Goal: Task Accomplishment & Management: Manage account settings

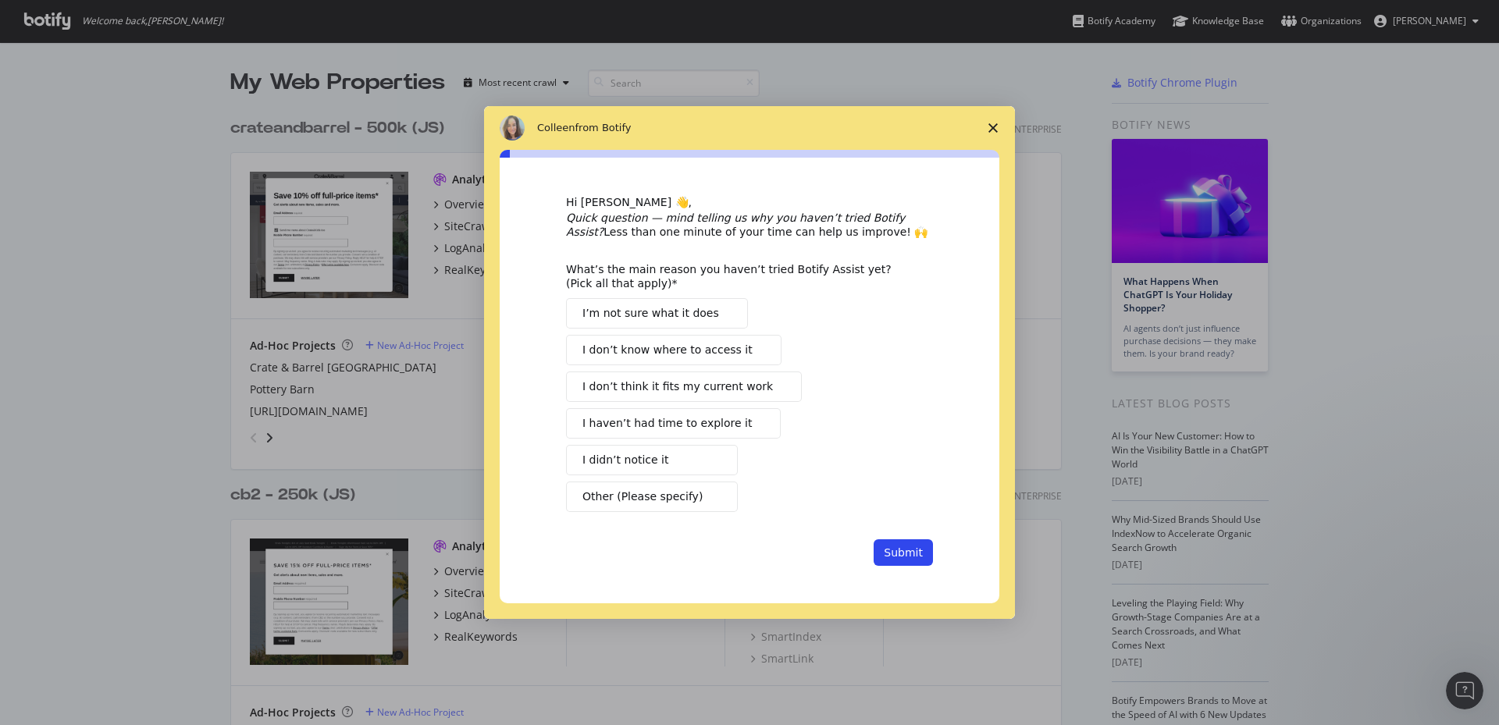
click at [988, 124] on span "Close survey" at bounding box center [993, 128] width 44 height 44
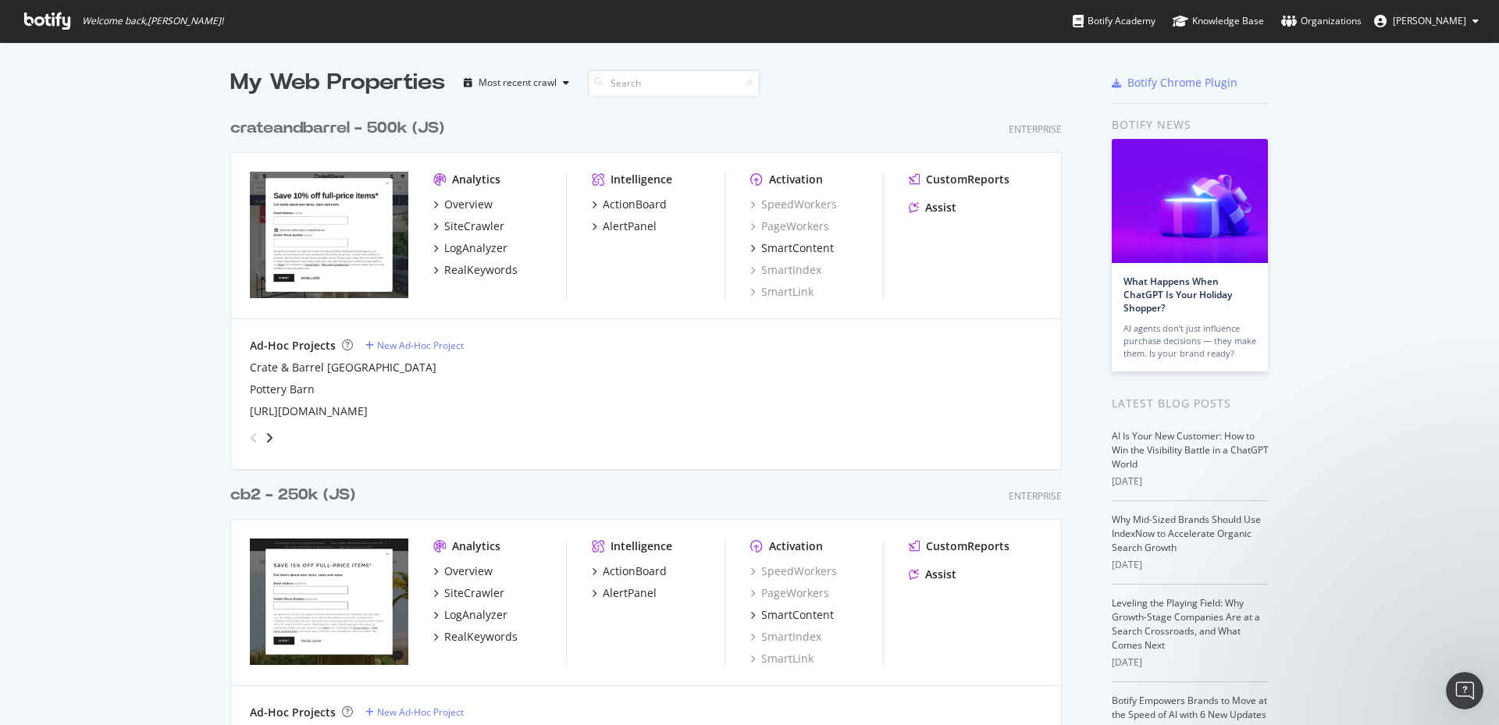
click at [159, 268] on div "My Web Properties Most recent crawl crateandbarrel - 500k (JS) Enterprise Analy…" at bounding box center [749, 633] width 1499 height 1182
click at [457, 226] on div "SiteCrawler" at bounding box center [474, 227] width 60 height 16
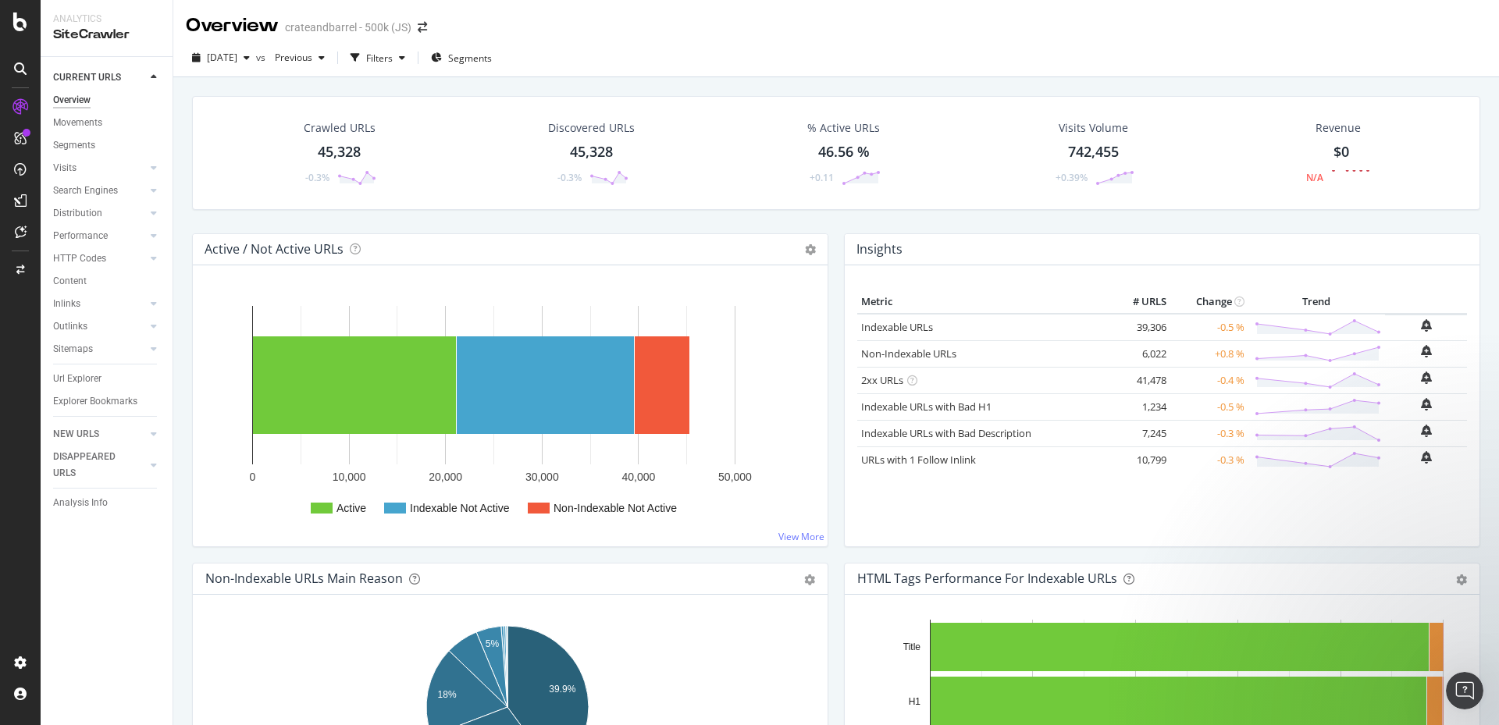
click at [19, 66] on icon at bounding box center [20, 68] width 12 height 12
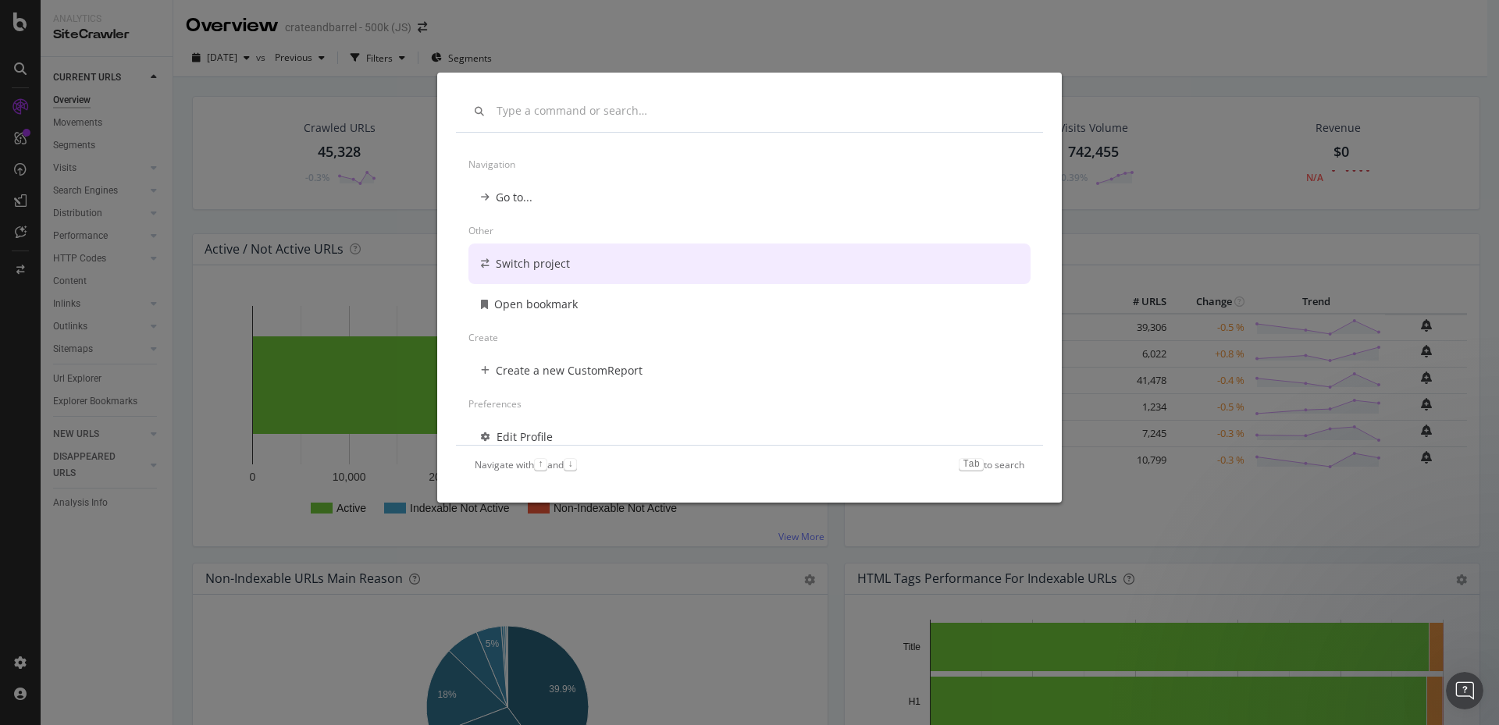
click at [575, 34] on div "Navigation Go to... Other Switch project Open bookmark Create Create a new Cust…" at bounding box center [749, 362] width 1499 height 725
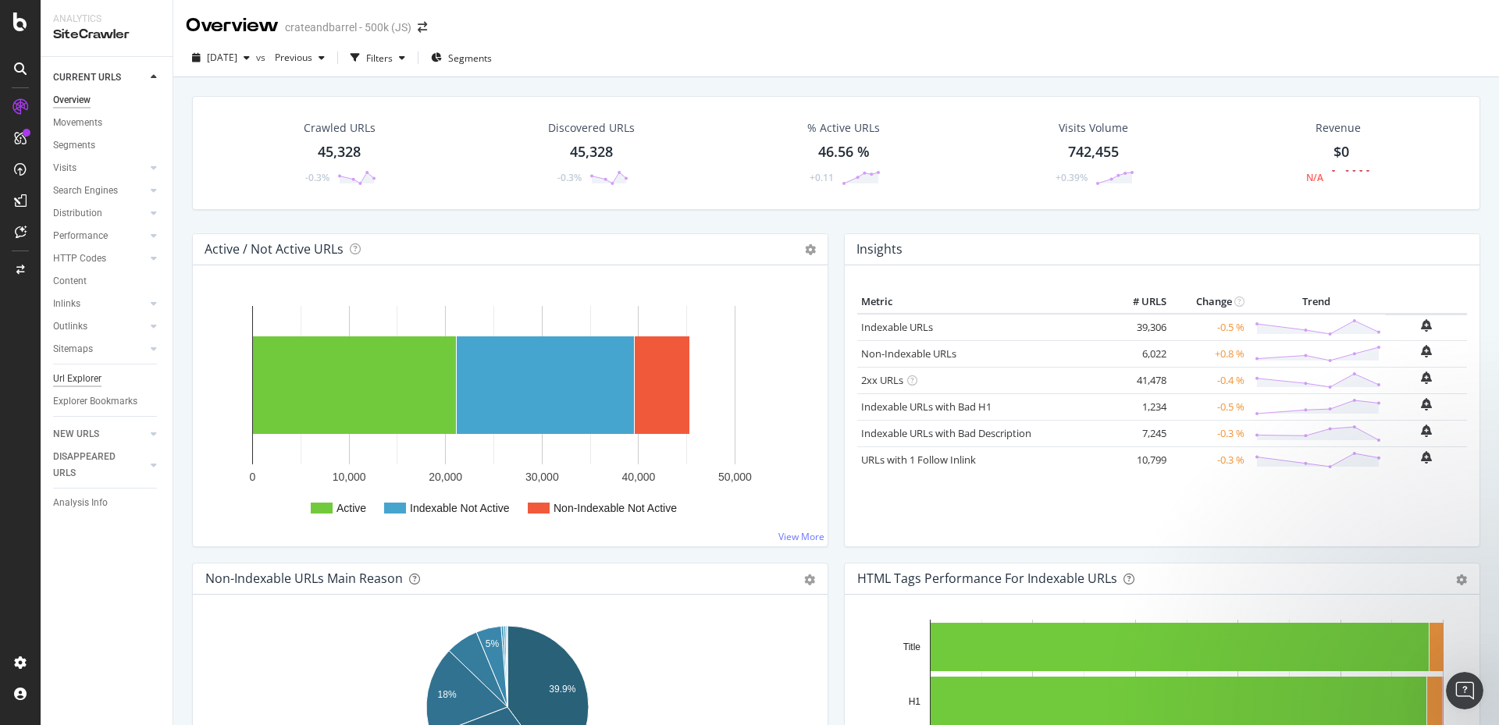
click at [74, 379] on div "Url Explorer" at bounding box center [77, 379] width 48 height 16
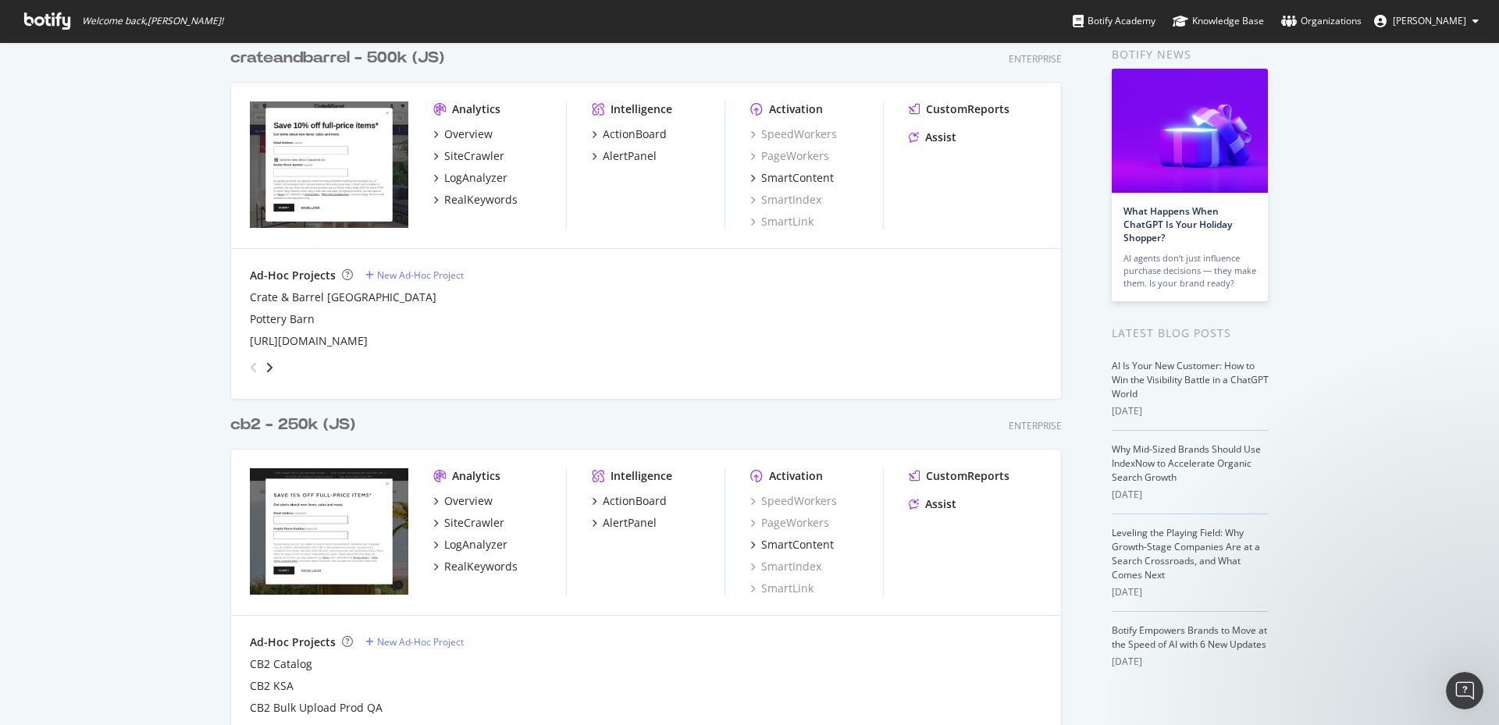
scroll to position [156, 0]
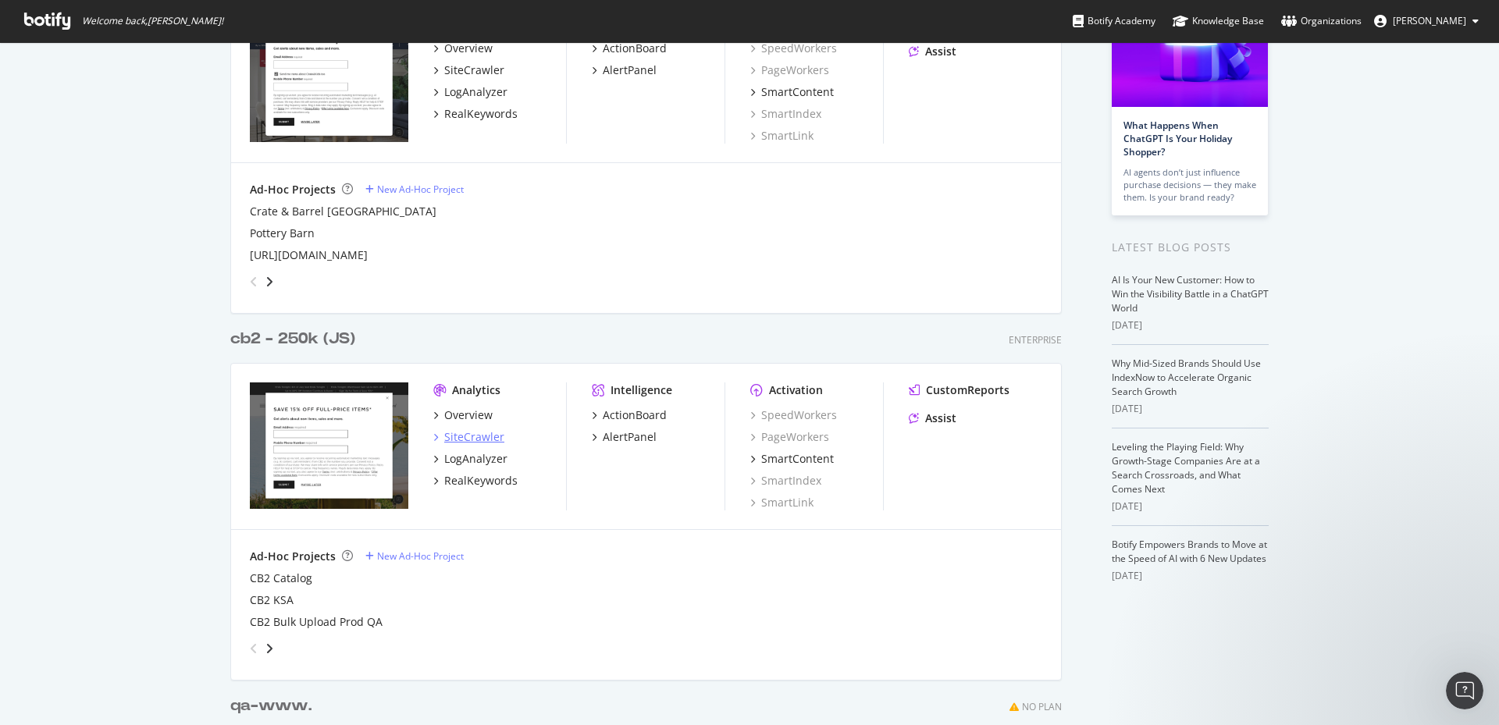
click at [472, 436] on div "SiteCrawler" at bounding box center [474, 437] width 60 height 16
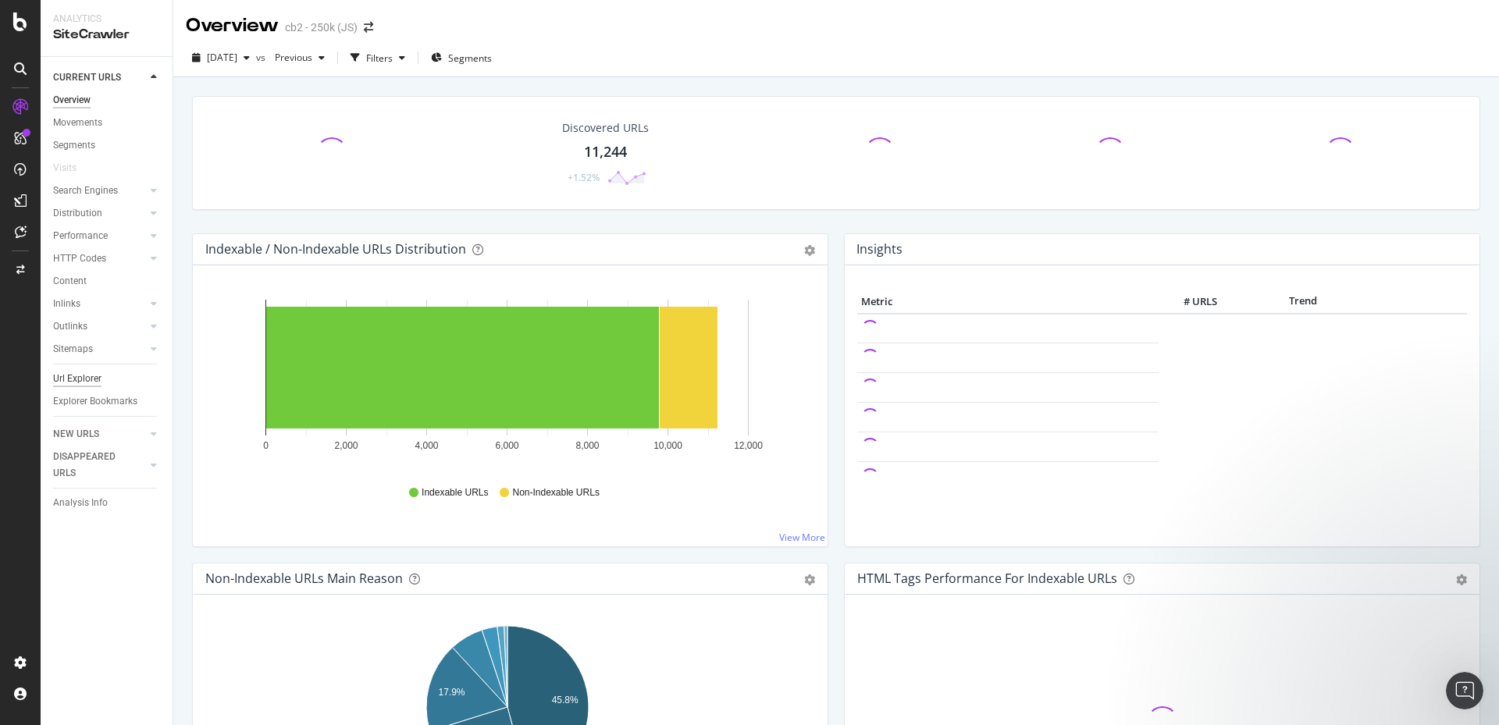
drag, startPoint x: 98, startPoint y: 363, endPoint x: 96, endPoint y: 375, distance: 12.7
click at [98, 364] on div at bounding box center [105, 364] width 104 height 1
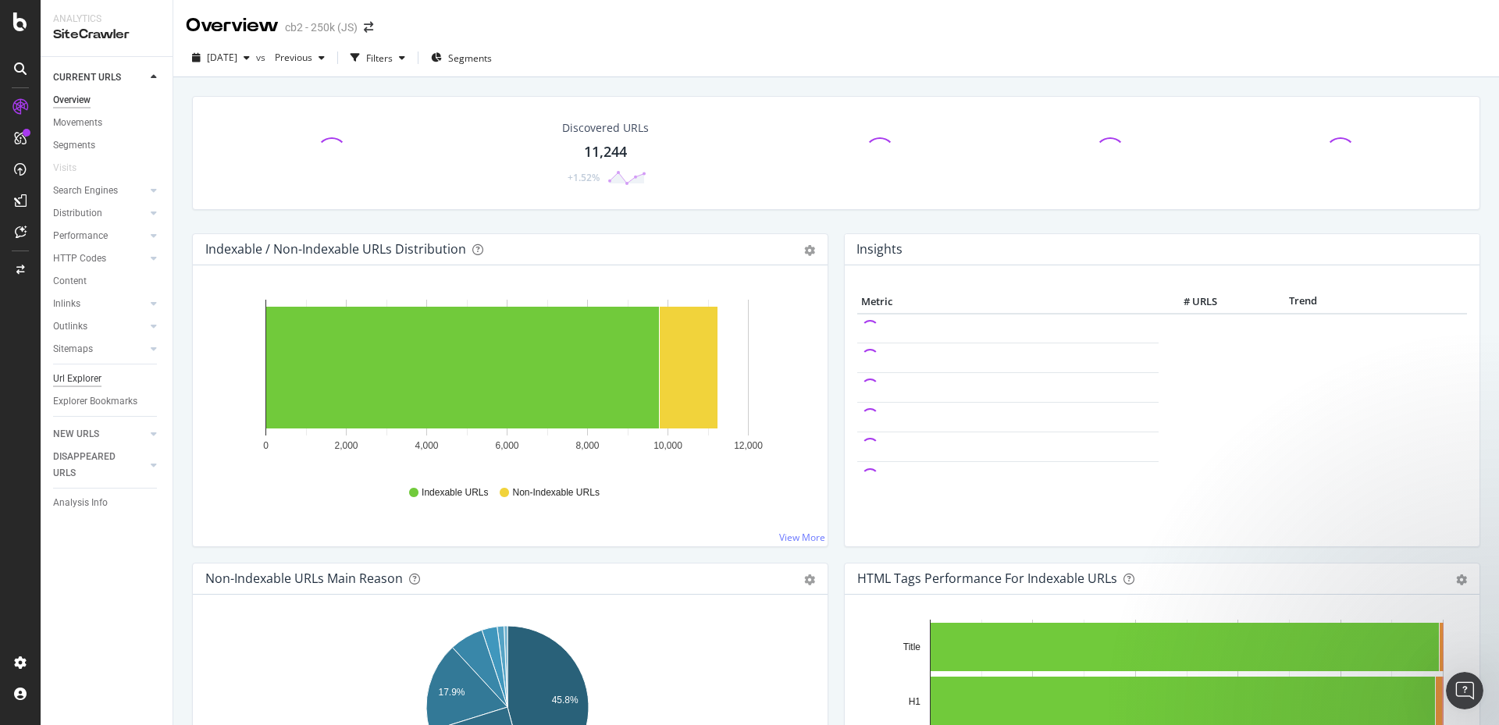
click at [92, 381] on div "Url Explorer" at bounding box center [77, 379] width 48 height 16
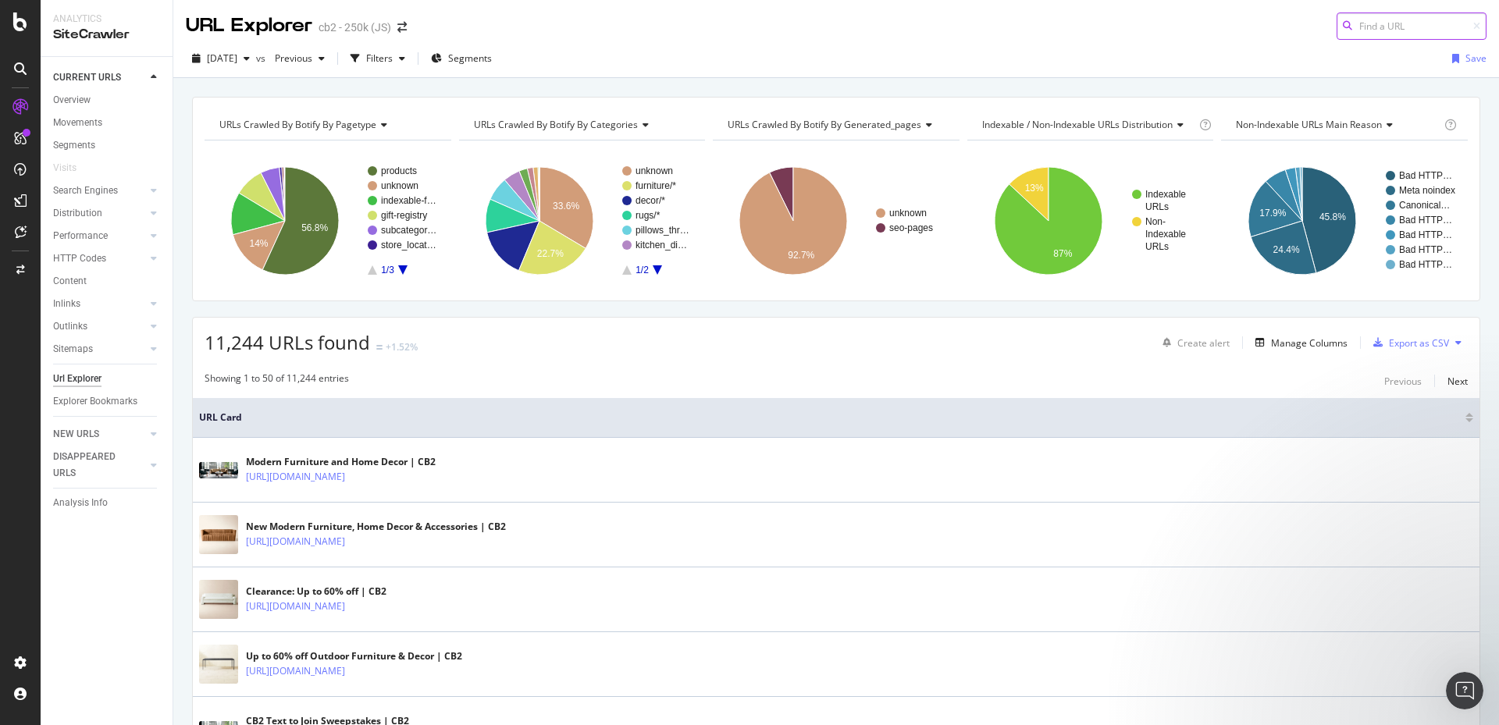
click at [1380, 27] on input at bounding box center [1411, 25] width 150 height 27
paste input "[URL][DOMAIN_NAME]"
type input "[URL][DOMAIN_NAME]"
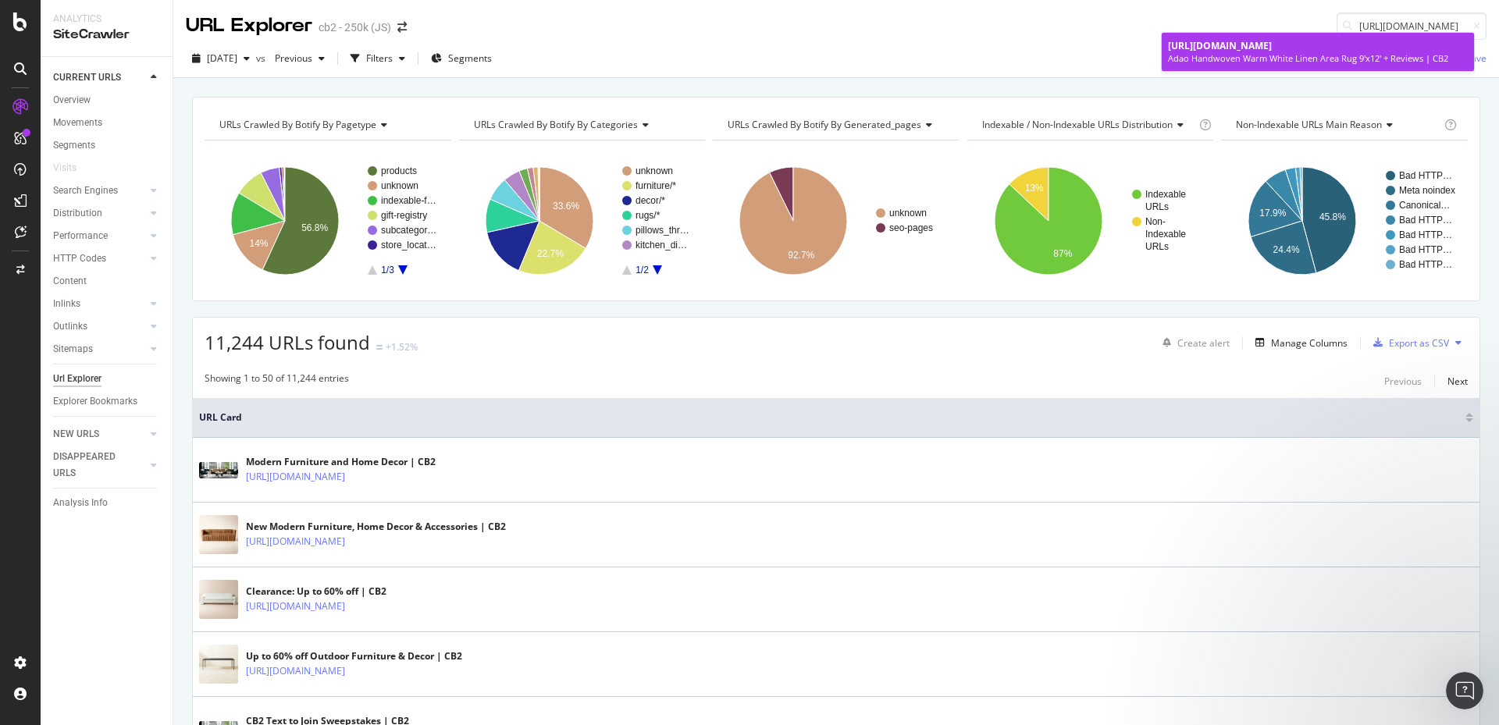
click at [1272, 52] on span "[URL][DOMAIN_NAME]" at bounding box center [1220, 45] width 104 height 13
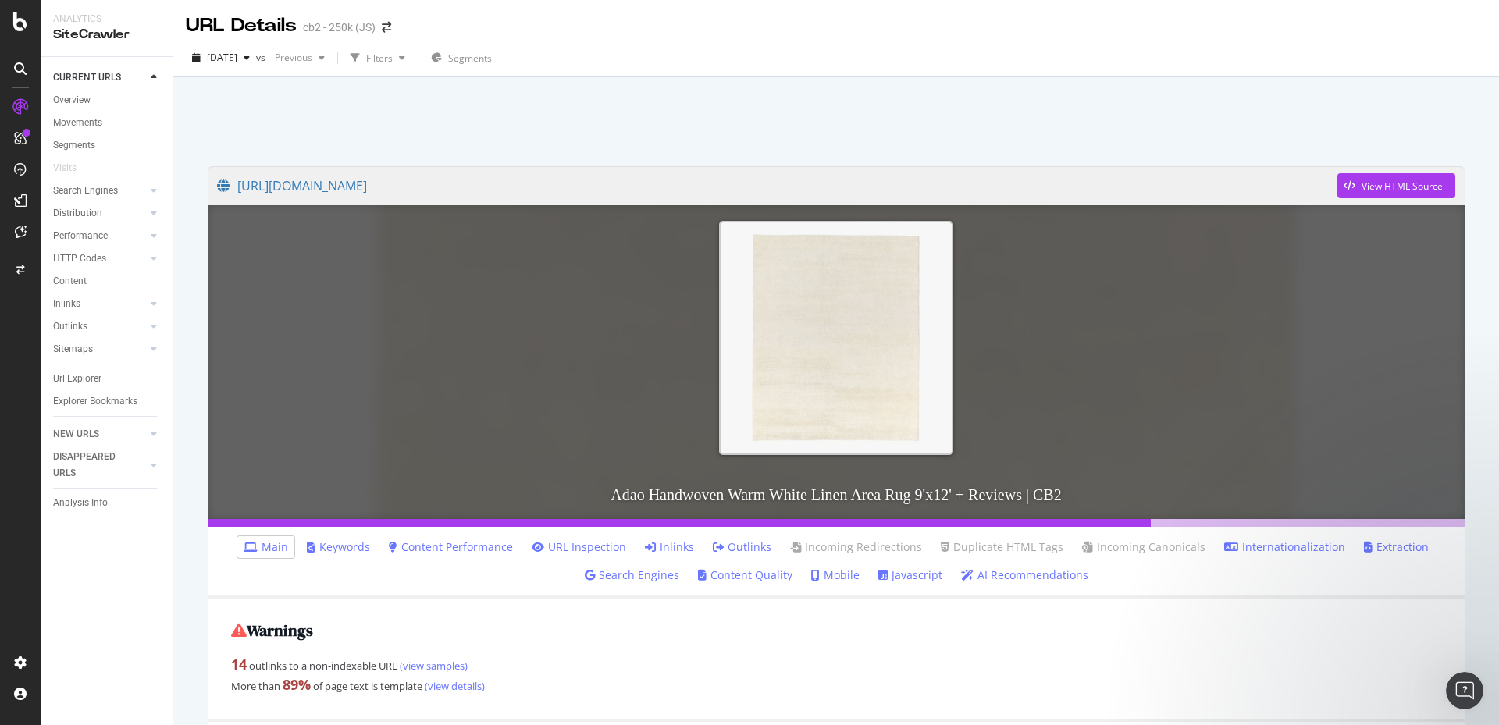
click at [1364, 546] on link "Extraction" at bounding box center [1396, 547] width 65 height 16
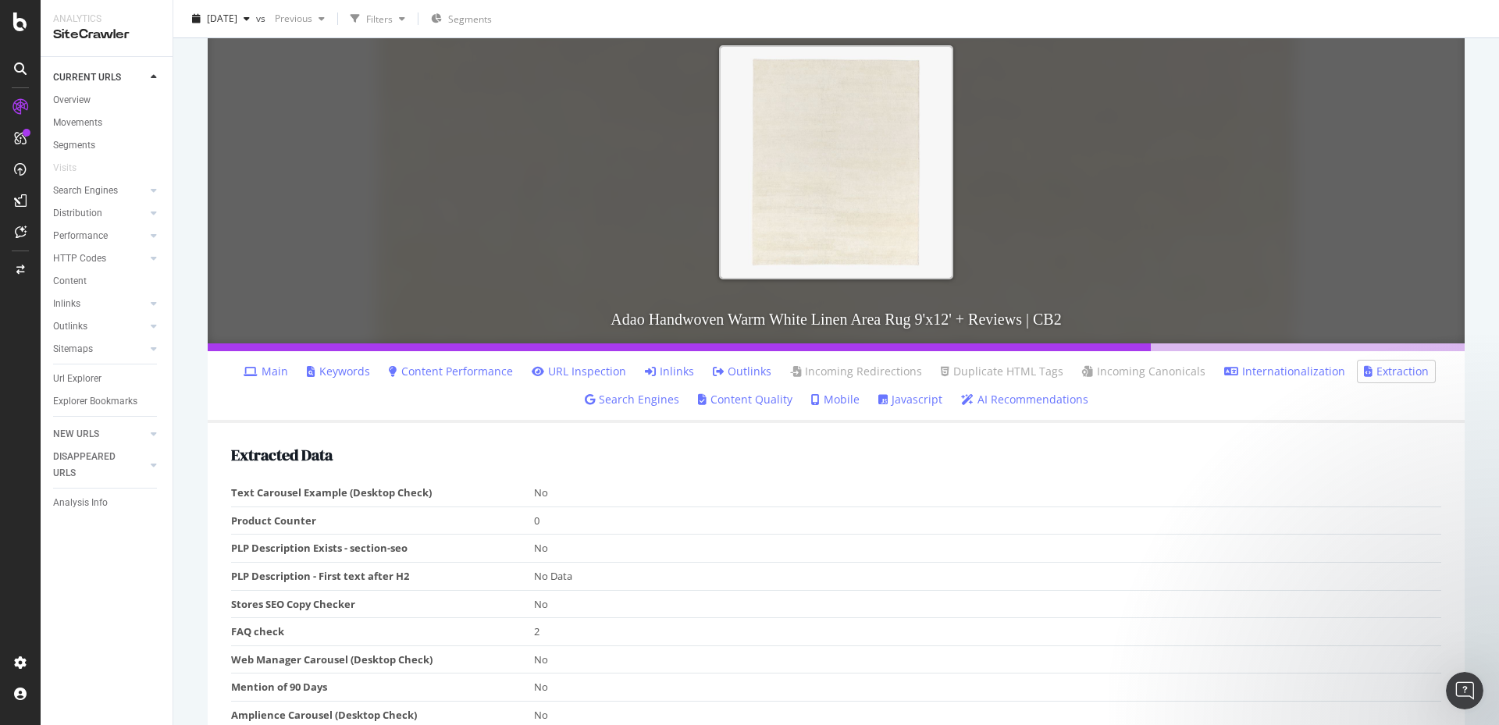
scroll to position [273, 0]
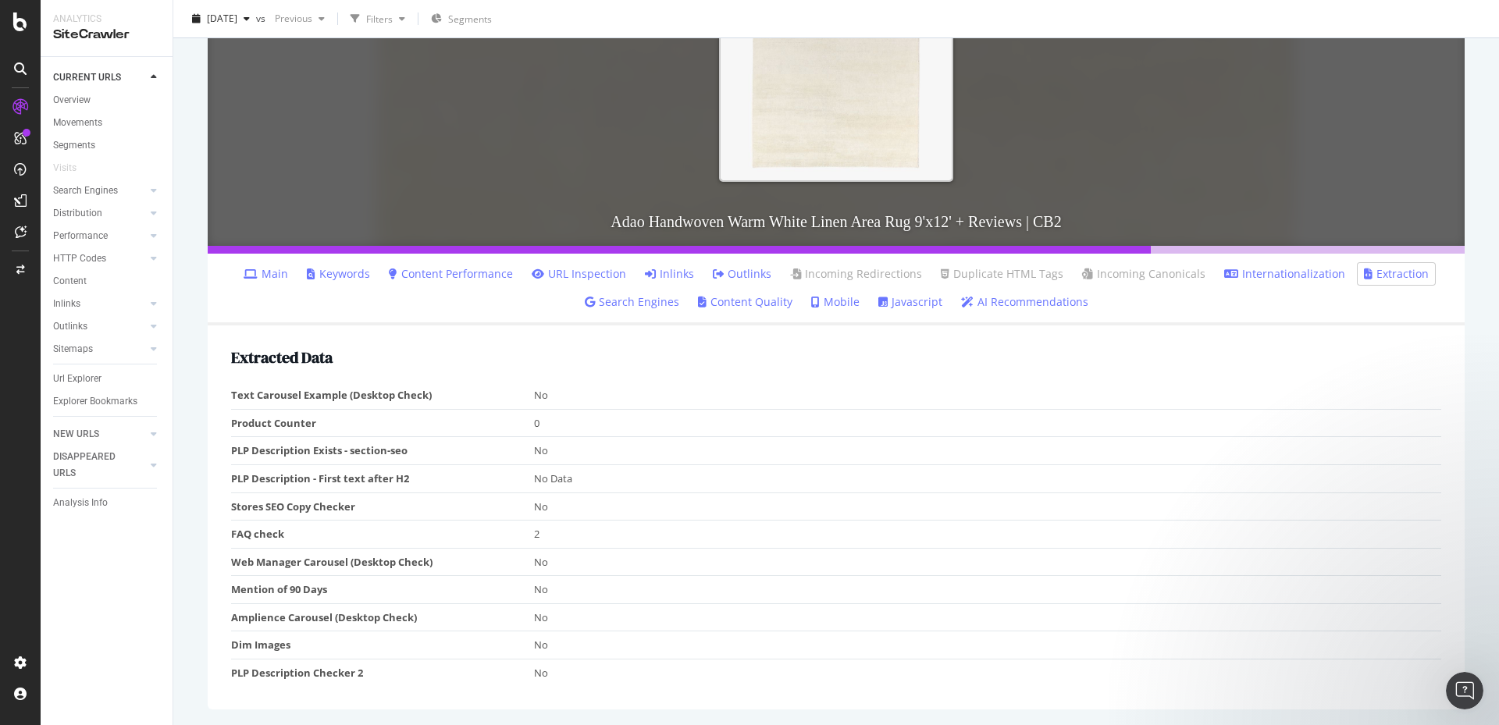
click at [316, 670] on td "PLP Description Checker 2" at bounding box center [382, 672] width 303 height 27
click at [108, 632] on div "CURRENT URLS Overview Movements Segments Visits Search Engines Top Charts Segme…" at bounding box center [107, 391] width 132 height 668
drag, startPoint x: 189, startPoint y: 726, endPoint x: 173, endPoint y: 739, distance: 21.1
click at [101, 587] on div "Project settings" at bounding box center [81, 592] width 66 height 12
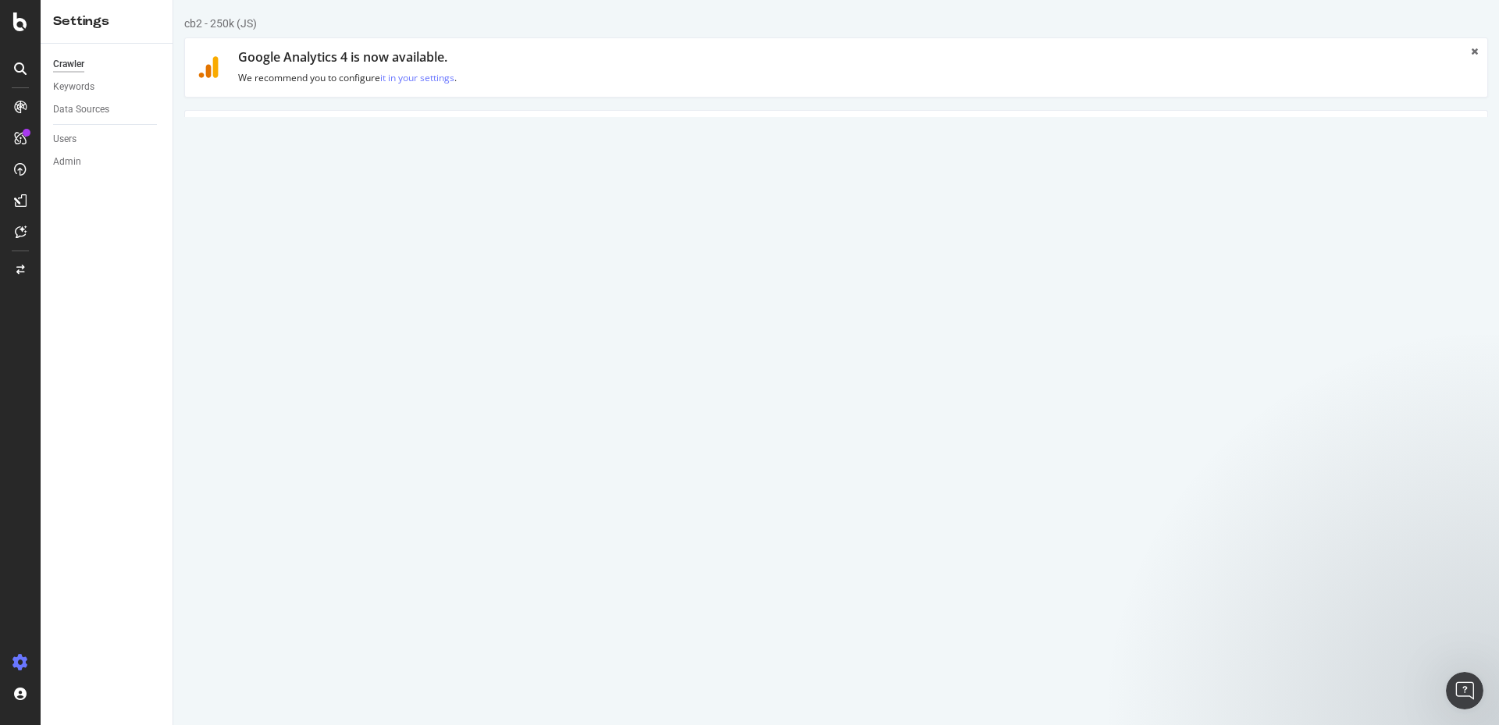
click at [540, 138] on link "HTML Extract" at bounding box center [540, 132] width 92 height 43
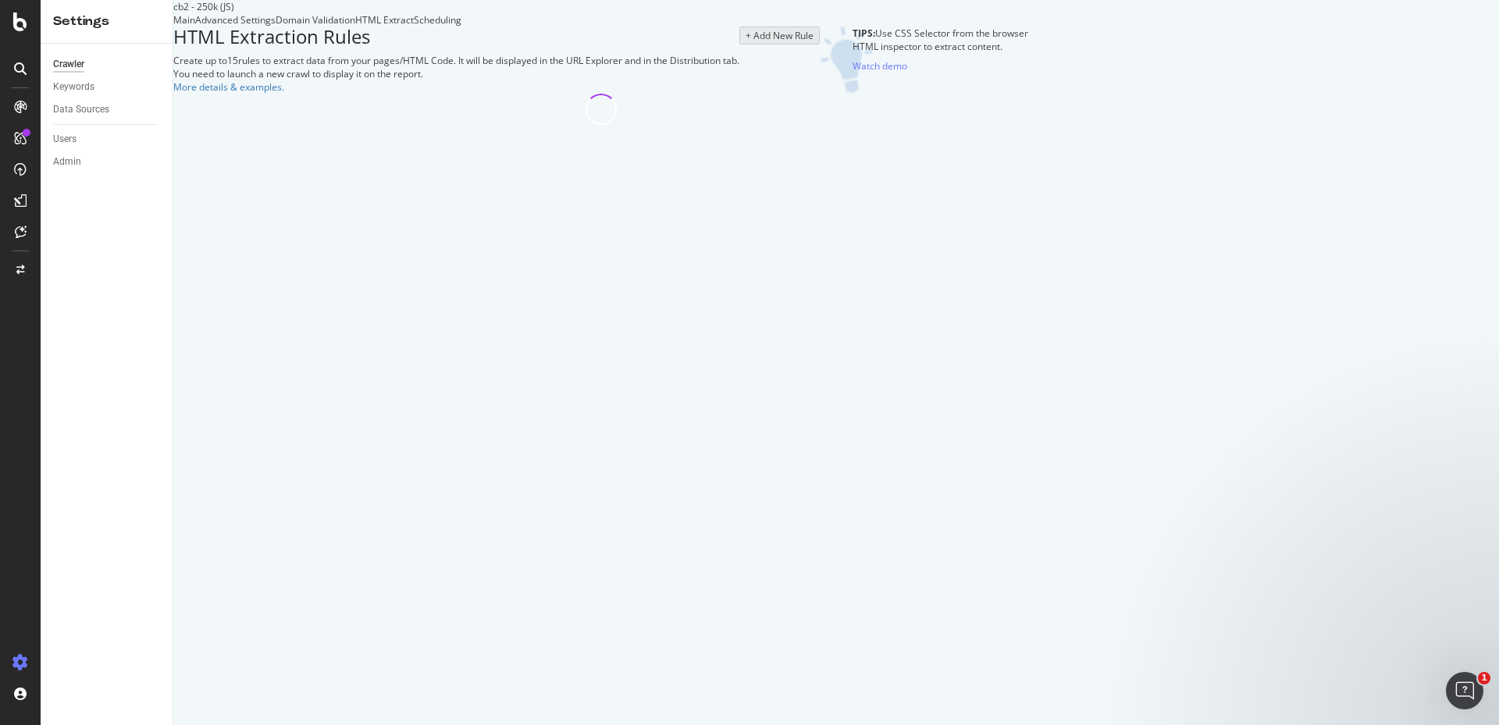
select select "count"
select select "exist"
select select "count"
select select "exist"
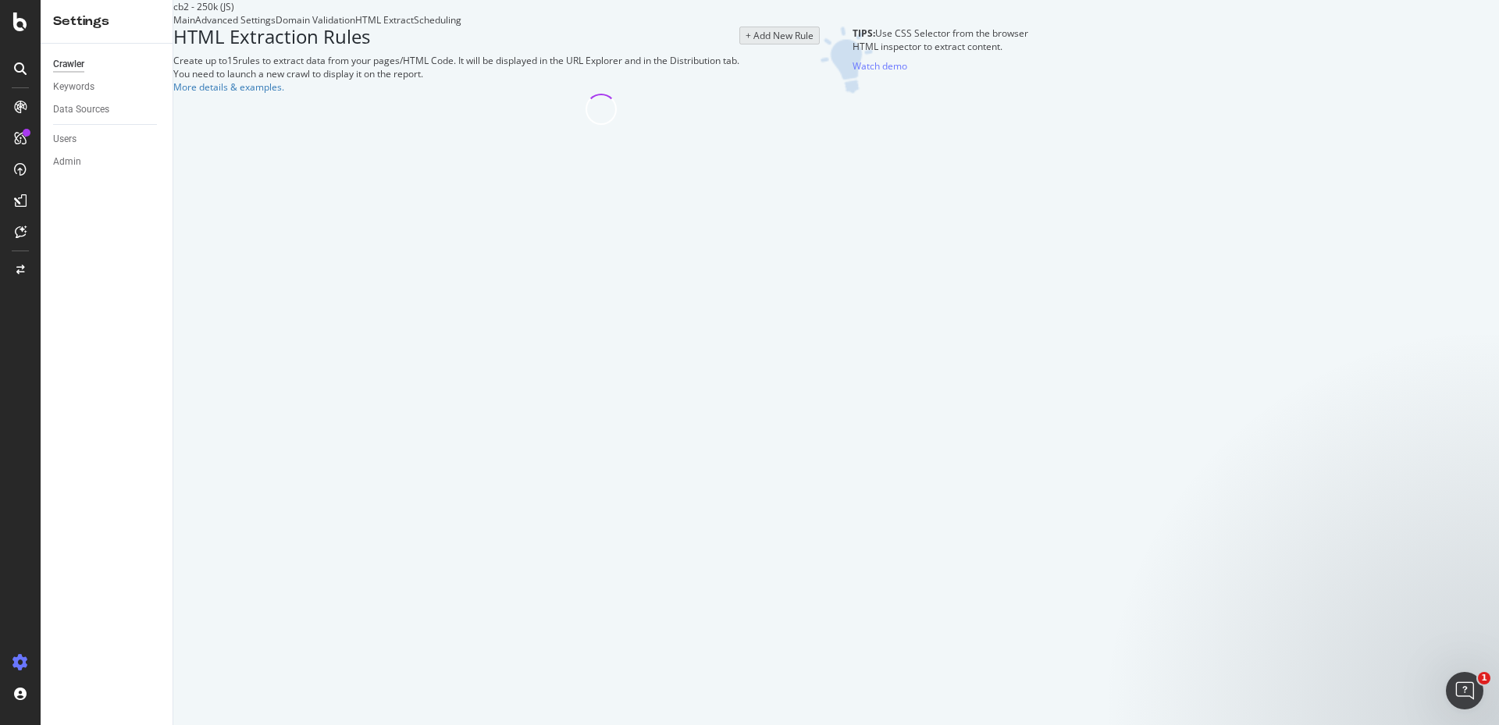
select select "exist"
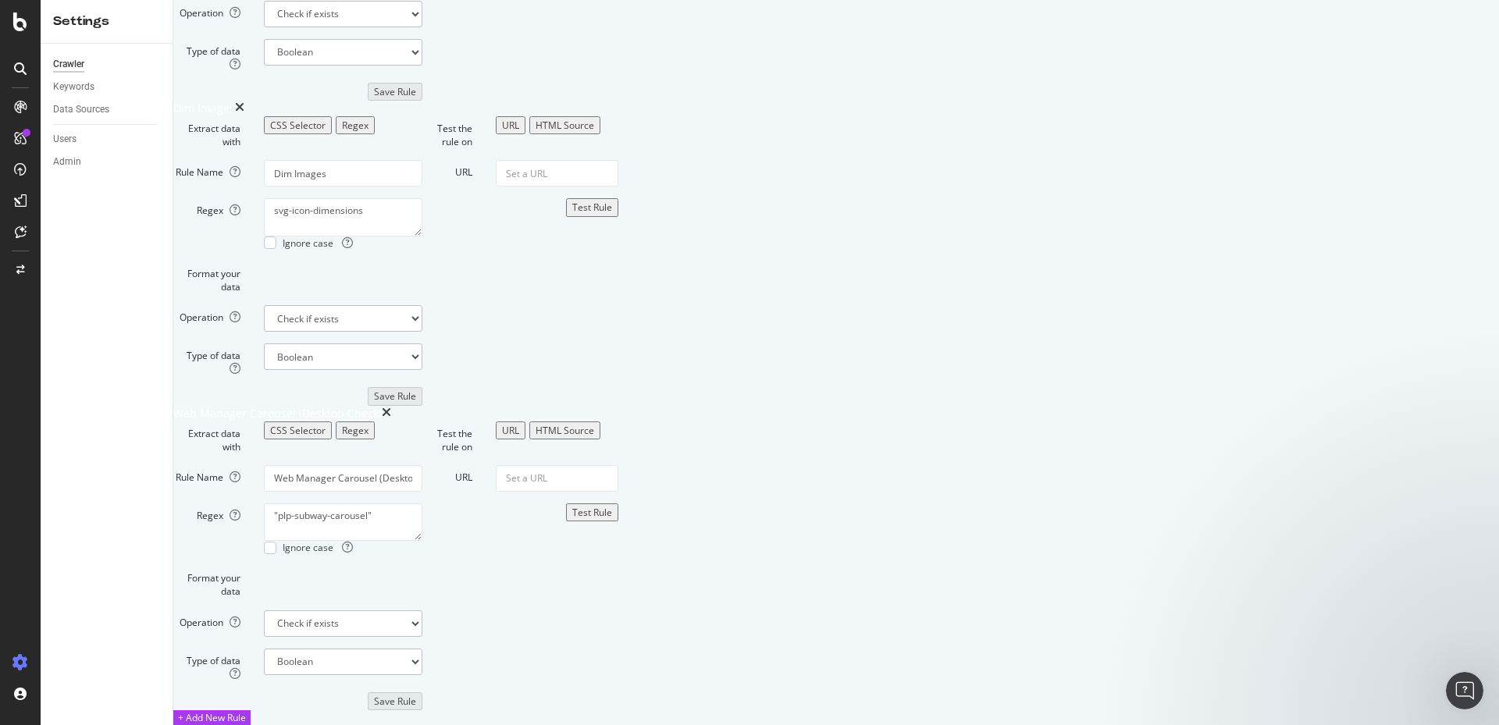
scroll to position [3702, 0]
click at [246, 711] on div "+ Add New Rule" at bounding box center [212, 717] width 68 height 13
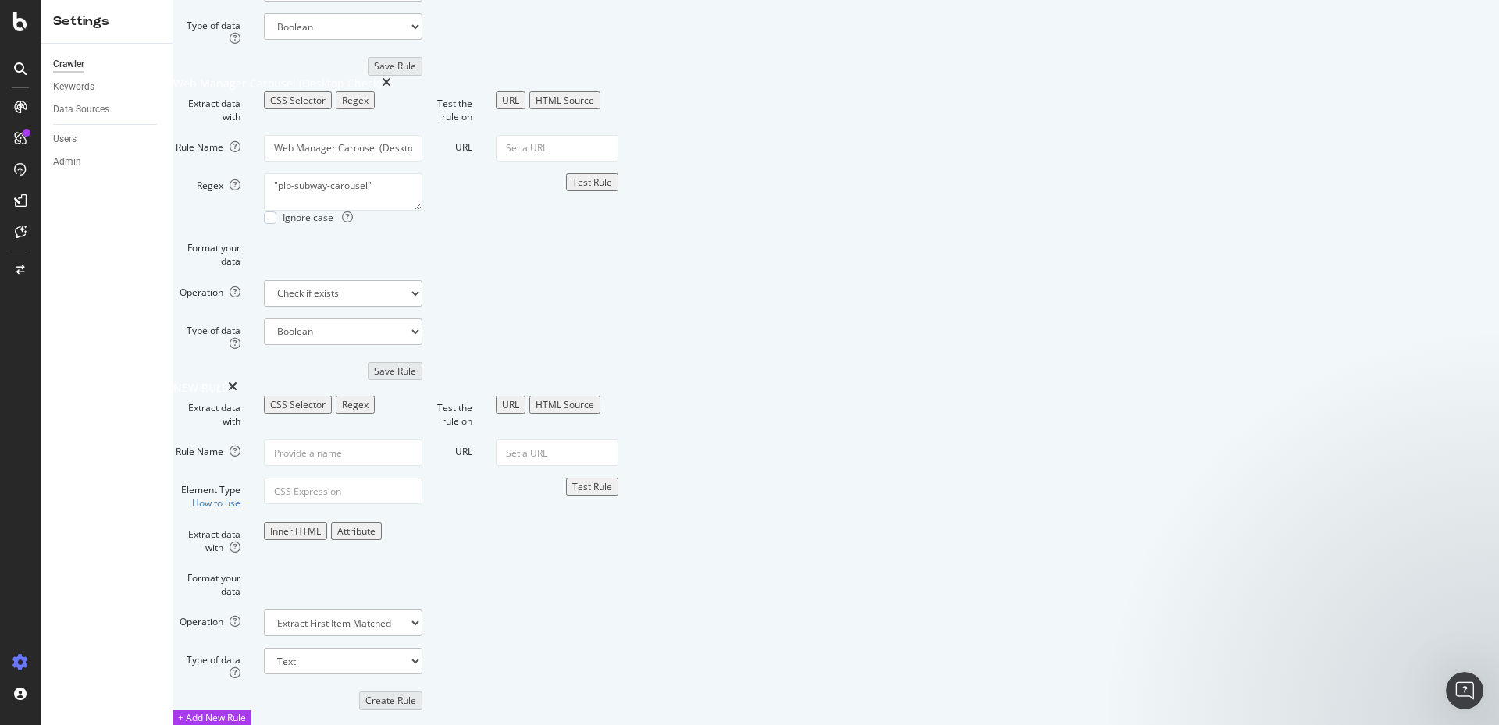
scroll to position [4051, 0]
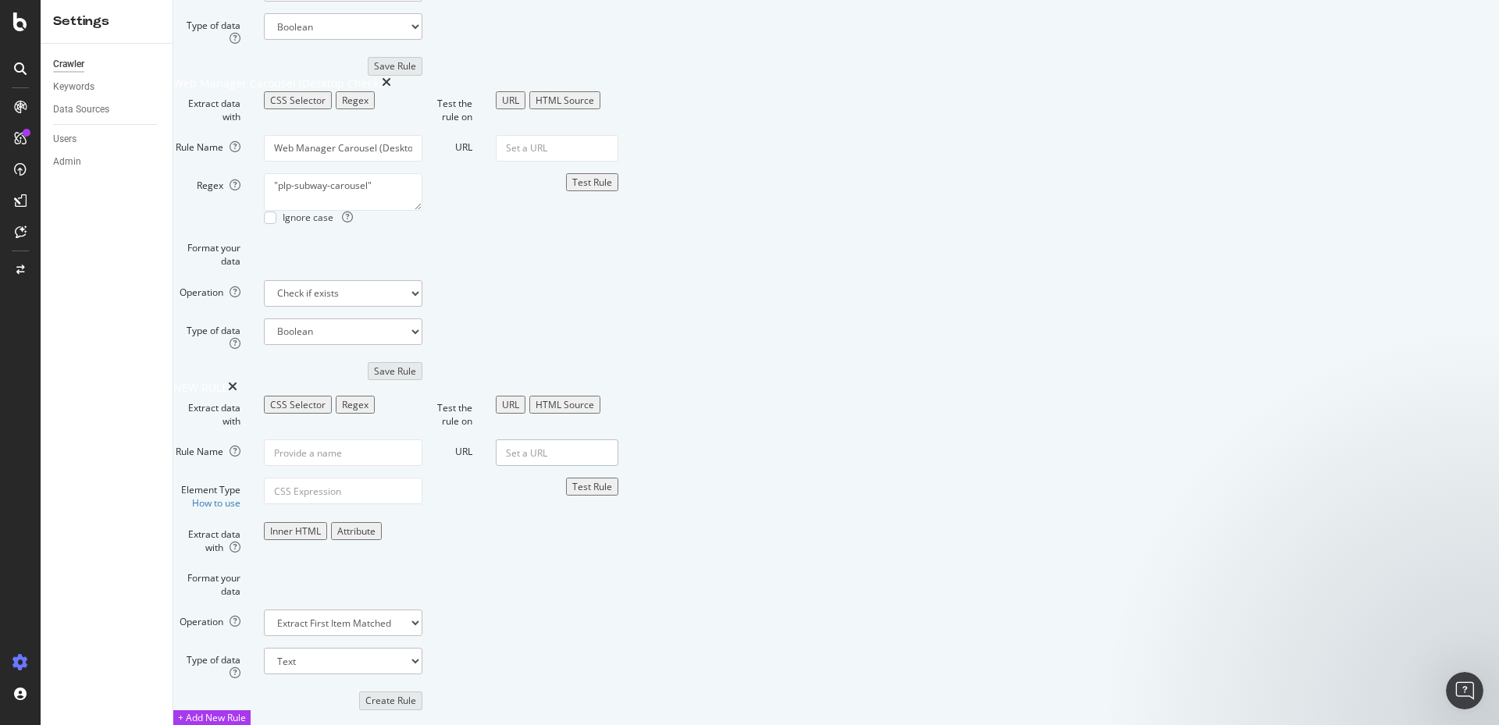
paste input "[URL][DOMAIN_NAME]"
type input "[URL][DOMAIN_NAME]"
drag, startPoint x: 1161, startPoint y: 426, endPoint x: 1180, endPoint y: 439, distance: 22.5
click at [618, 428] on form "Test the rule on URL HTML Source URL [URL][DOMAIN_NAME] Test Rule" at bounding box center [520, 553] width 196 height 315
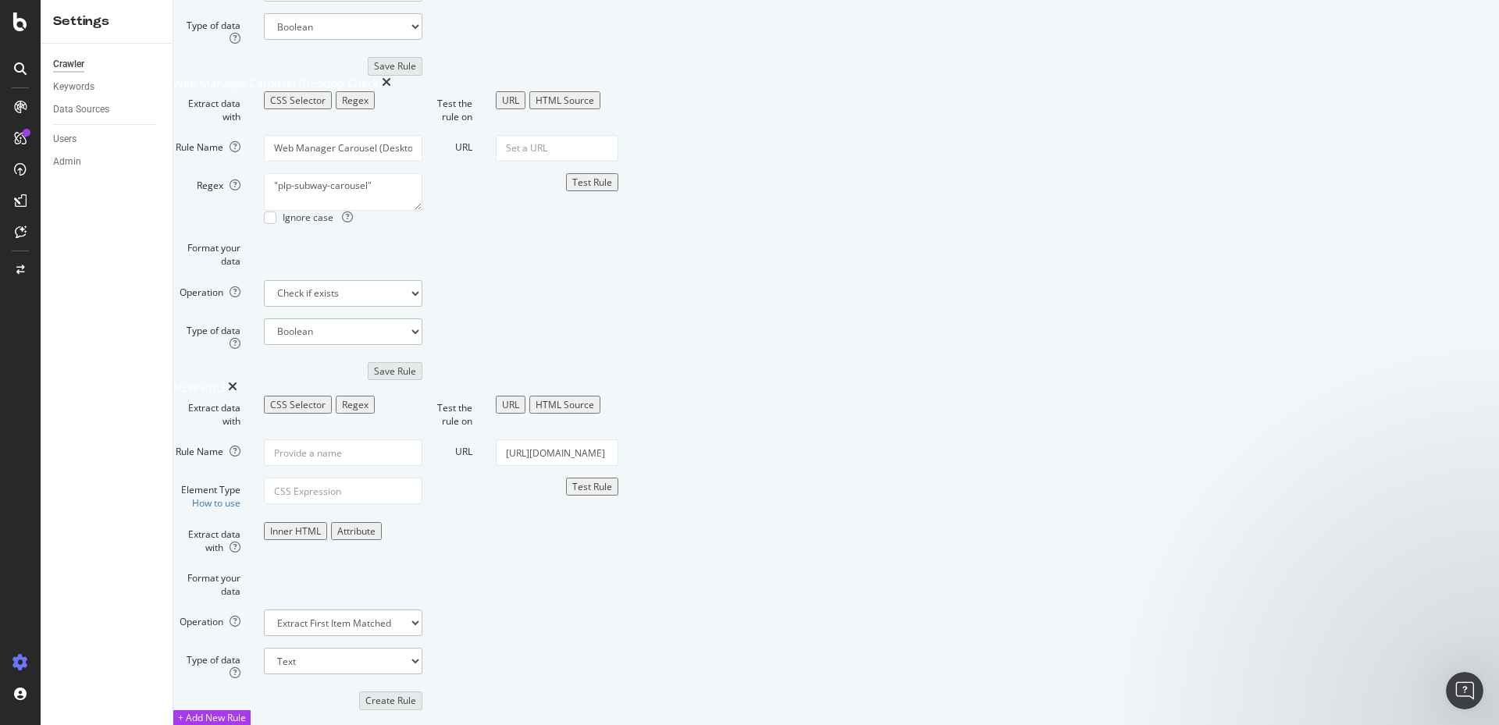
scroll to position [0, 0]
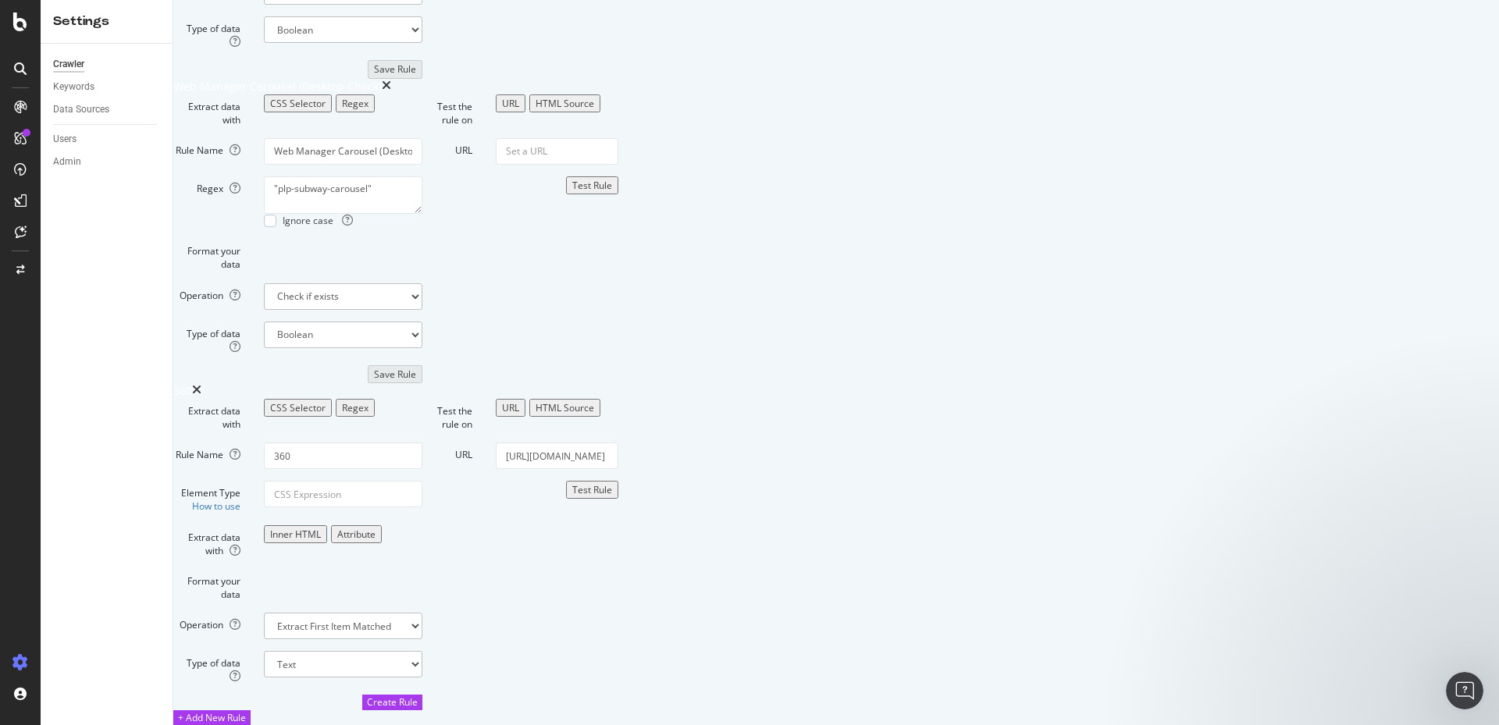
click at [368, 401] on div "Regex" at bounding box center [355, 407] width 27 height 13
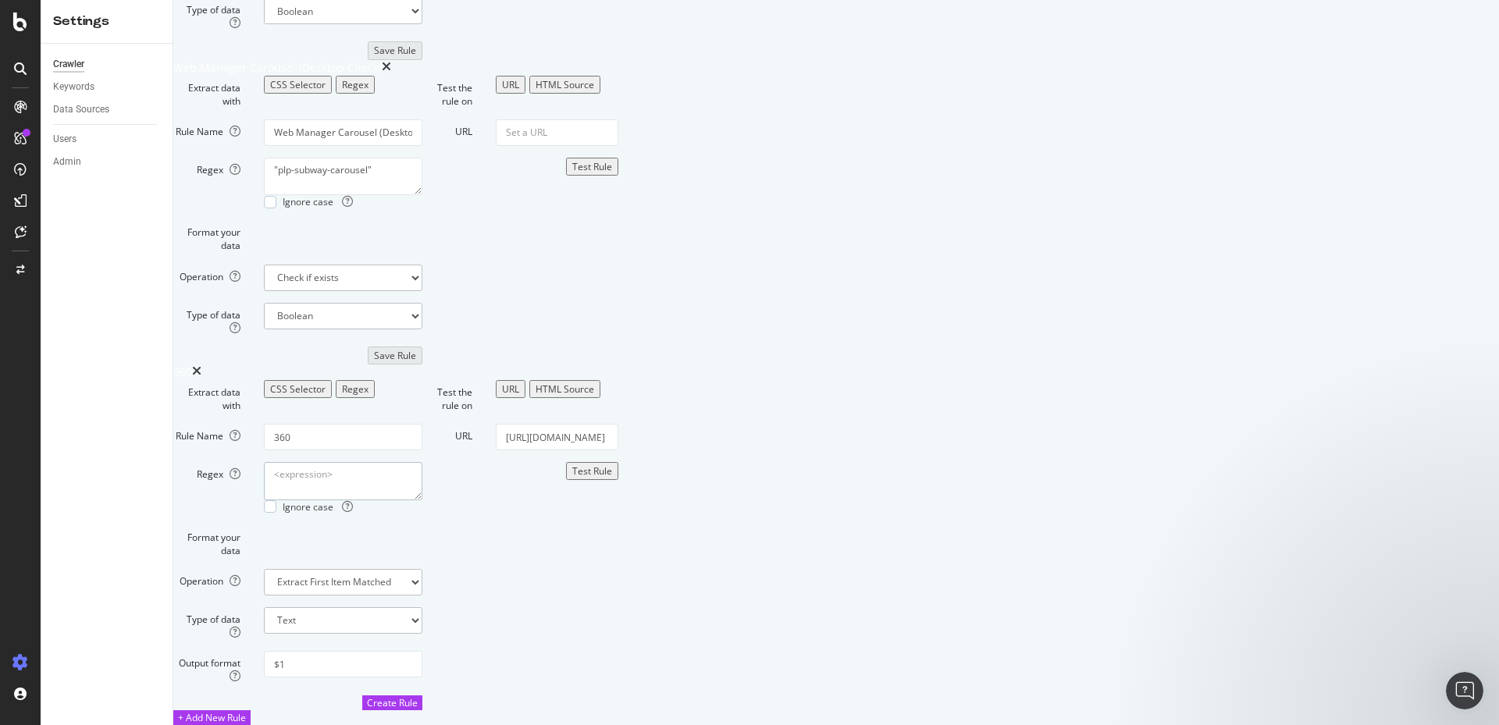
click at [422, 380] on div "Extract data with CSS Selector Regex Rule Name 360 Regex Ignore case Format you…" at bounding box center [297, 545] width 249 height 330
click at [326, 383] on div "CSS Selector" at bounding box center [297, 389] width 55 height 13
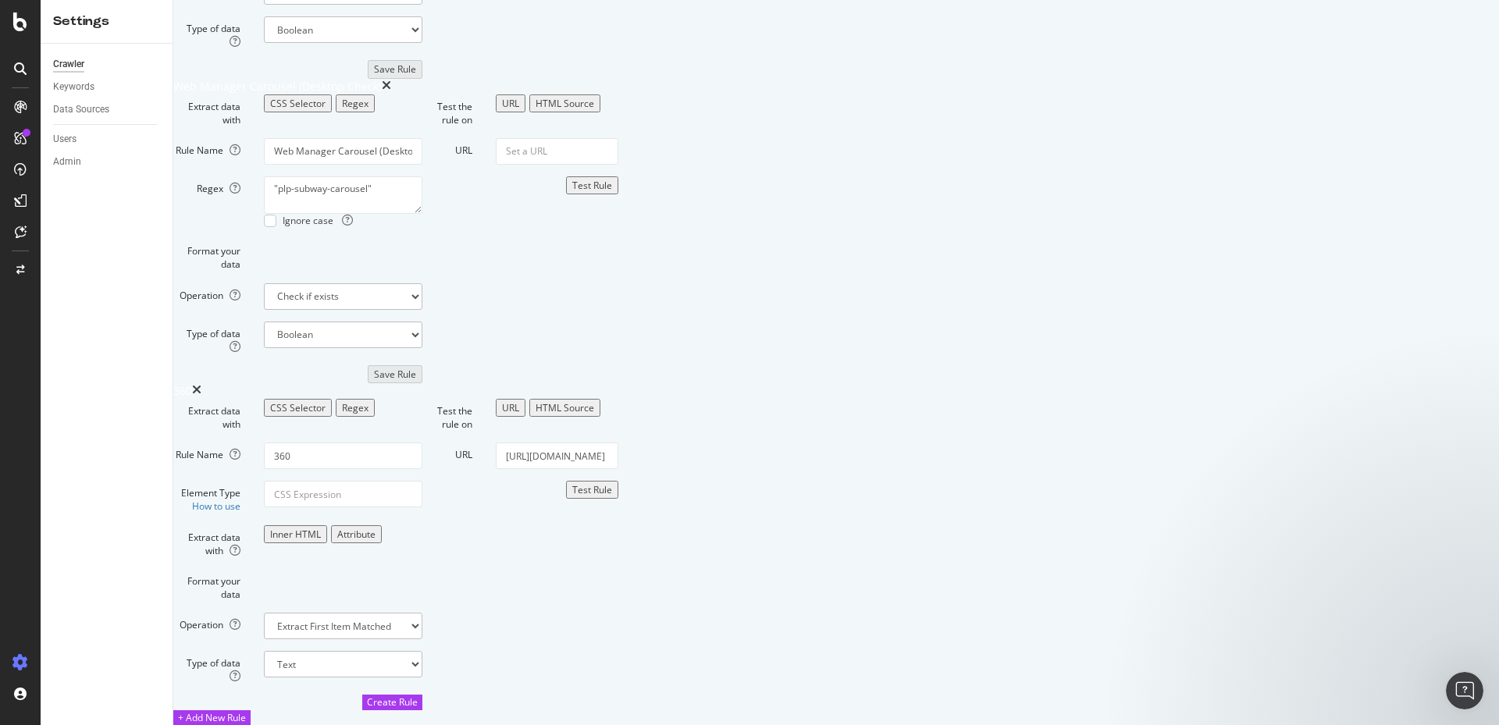
click at [368, 401] on div "Regex" at bounding box center [355, 407] width 27 height 13
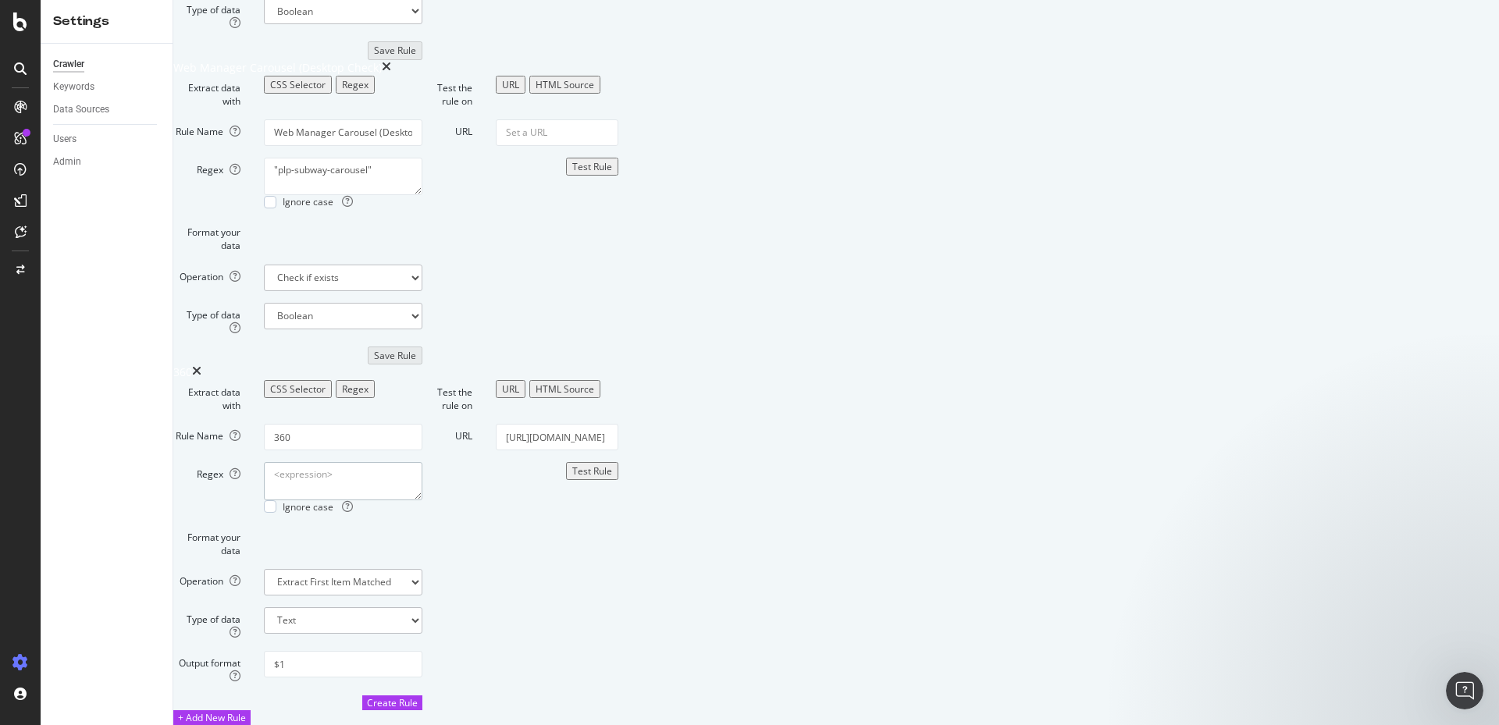
click at [422, 452] on form "Extract data with CSS Selector Regex Rule Name 360 Regex Ignore case Format you…" at bounding box center [297, 545] width 249 height 330
type input "360 Check"
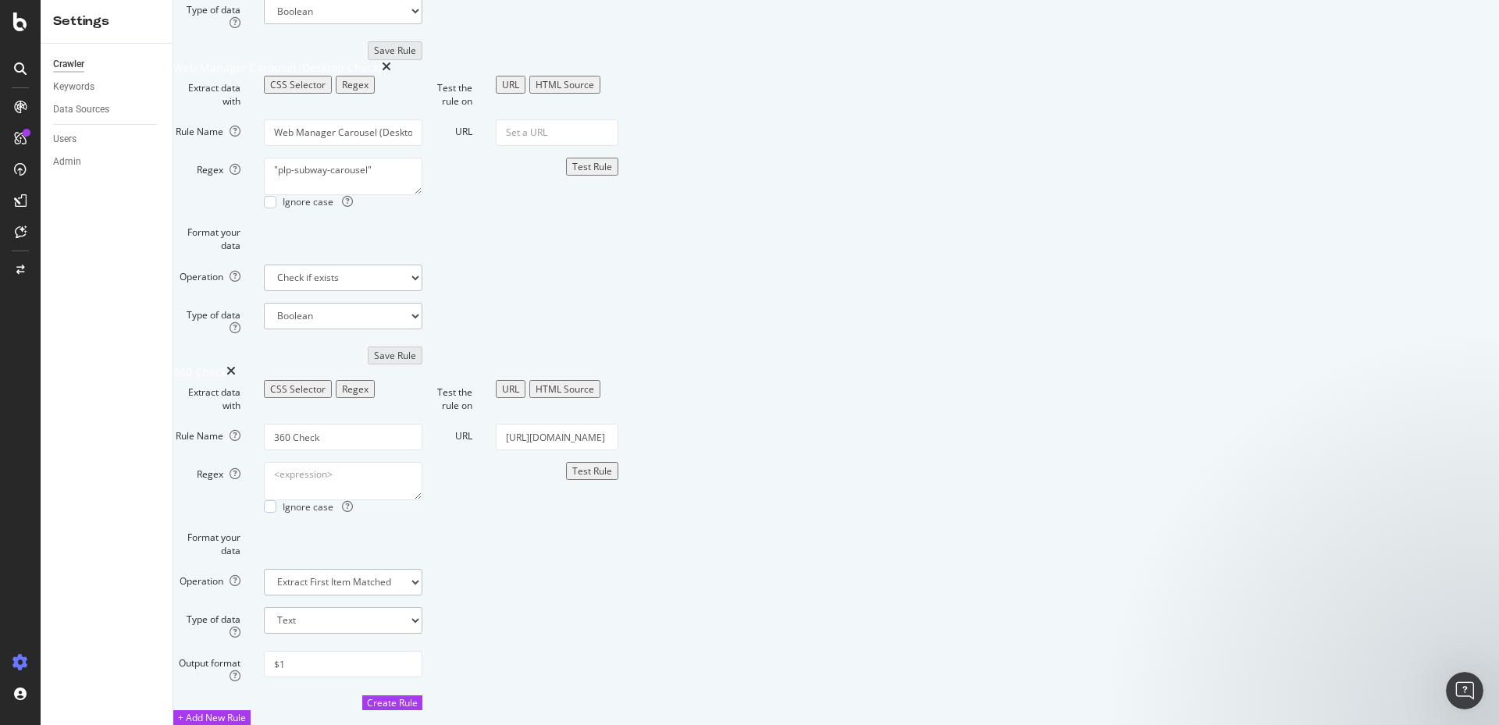
select select "exist"
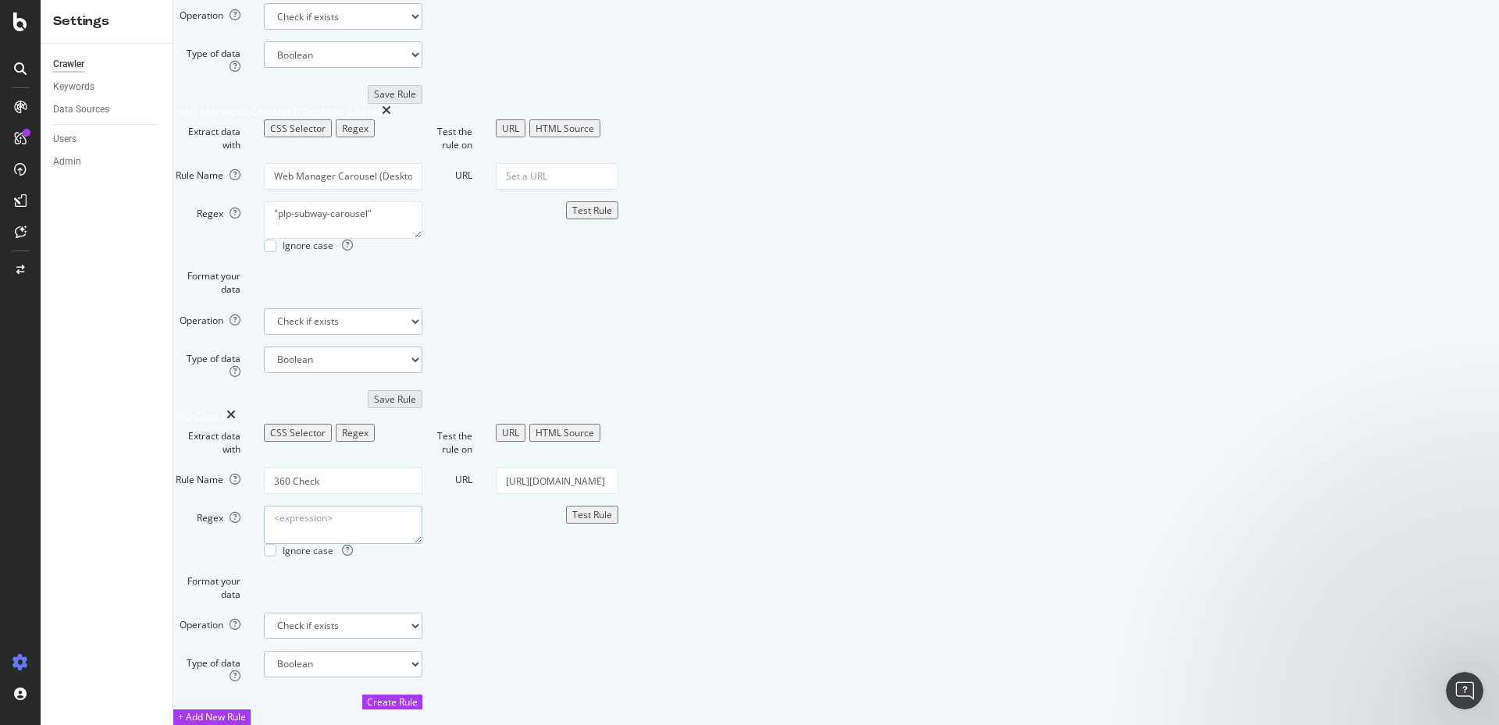
click at [612, 508] on div "Test Rule" at bounding box center [592, 514] width 40 height 13
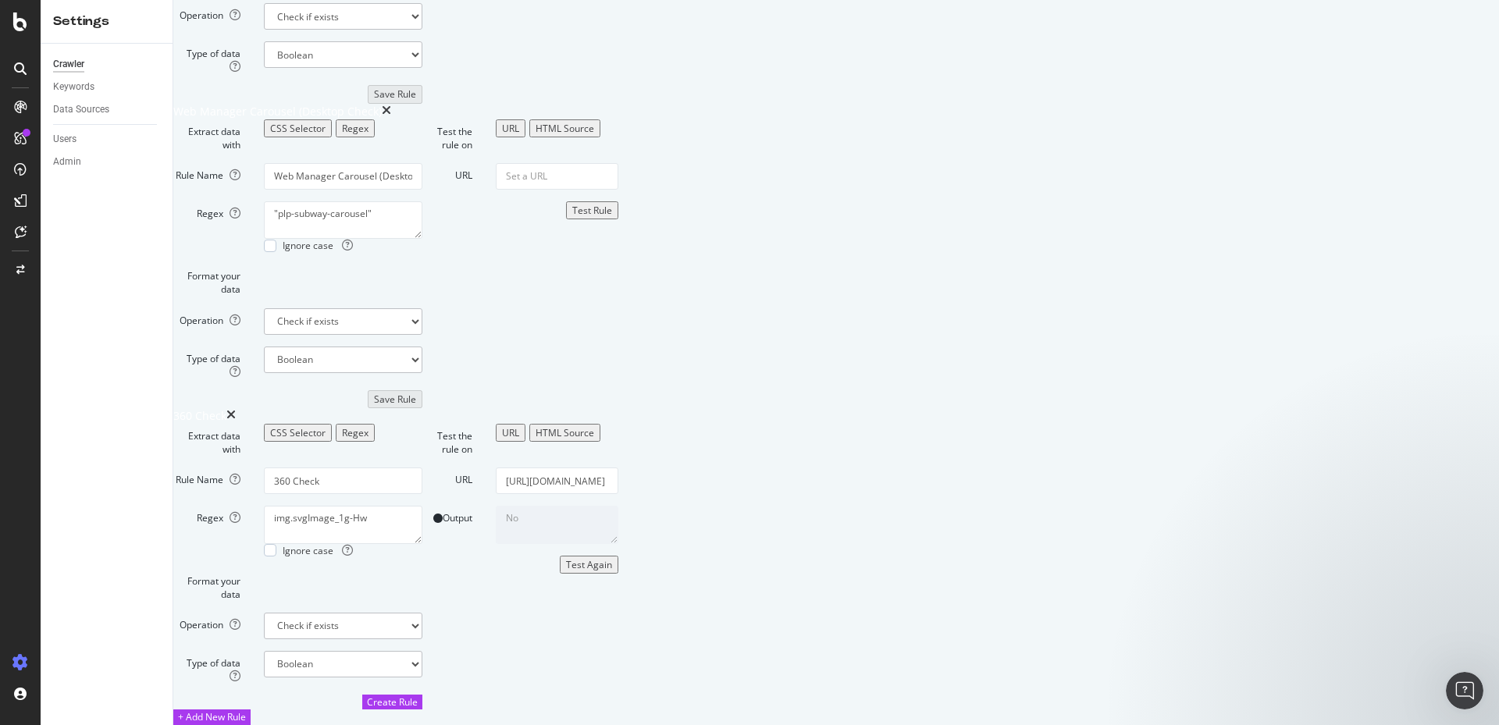
click at [618, 506] on textarea "No" at bounding box center [557, 524] width 123 height 37
click at [594, 426] on div "HTML Source" at bounding box center [565, 432] width 59 height 13
click at [526, 426] on div "URL" at bounding box center [517, 432] width 17 height 13
drag, startPoint x: 573, startPoint y: 411, endPoint x: 379, endPoint y: 379, distance: 196.9
click at [379, 424] on form "Extract data with CSS Selector Regex Rule Name 360 Check Regex img.svgImage_1g-…" at bounding box center [297, 567] width 249 height 286
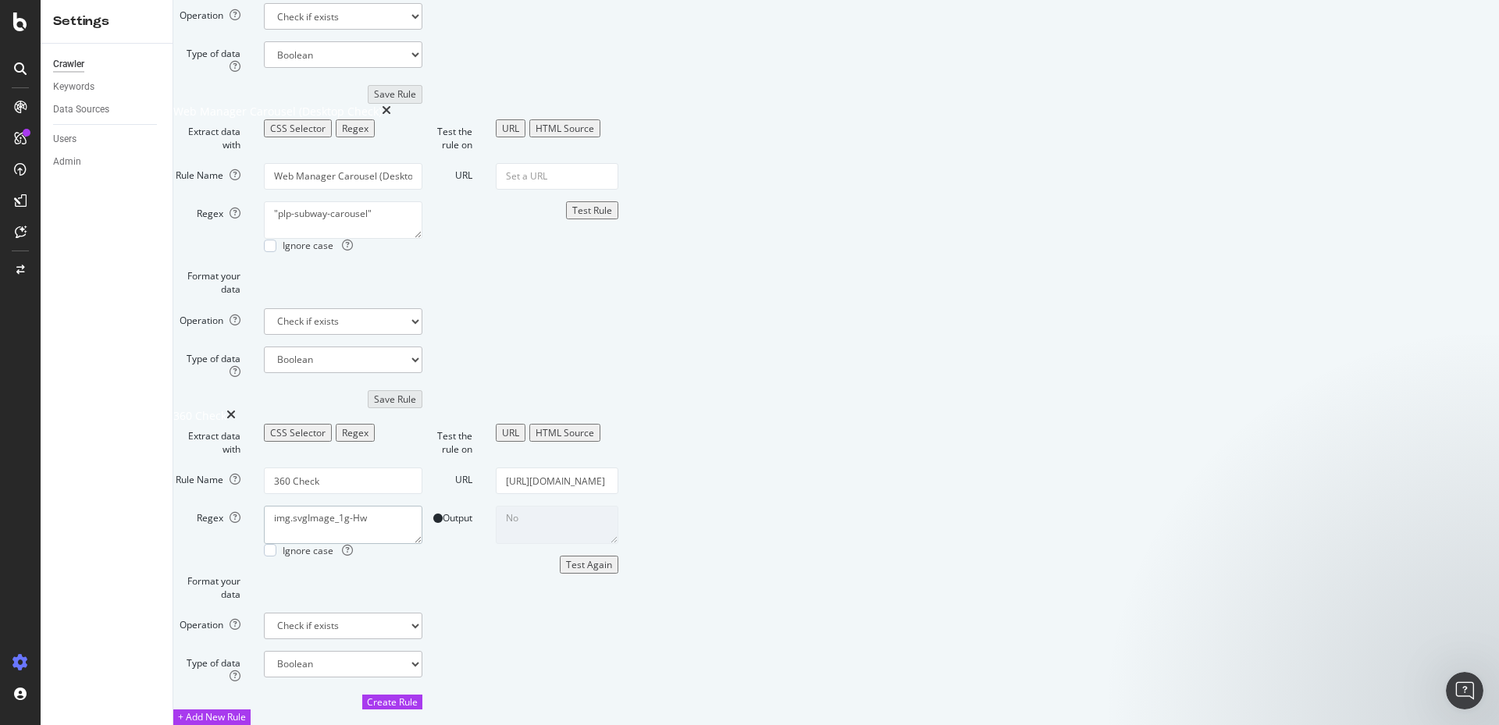
paste textarea "[URL][DOMAIN_NAME] 1x, [URL][DOMAIN_NAME] 2x"
type textarea "[URL][DOMAIN_NAME] 1x, [URL][DOMAIN_NAME] 2x"
click at [612, 571] on div "Test Again" at bounding box center [589, 564] width 46 height 13
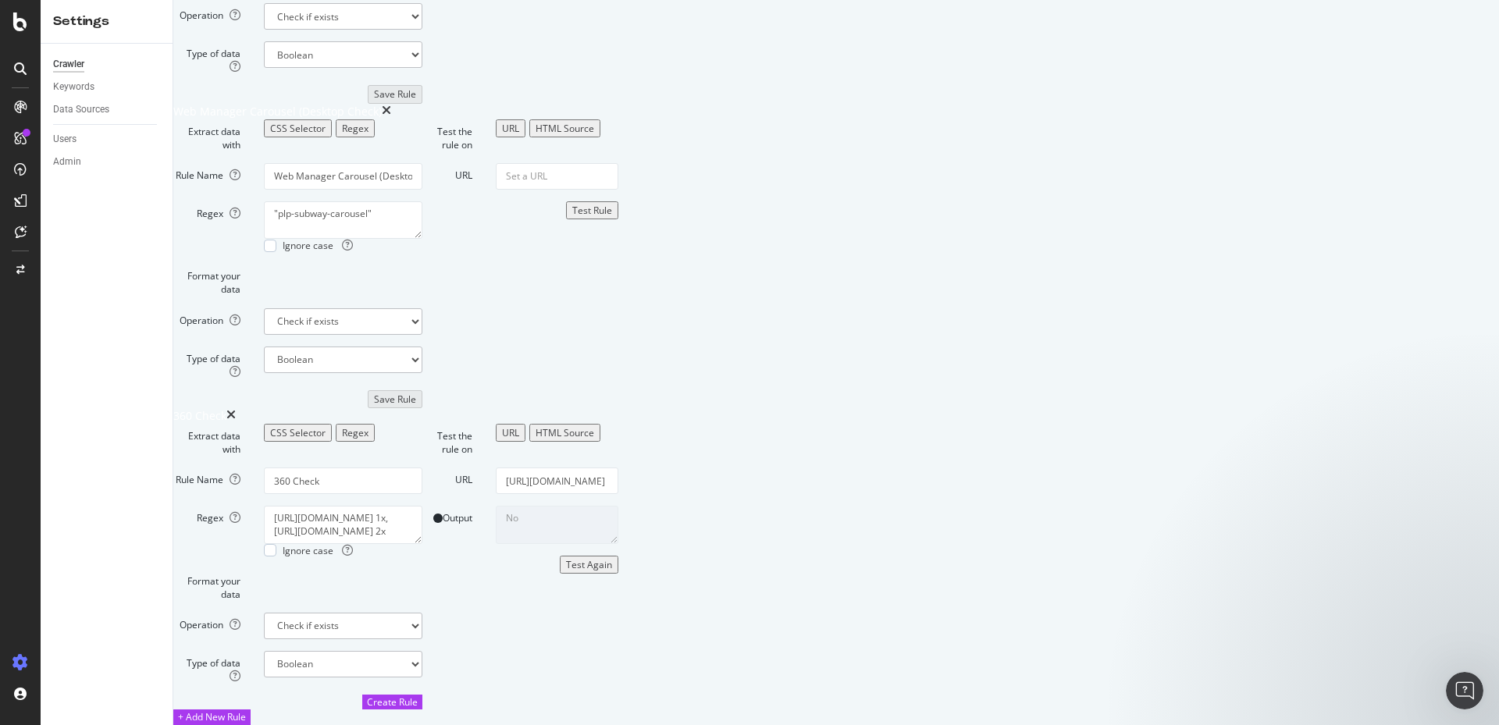
click at [630, 506] on div "No" at bounding box center [557, 524] width 146 height 37
drag, startPoint x: 1145, startPoint y: 375, endPoint x: 1379, endPoint y: 382, distance: 234.3
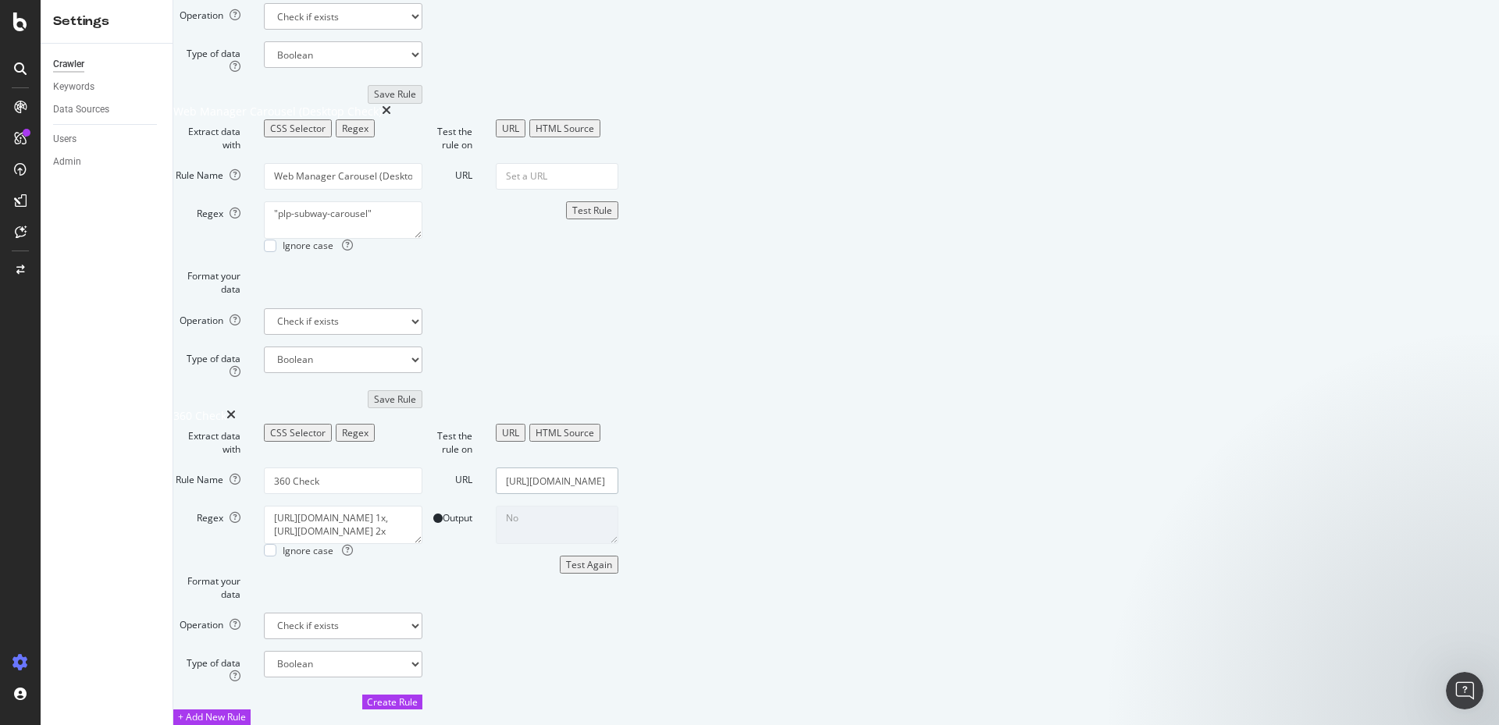
drag, startPoint x: 1297, startPoint y: 376, endPoint x: 1017, endPoint y: 371, distance: 279.5
click at [630, 468] on div "URL [URL][DOMAIN_NAME]" at bounding box center [520, 481] width 219 height 27
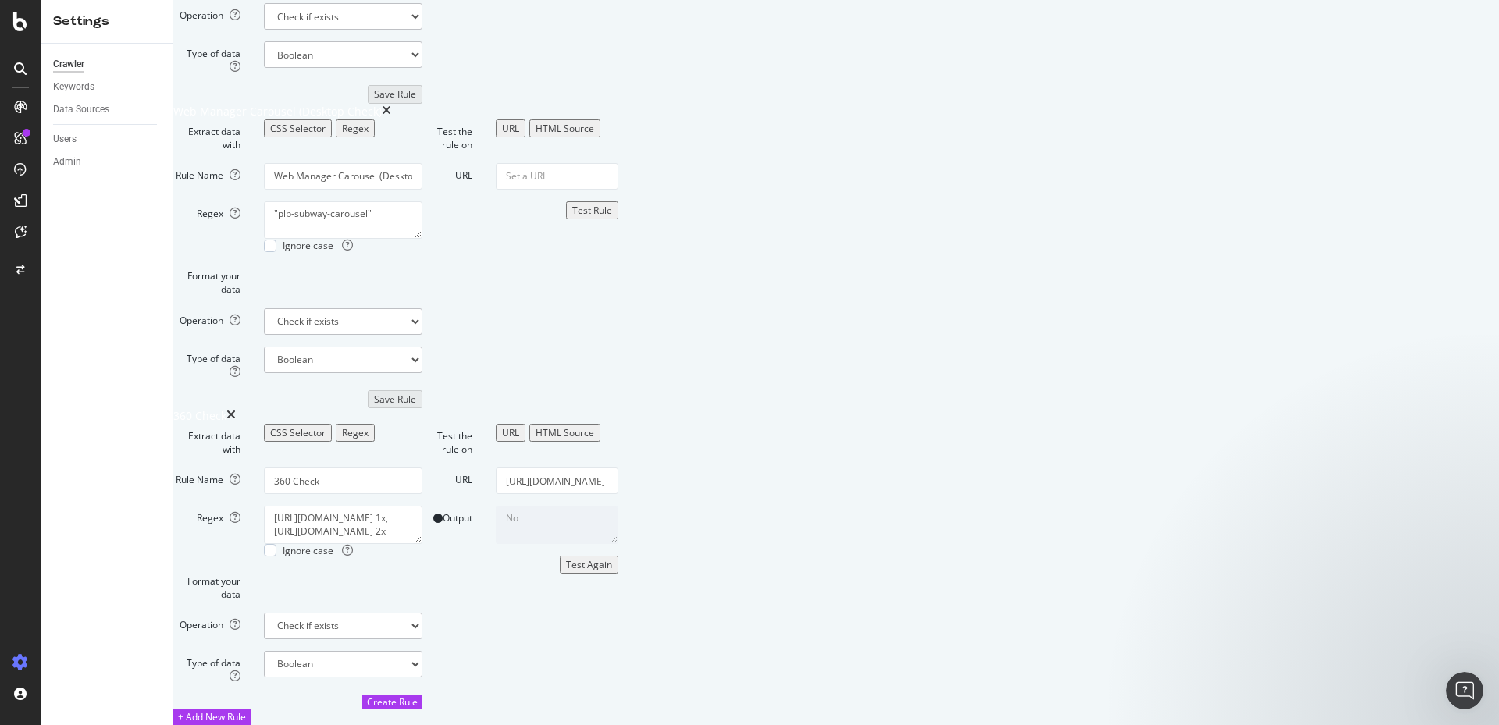
click at [618, 506] on textarea "No" at bounding box center [557, 524] width 123 height 37
drag, startPoint x: 547, startPoint y: 279, endPoint x: 455, endPoint y: 279, distance: 92.1
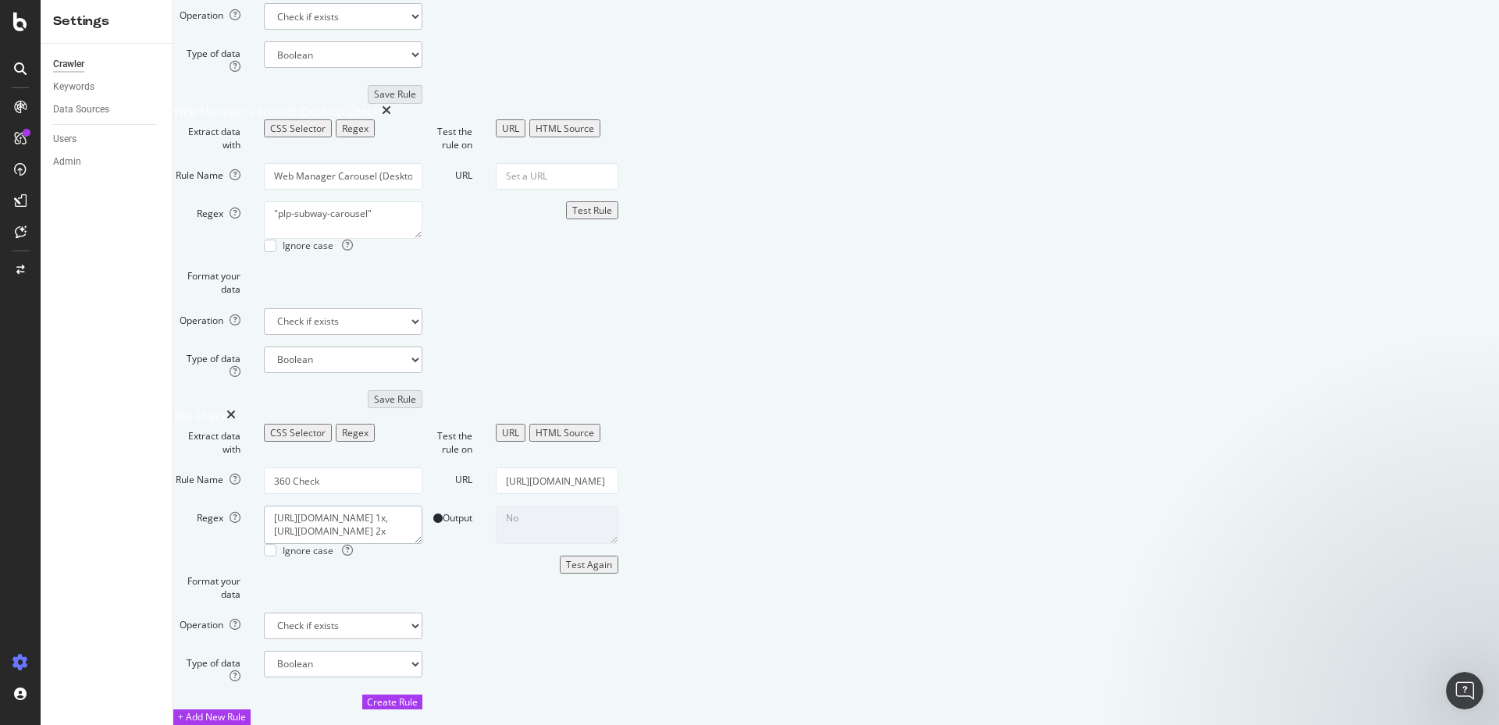
drag, startPoint x: 454, startPoint y: 411, endPoint x: 727, endPoint y: 450, distance: 276.0
click at [434, 506] on div "[URL][DOMAIN_NAME] 1x, [URL][DOMAIN_NAME] 2x Ignore case" at bounding box center [343, 531] width 182 height 51
click at [326, 426] on div "CSS Selector" at bounding box center [297, 432] width 55 height 13
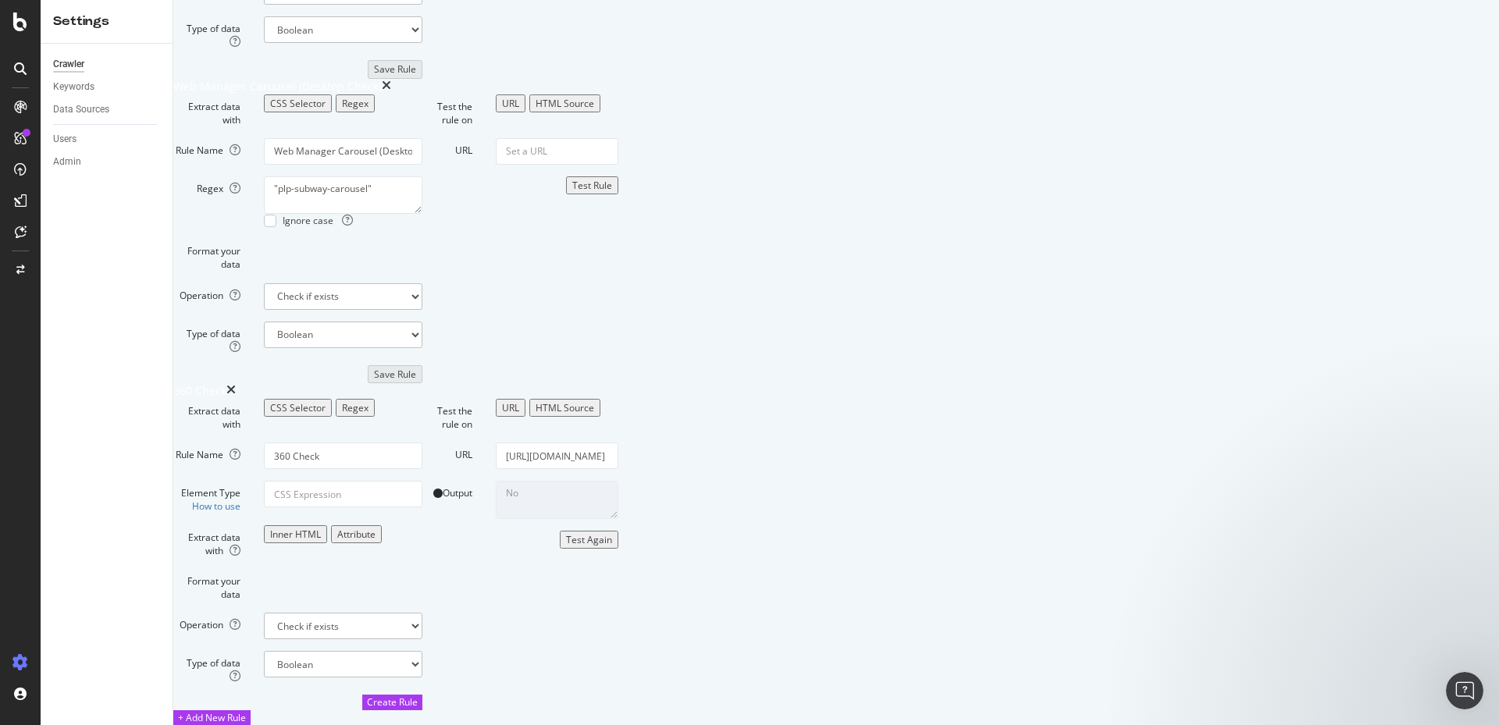
click at [252, 481] on label "Element Type How to use" at bounding box center [207, 497] width 91 height 32
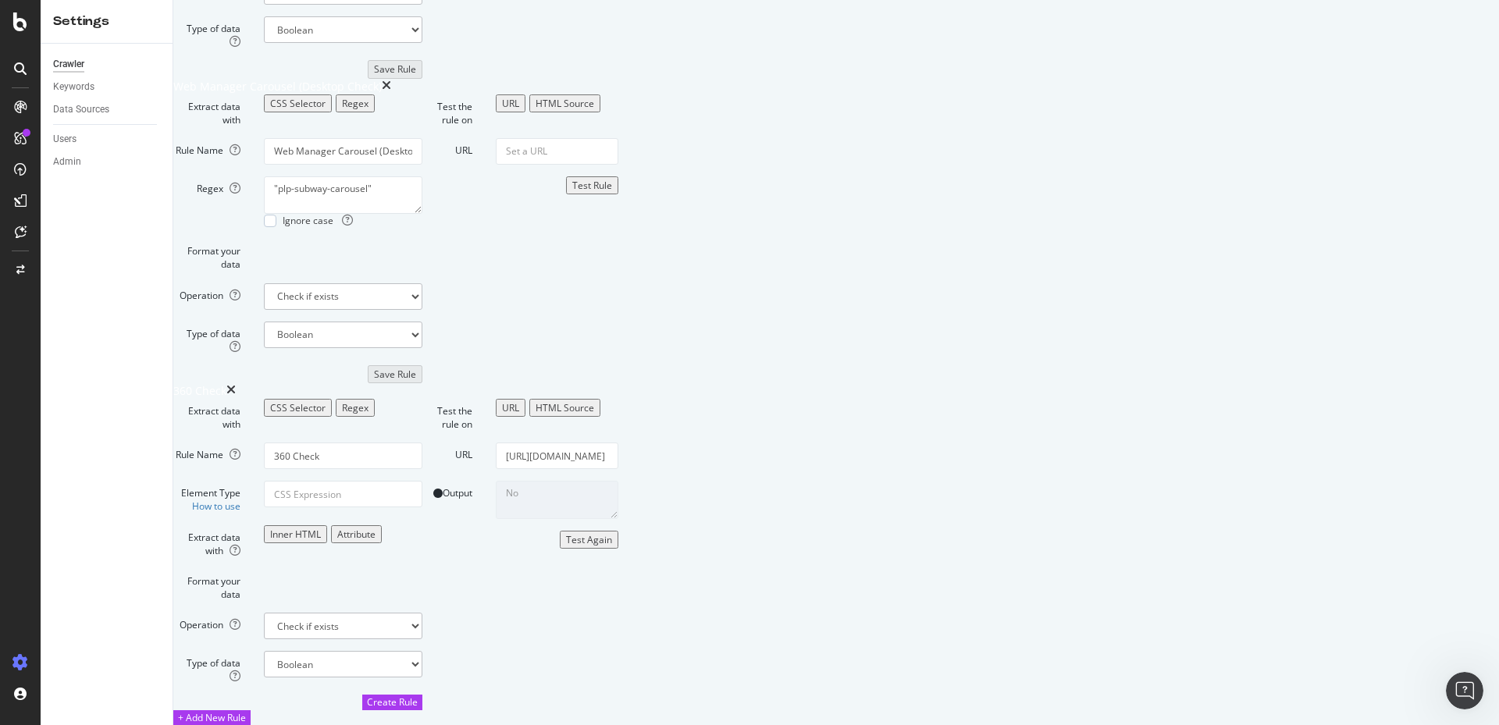
scroll to position [4083, 0]
click at [247, 651] on label "Type of data" at bounding box center [207, 667] width 91 height 32
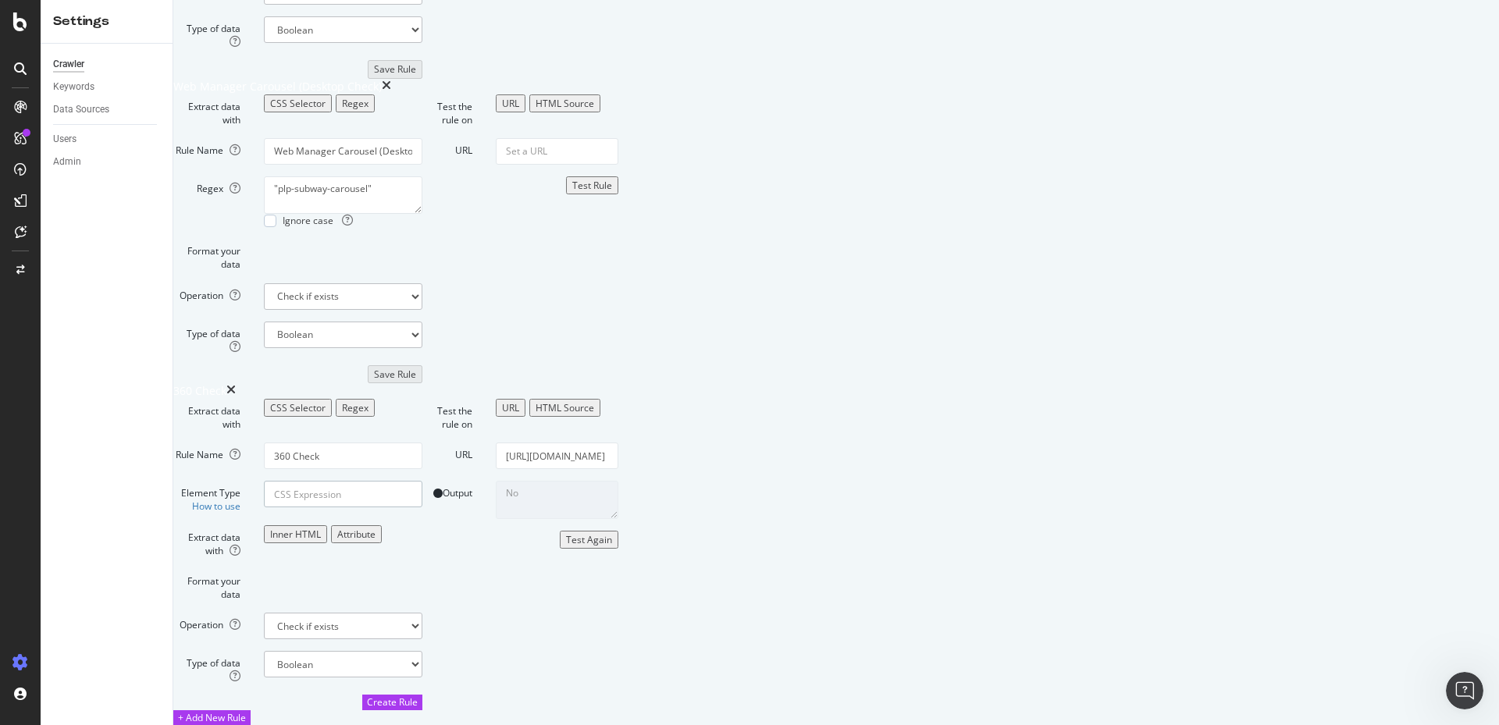
paste input ""plp-subway-carousel"
type input ""plp-subway-carousel"
drag, startPoint x: 565, startPoint y: 396, endPoint x: 399, endPoint y: 393, distance: 166.3
click at [399, 481] on div "Element Type How to use "plp-subway-carousel" at bounding box center [298, 497] width 272 height 32
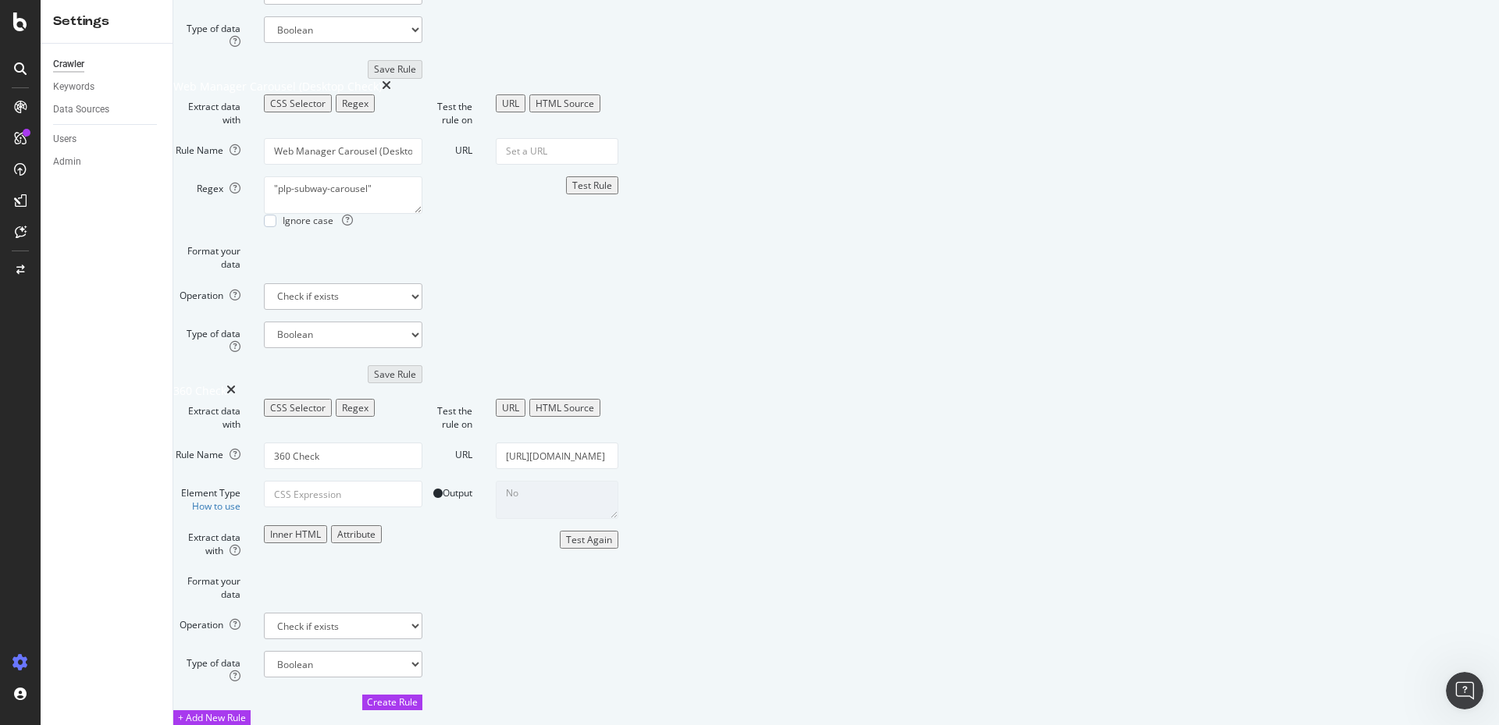
click at [375, 528] on div "Attribute" at bounding box center [356, 534] width 38 height 13
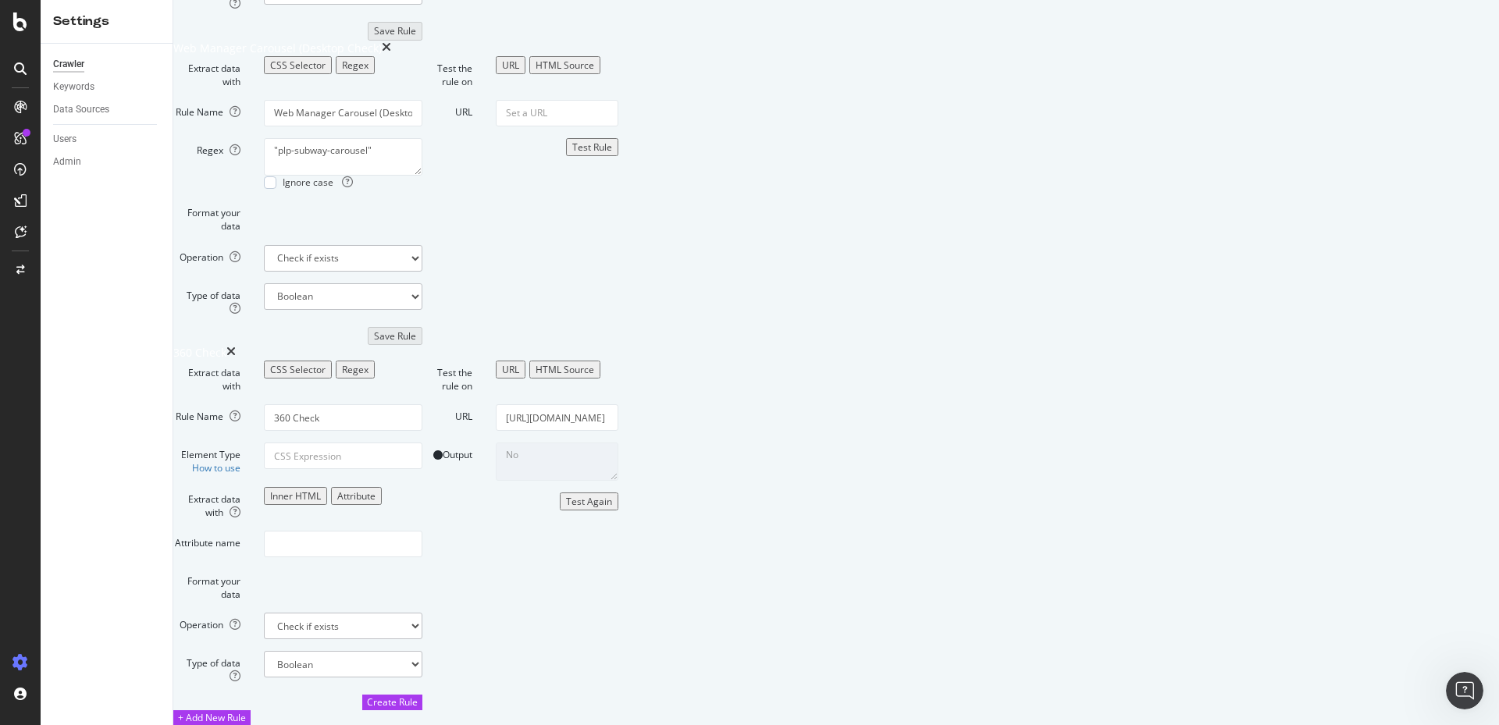
click at [321, 489] on div "Inner HTML" at bounding box center [295, 495] width 51 height 13
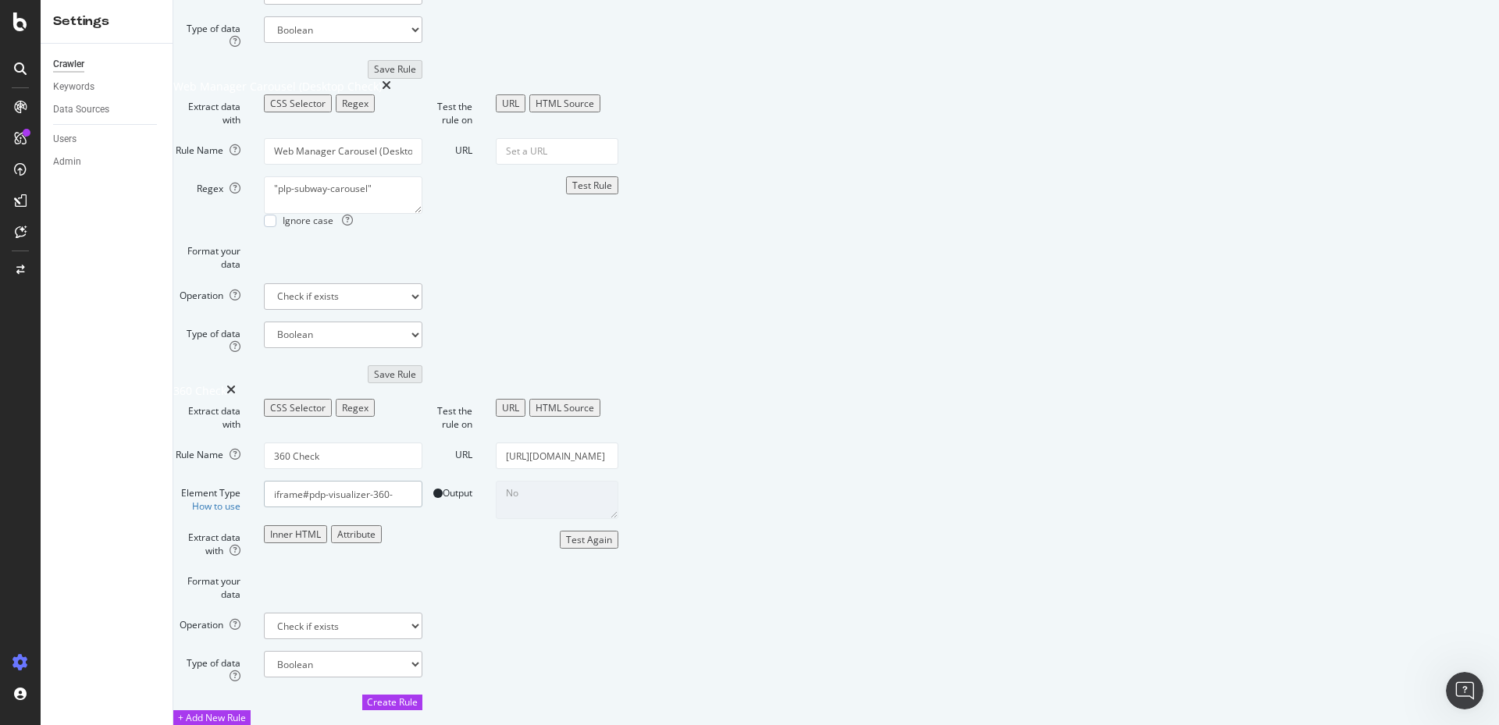
click at [618, 549] on button "Test Again" at bounding box center [589, 540] width 59 height 18
click at [618, 481] on textarea "No" at bounding box center [557, 499] width 123 height 37
drag, startPoint x: 1055, startPoint y: 390, endPoint x: 1010, endPoint y: 389, distance: 44.5
click at [630, 481] on div "Output No" at bounding box center [520, 499] width 219 height 37
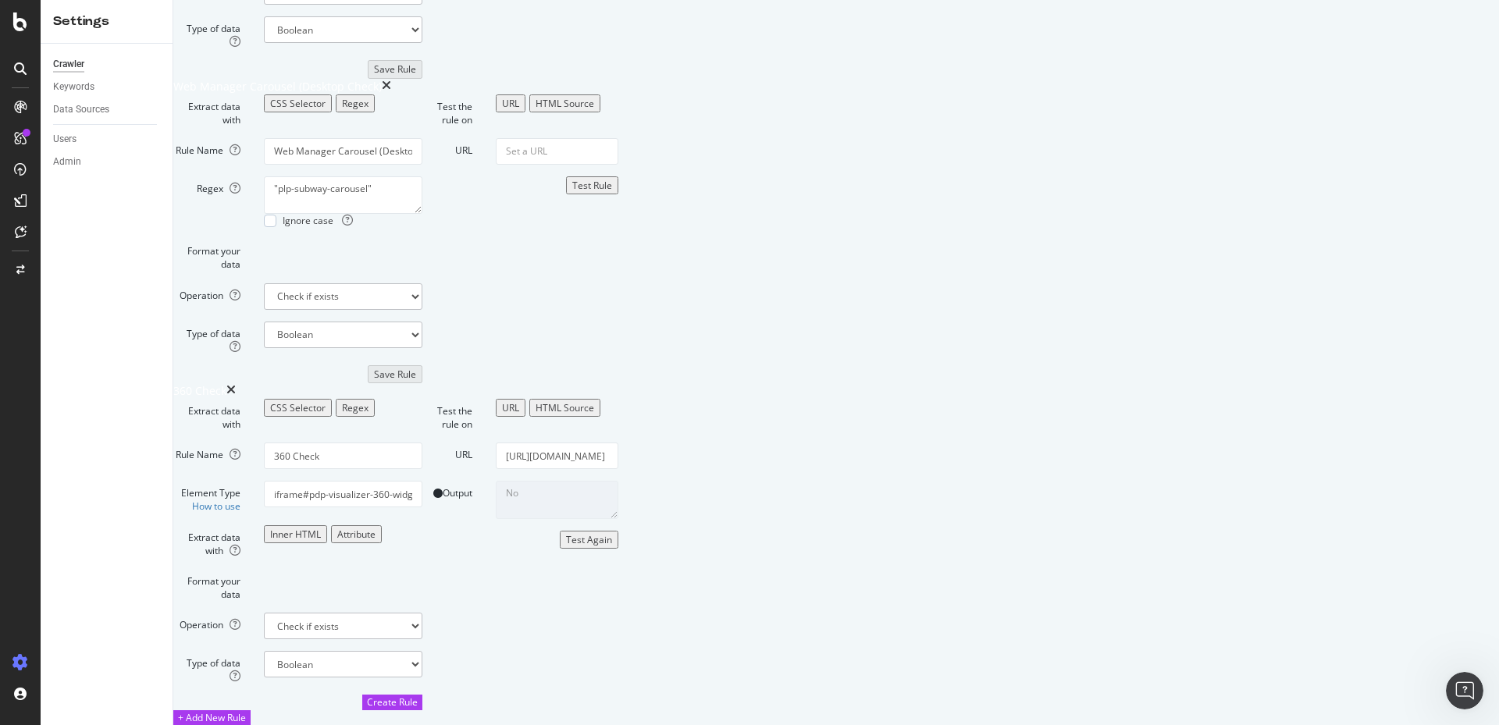
click at [375, 528] on div "Attribute" at bounding box center [356, 534] width 38 height 13
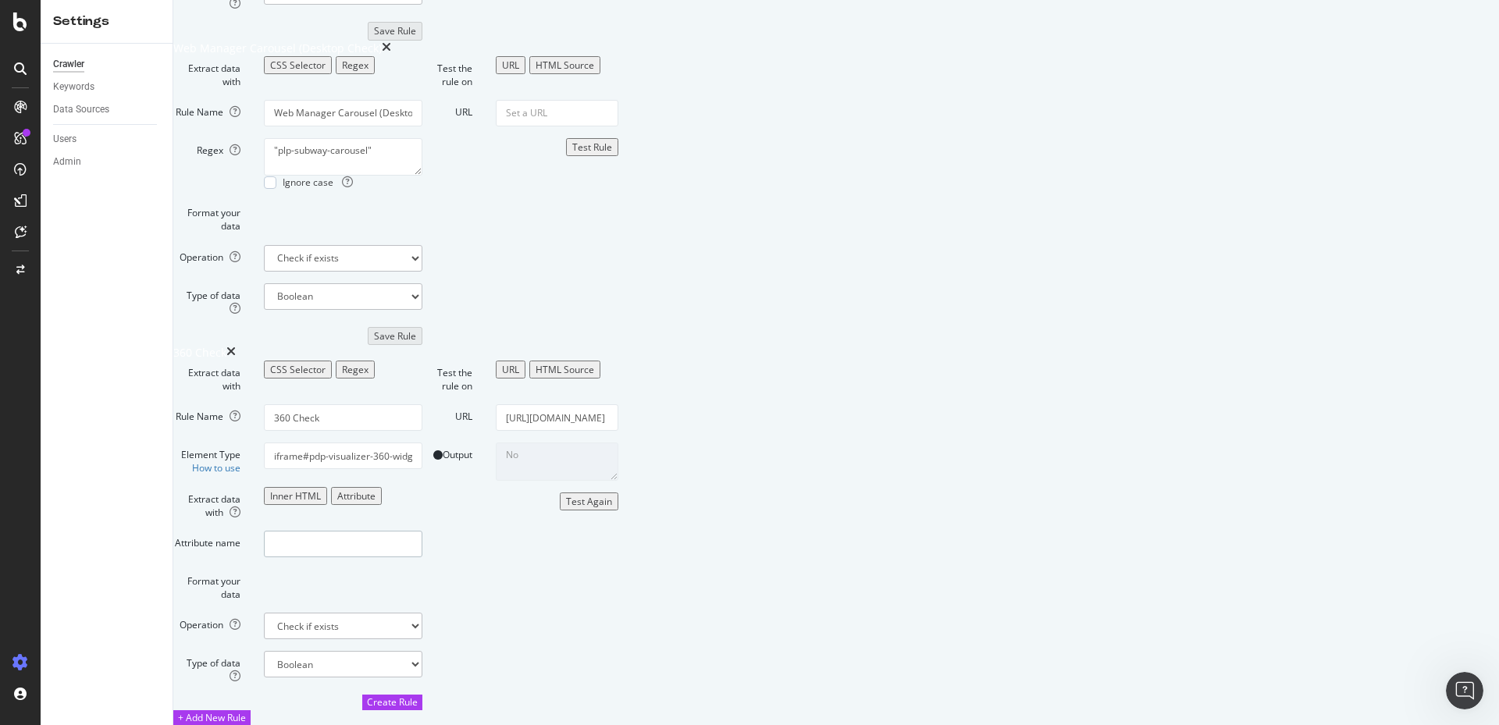
click at [422, 531] on input "Attribute name" at bounding box center [343, 544] width 158 height 27
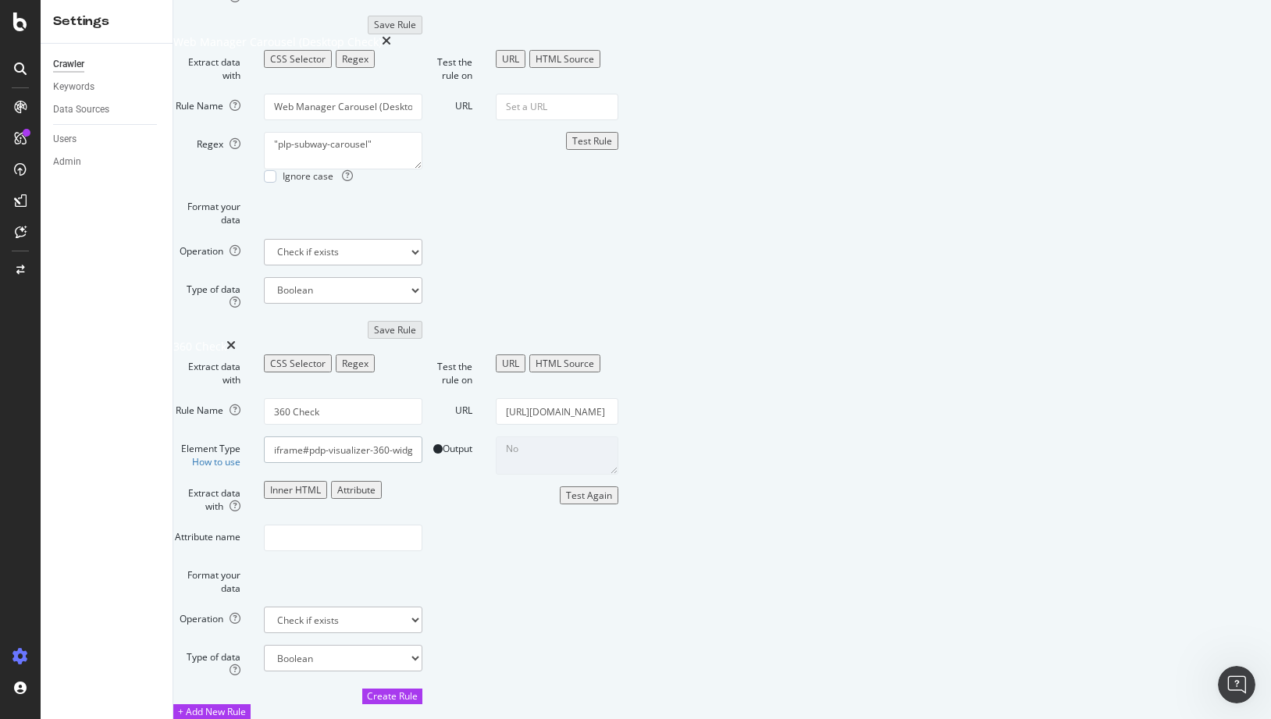
paste input "#react_0HNF04SDBC3K0 > div > div > div.product-row.full-width > div.mid-col.gal…"
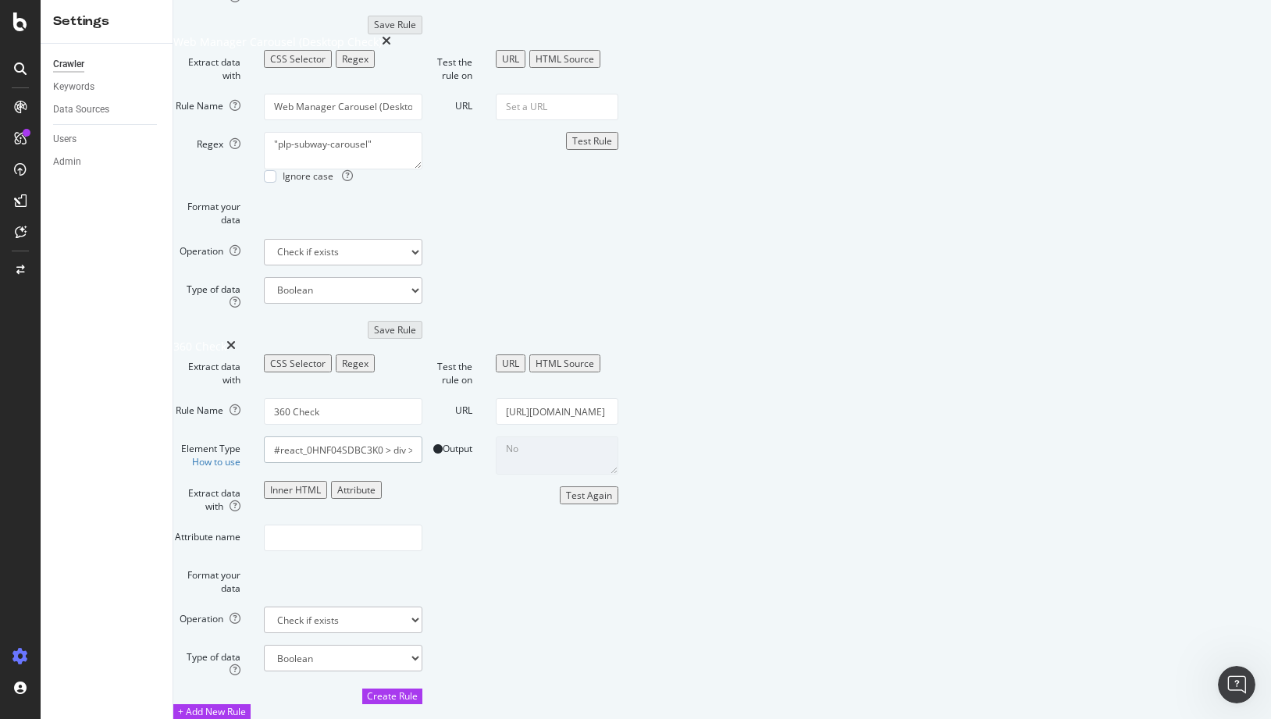
drag, startPoint x: 491, startPoint y: 400, endPoint x: 299, endPoint y: 400, distance: 192.0
click at [299, 436] on div "Element Type How to use #react_0HNF04SDBC3K0 > div > div > div.product-row.full…" at bounding box center [298, 452] width 272 height 32
click at [612, 502] on div "Test Again" at bounding box center [589, 495] width 46 height 13
click at [630, 474] on div "No results matched this rule" at bounding box center [557, 454] width 146 height 37
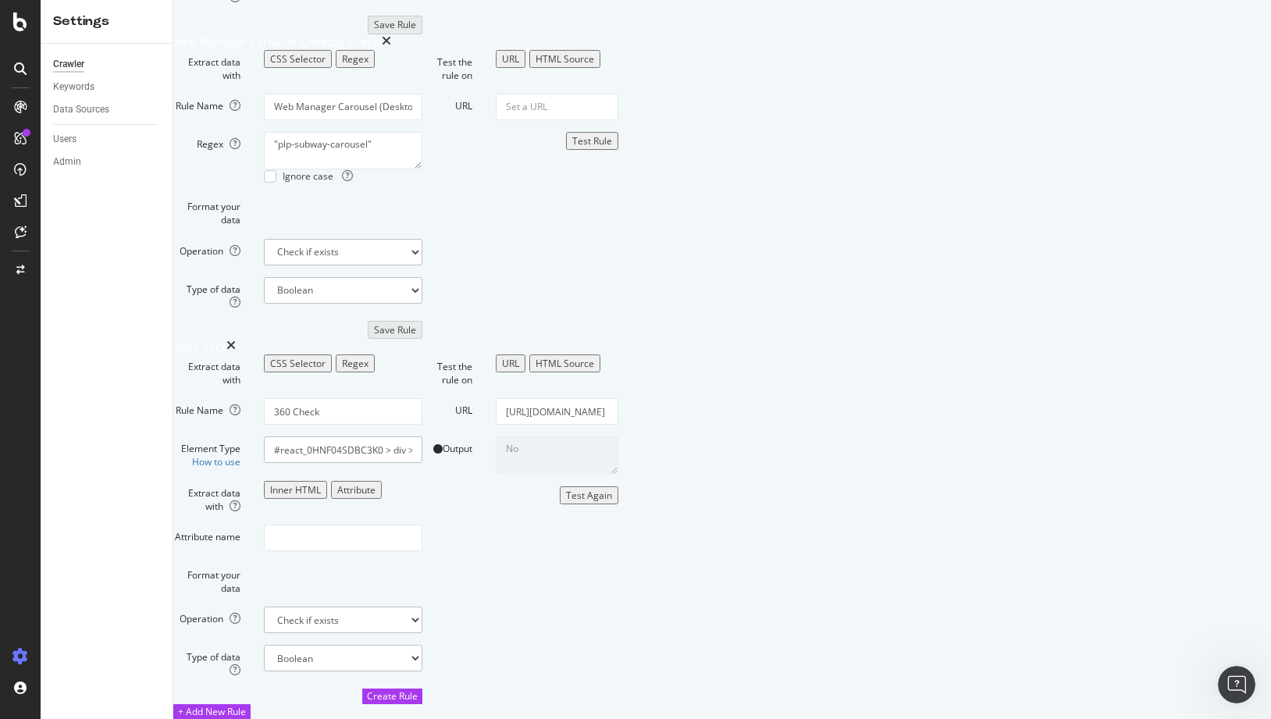
scroll to position [0, 523]
drag, startPoint x: 492, startPoint y: 393, endPoint x: 767, endPoint y: 393, distance: 274.8
click at [767, 393] on div "Extract data with CSS Selector Regex Rule Name 360 Check Element Type How to us…" at bounding box center [599, 529] width 852 height 350
drag, startPoint x: 672, startPoint y: 397, endPoint x: 734, endPoint y: 397, distance: 61.7
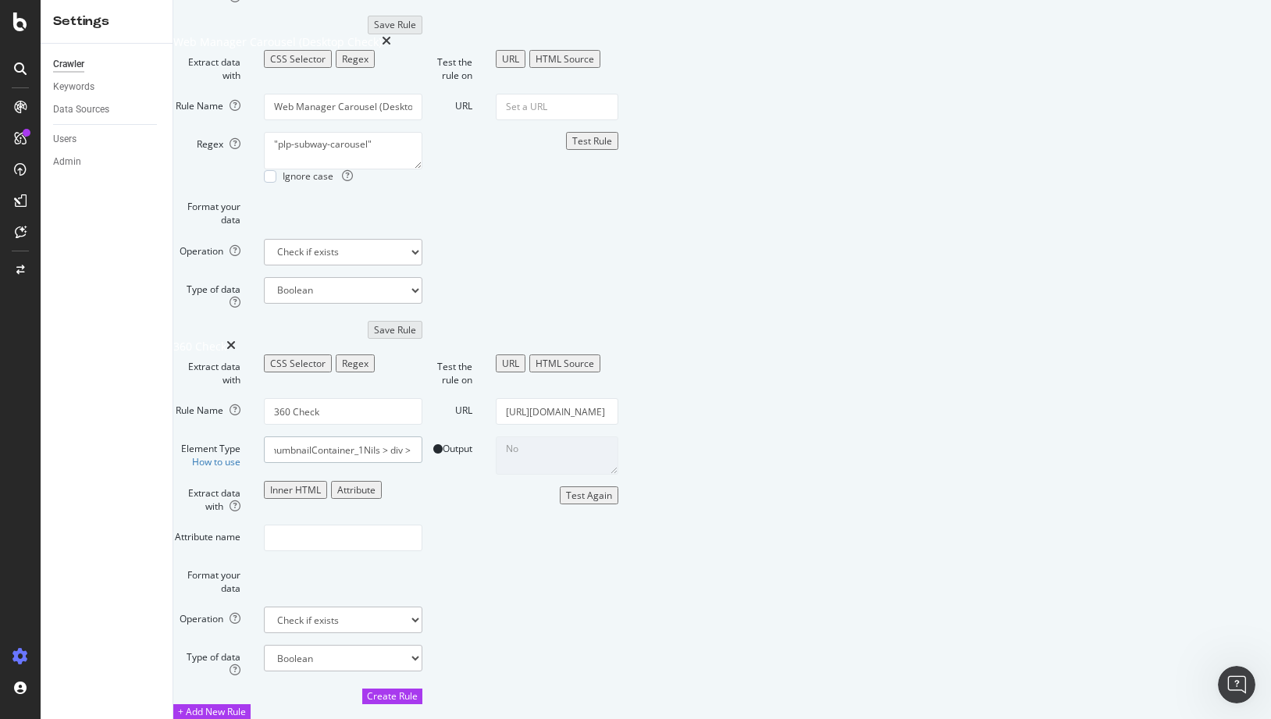
click at [734, 397] on div "Extract data with CSS Selector Regex Rule Name 360 Check Element Type How to us…" at bounding box center [599, 529] width 852 height 350
click at [422, 525] on input "Attribute name" at bounding box center [343, 538] width 158 height 27
click at [375, 483] on div "Attribute" at bounding box center [356, 489] width 38 height 13
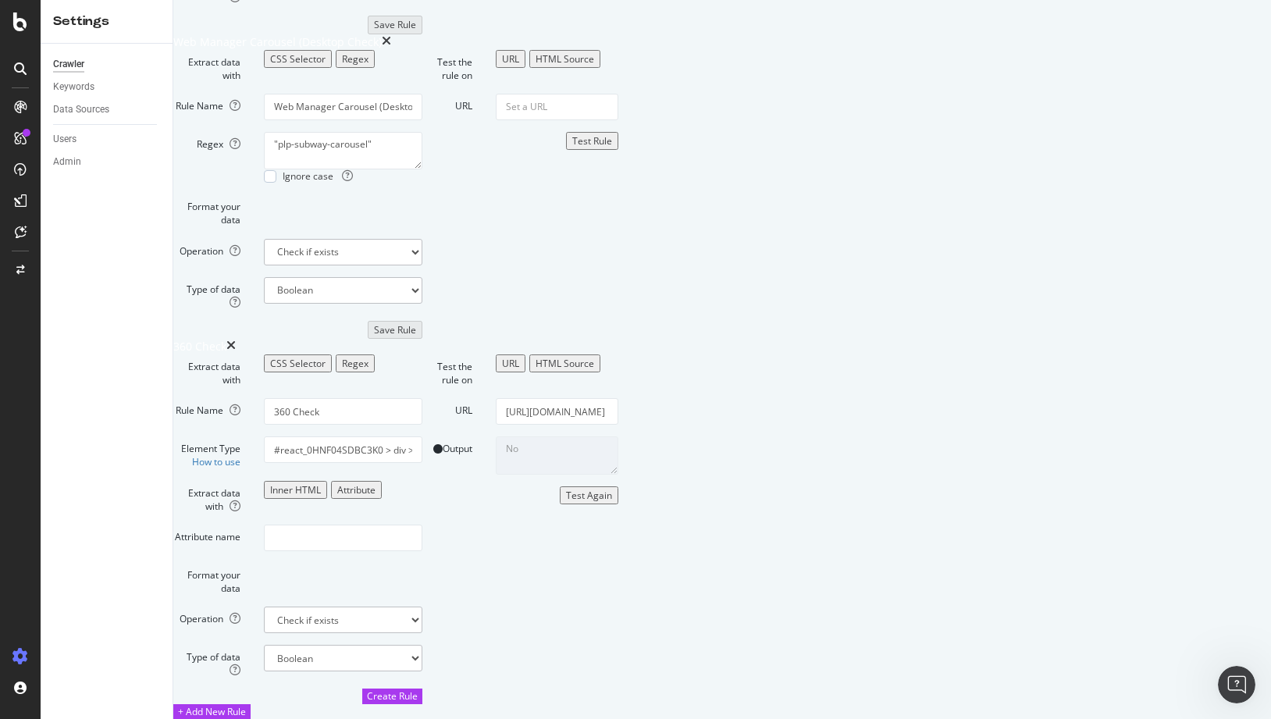
click at [321, 483] on div "Inner HTML" at bounding box center [295, 489] width 51 height 13
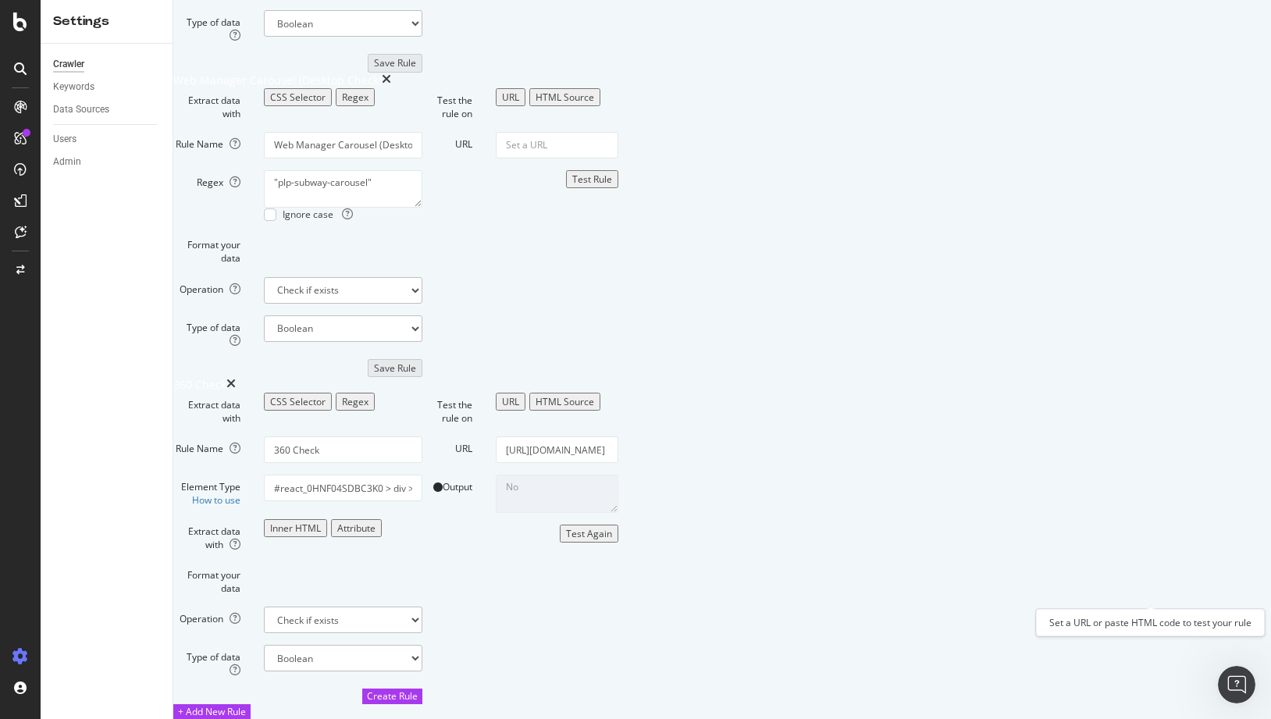
click at [618, 543] on button "Test Again" at bounding box center [589, 534] width 59 height 18
paste input "pdp-visualizer-360-widget"
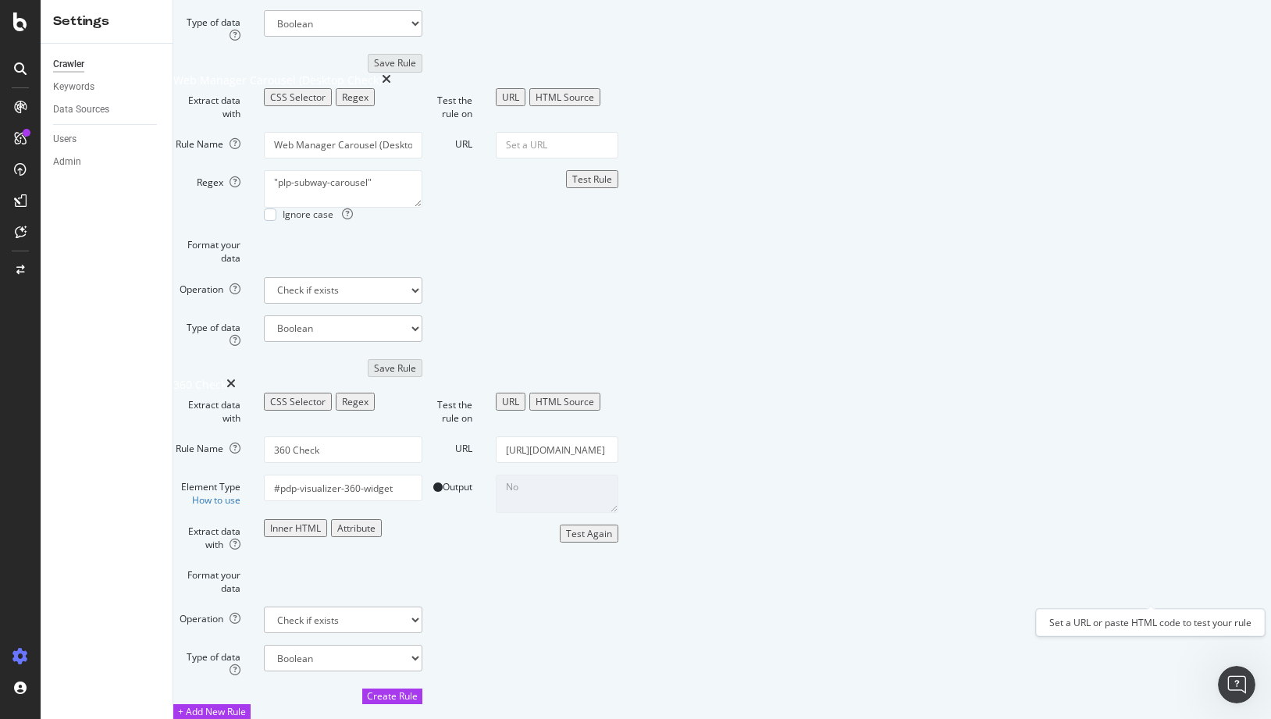
click at [612, 540] on div "Test Again" at bounding box center [589, 533] width 46 height 13
click at [618, 475] on textarea "No" at bounding box center [557, 493] width 123 height 37
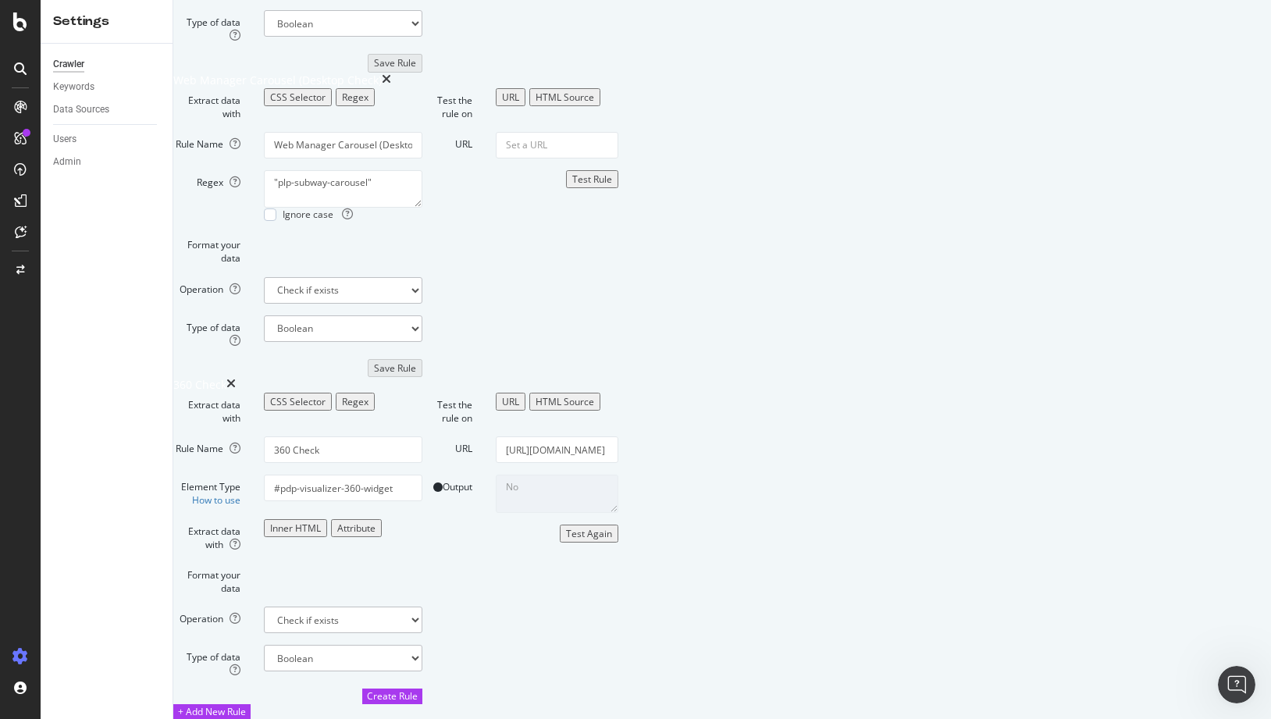
click at [594, 395] on div "HTML Source" at bounding box center [565, 401] width 59 height 13
click at [526, 395] on div "URL" at bounding box center [517, 401] width 17 height 13
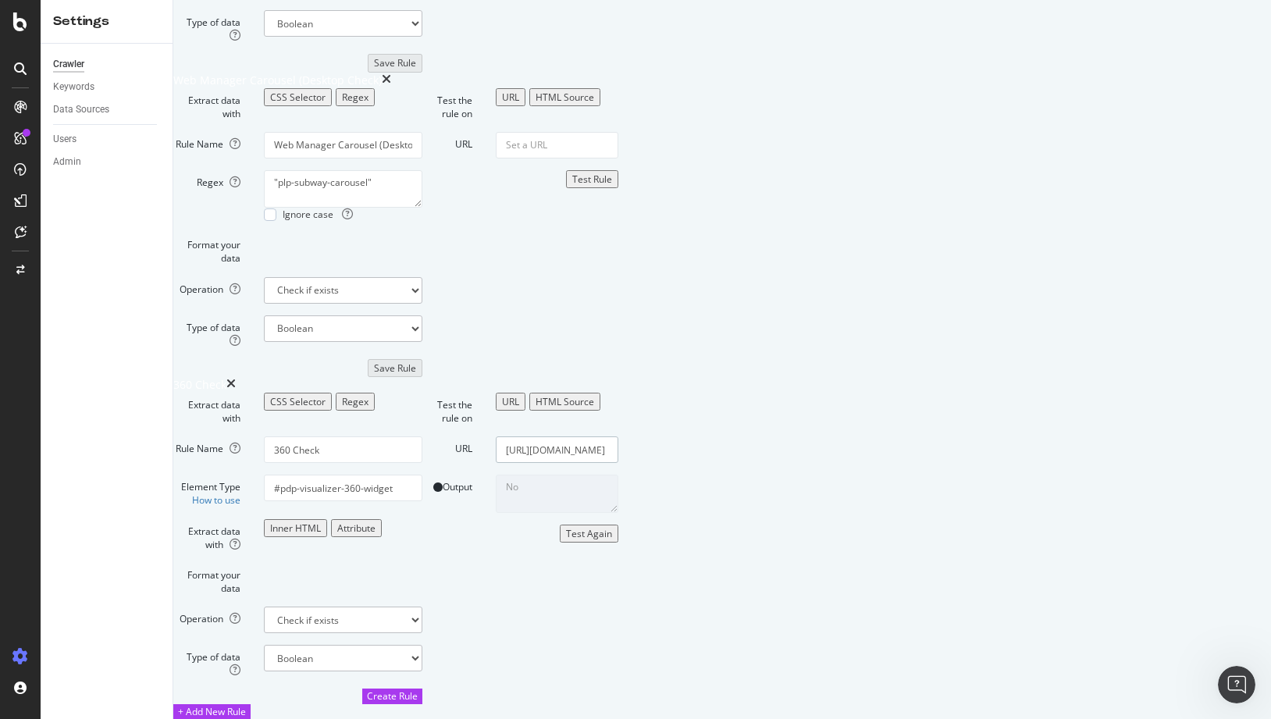
scroll to position [0, 81]
drag, startPoint x: 1027, startPoint y: 357, endPoint x: 1169, endPoint y: 370, distance: 141.9
click at [618, 393] on form "Test the rule on URL HTML Source URL [URL][DOMAIN_NAME] Output No Test Again" at bounding box center [520, 548] width 196 height 311
click at [612, 540] on div "Test Again" at bounding box center [589, 533] width 46 height 13
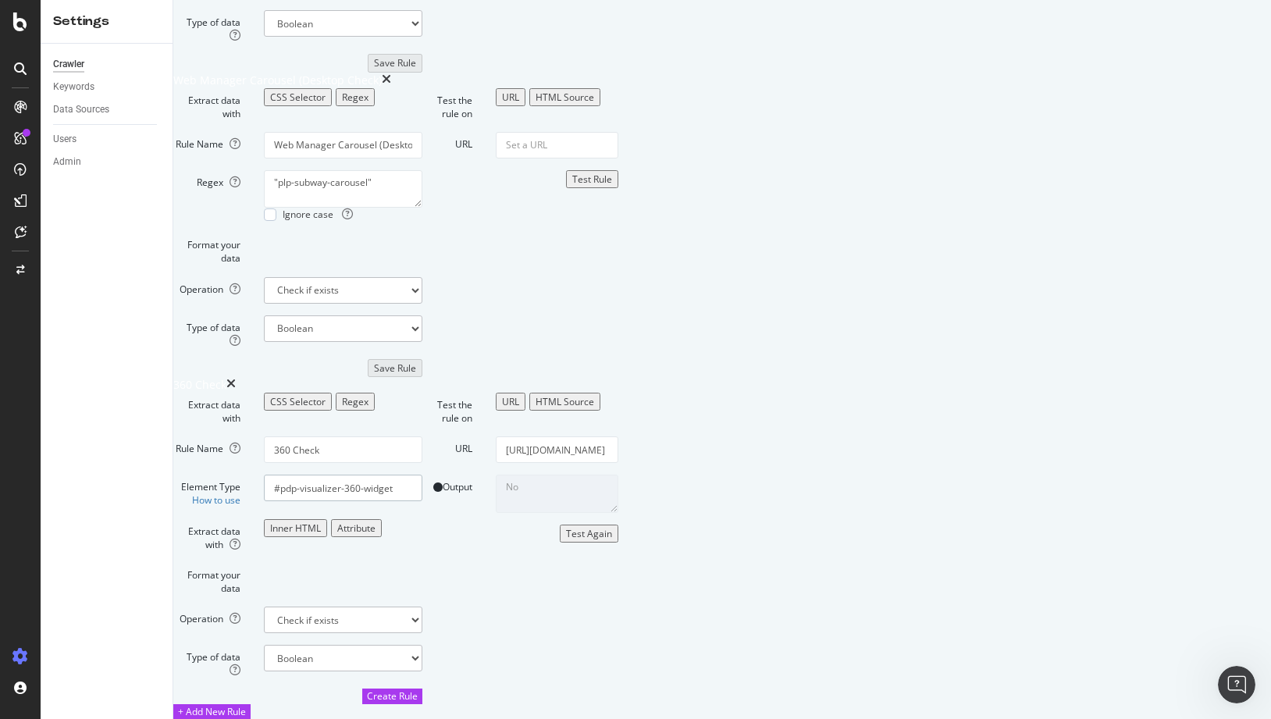
drag, startPoint x: 551, startPoint y: 387, endPoint x: 335, endPoint y: 386, distance: 216.2
click at [335, 475] on div "Element Type How to use #pdp-visualizer-360-widget" at bounding box center [298, 491] width 272 height 32
paste input "<iframe width="100%" height="100%" title="Adao Handwoven Warm White Linen Area …"
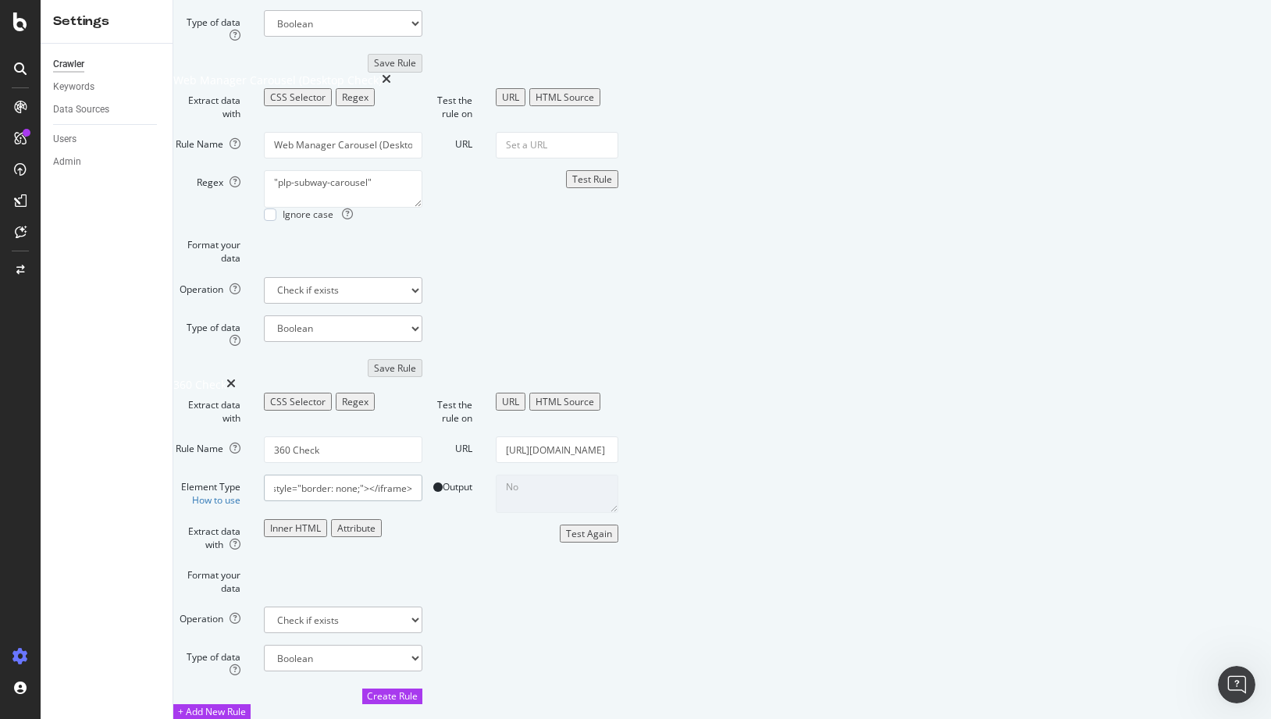
type input "<iframe width="100%" height="100%" title="Adao Handwoven Warm White Linen Area …"
click at [612, 540] on div "Test Again" at bounding box center [589, 533] width 46 height 13
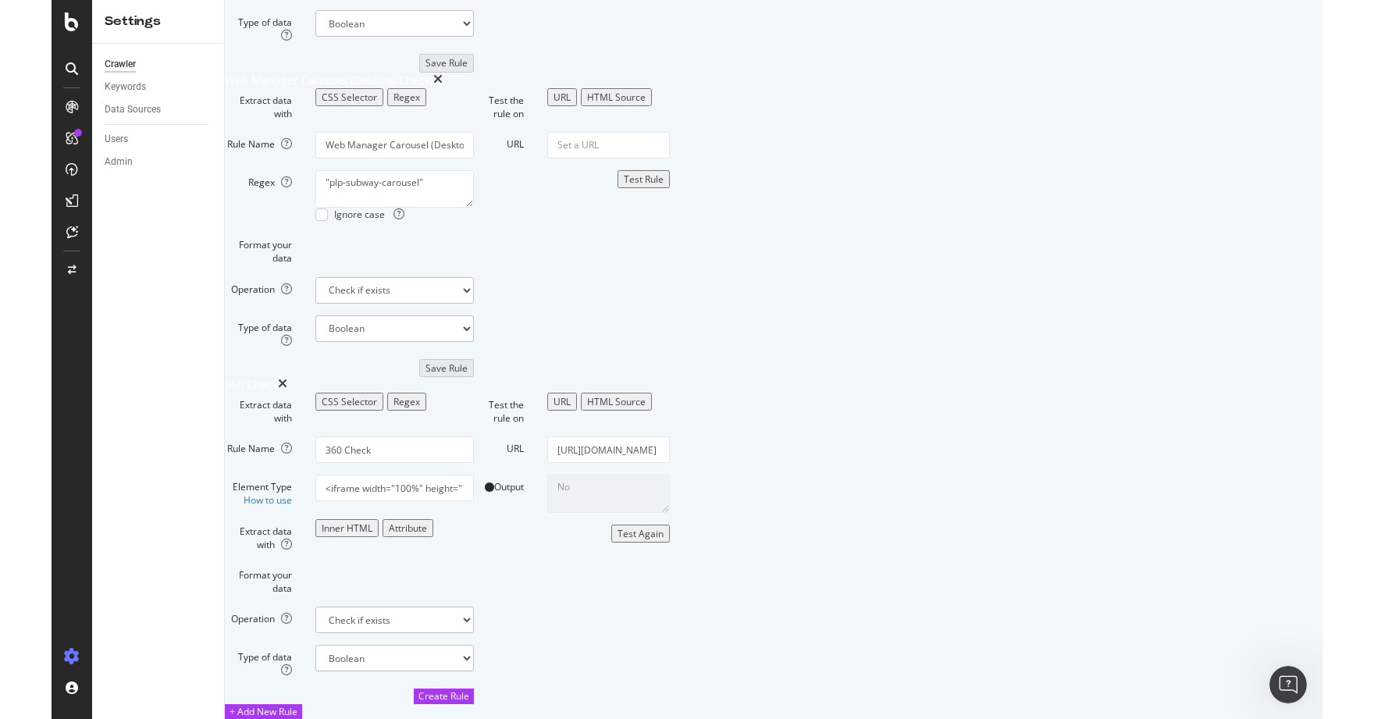
scroll to position [3309, 0]
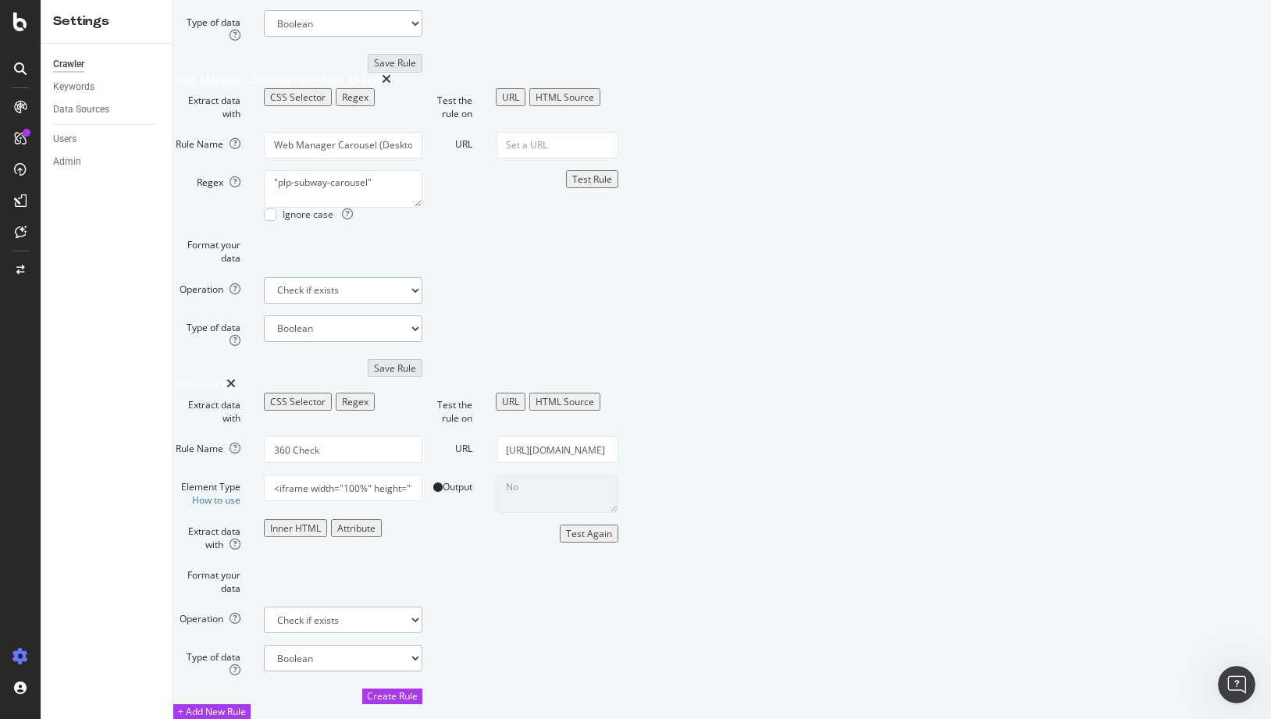
drag, startPoint x: 539, startPoint y: 441, endPoint x: 407, endPoint y: 439, distance: 131.2
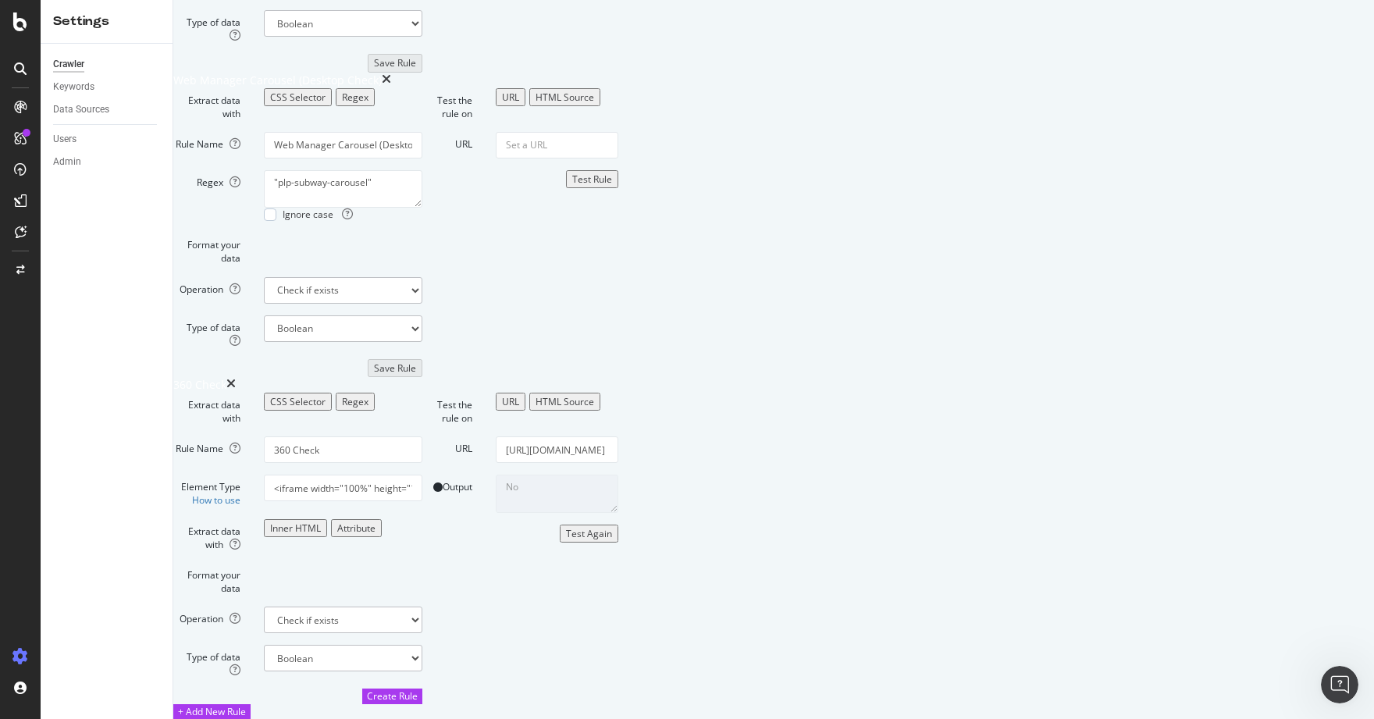
scroll to position [4090, 0]
click at [326, 395] on div "CSS Selector" at bounding box center [297, 401] width 55 height 13
click at [368, 395] on div "Regex" at bounding box center [355, 401] width 27 height 13
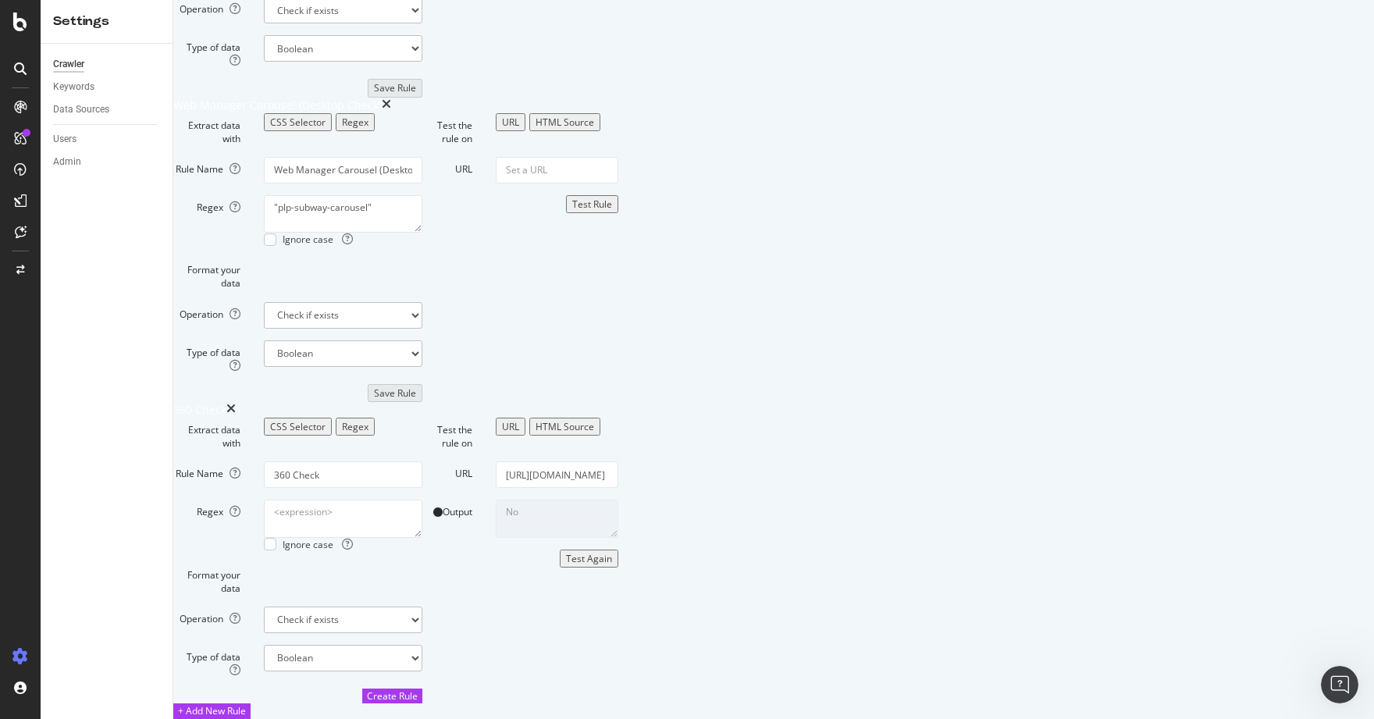
scroll to position [4075, 0]
click at [326, 420] on div "CSS Selector" at bounding box center [297, 426] width 55 height 13
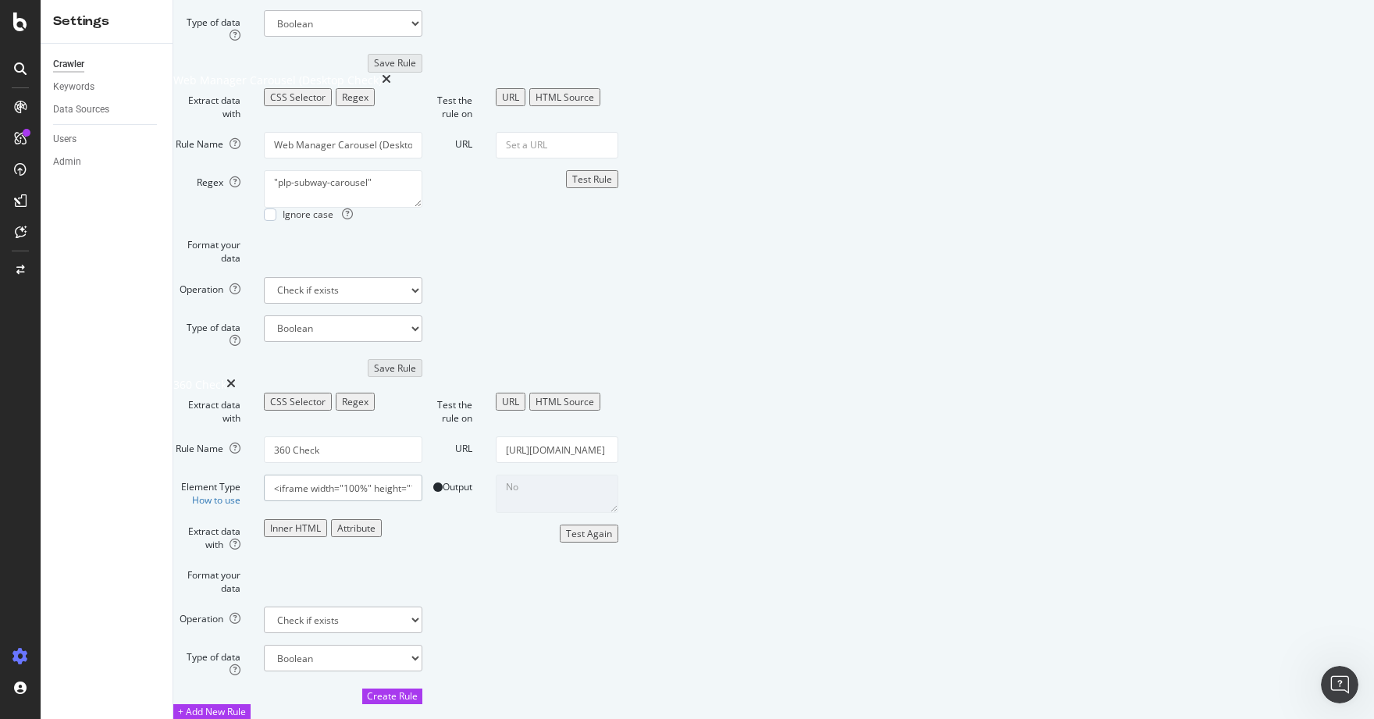
click at [612, 540] on div "Test Again" at bounding box center [589, 533] width 46 height 13
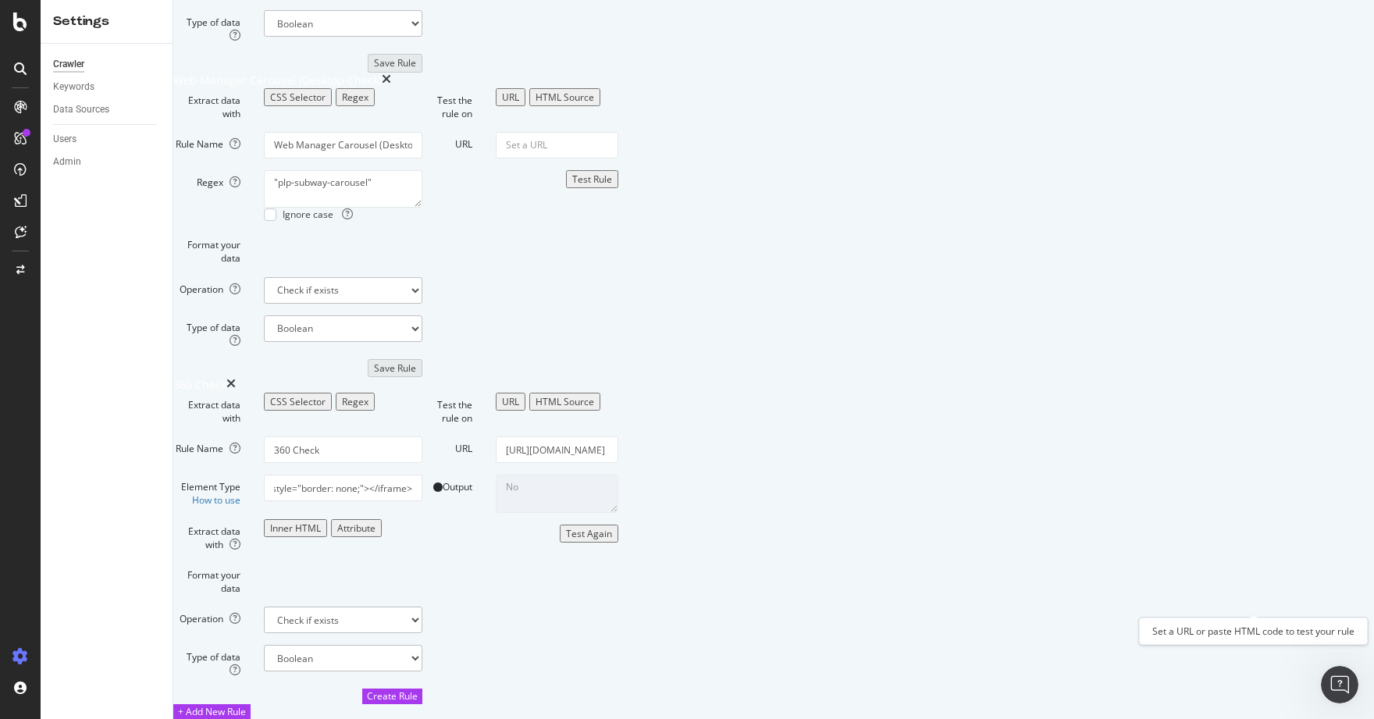
scroll to position [0, 0]
click at [375, 521] on div "Attribute" at bounding box center [356, 527] width 38 height 13
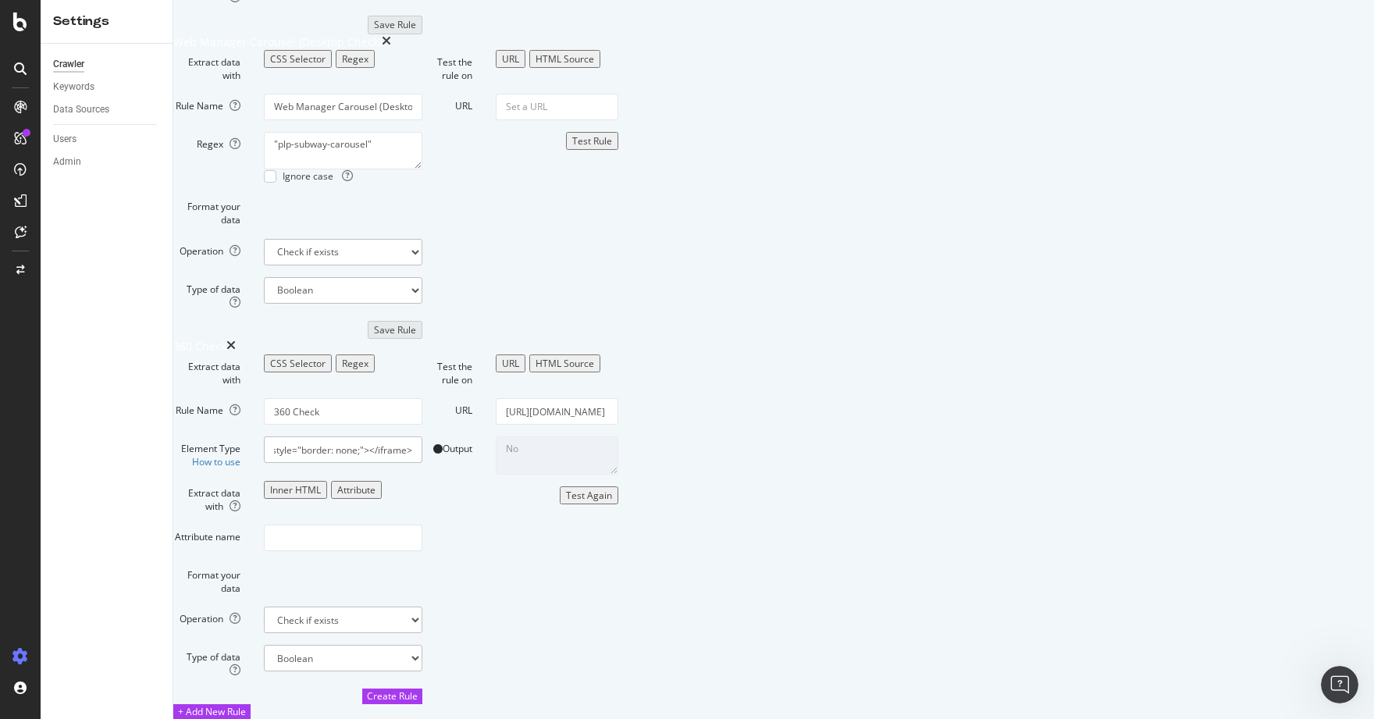
scroll to position [0, 3077]
drag, startPoint x: 546, startPoint y: 405, endPoint x: 790, endPoint y: 405, distance: 243.6
click at [790, 405] on div "Extract data with CSS Selector Regex Rule Name 360 Check Element Type How to us…" at bounding box center [599, 529] width 852 height 350
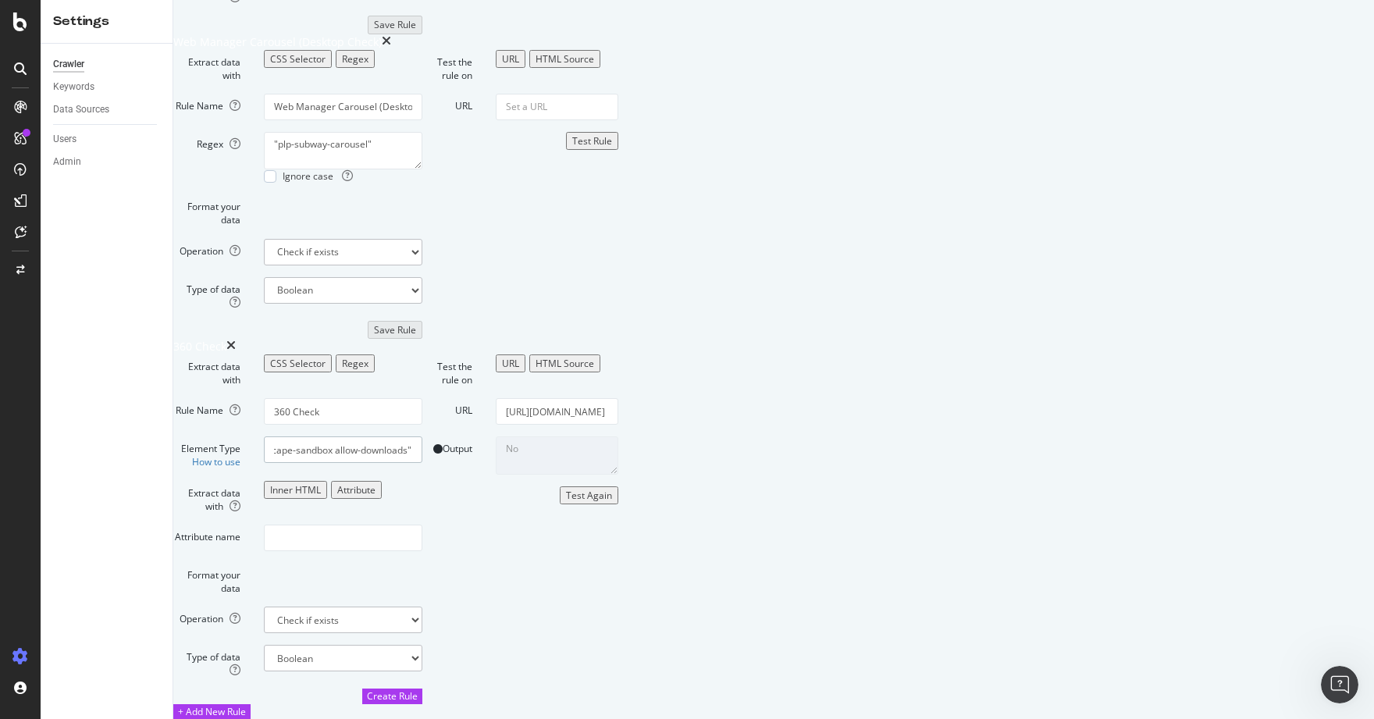
drag, startPoint x: 683, startPoint y: 400, endPoint x: 486, endPoint y: 396, distance: 197.6
drag, startPoint x: 713, startPoint y: 413, endPoint x: 617, endPoint y: 403, distance: 96.6
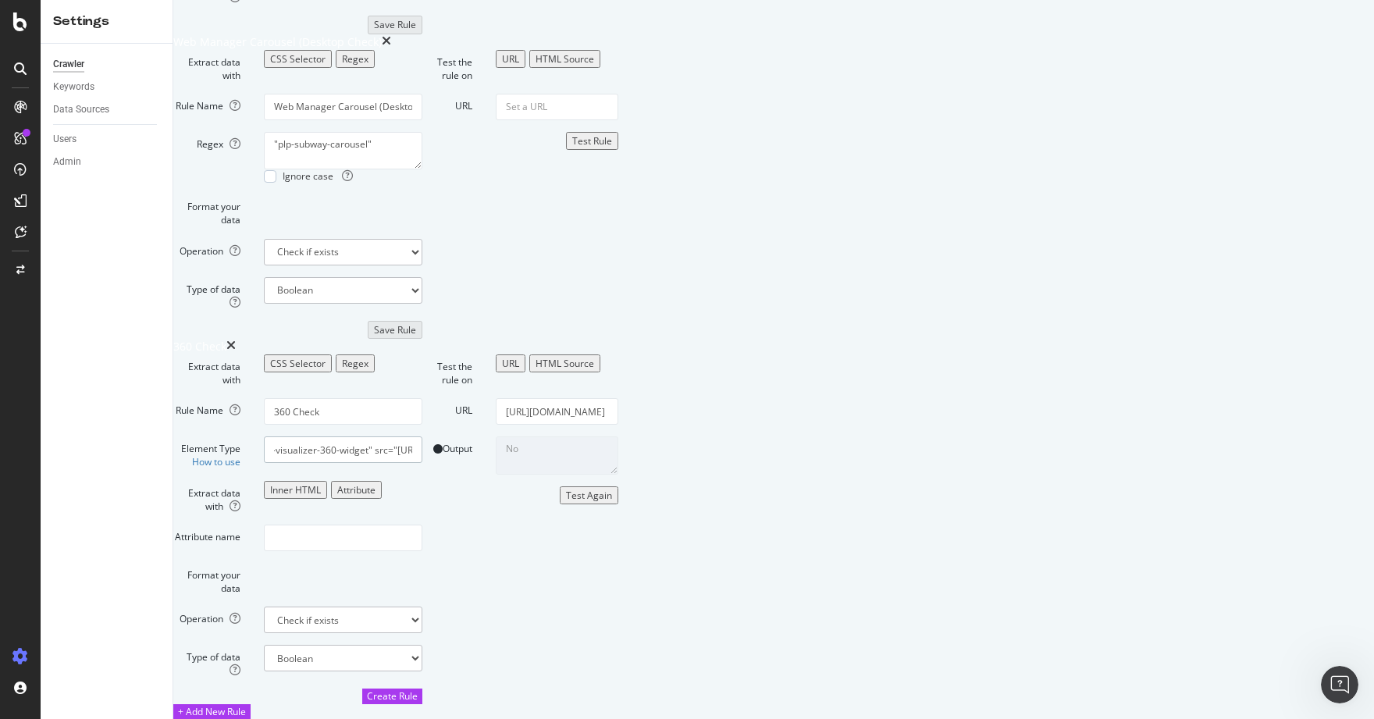
drag, startPoint x: 661, startPoint y: 405, endPoint x: 614, endPoint y: 405, distance: 46.8
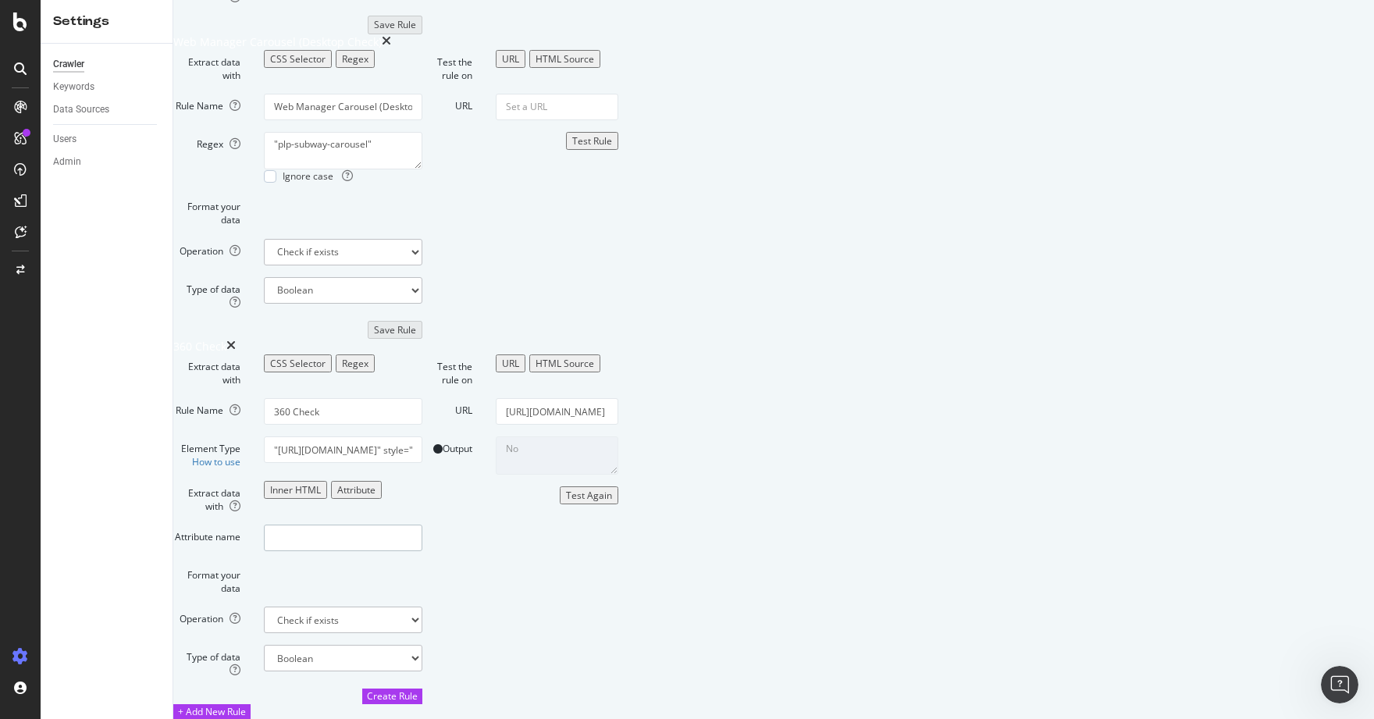
click at [422, 525] on input "Attribute name" at bounding box center [343, 538] width 158 height 27
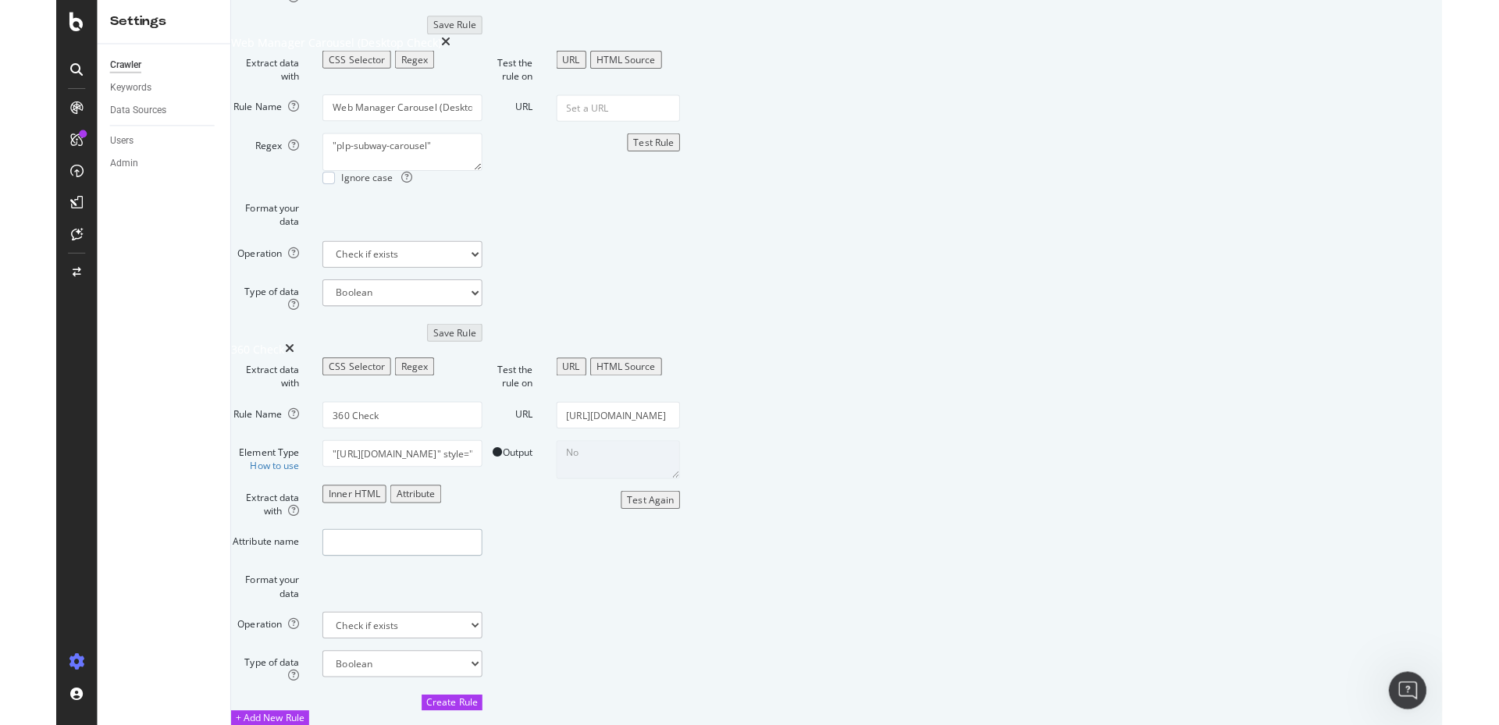
scroll to position [0, 0]
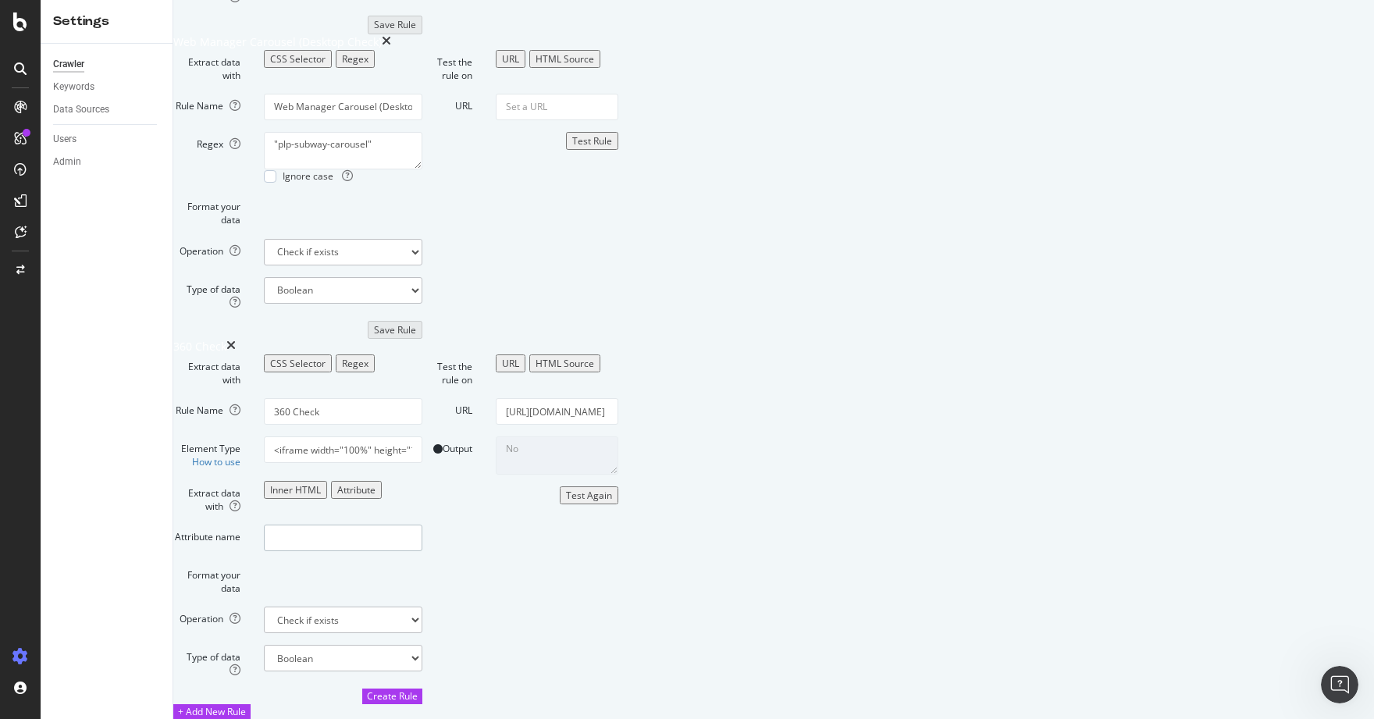
paste input "londondynamics"
type input "londondynamics"
click at [618, 504] on button "Test Again" at bounding box center [589, 495] width 59 height 18
click at [484, 436] on label "Output" at bounding box center [447, 445] width 73 height 19
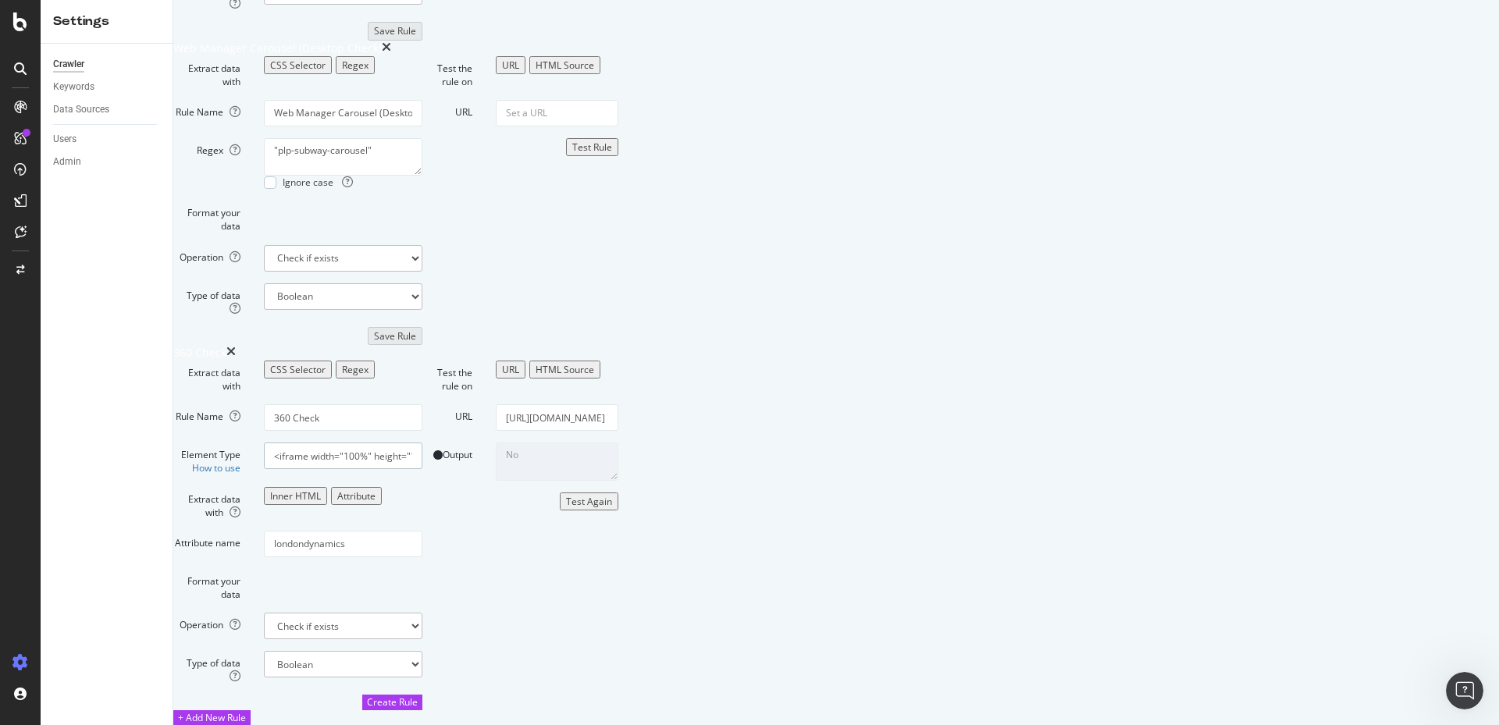
paste input "[PERSON_NAME]"
type input "[PERSON_NAME]"
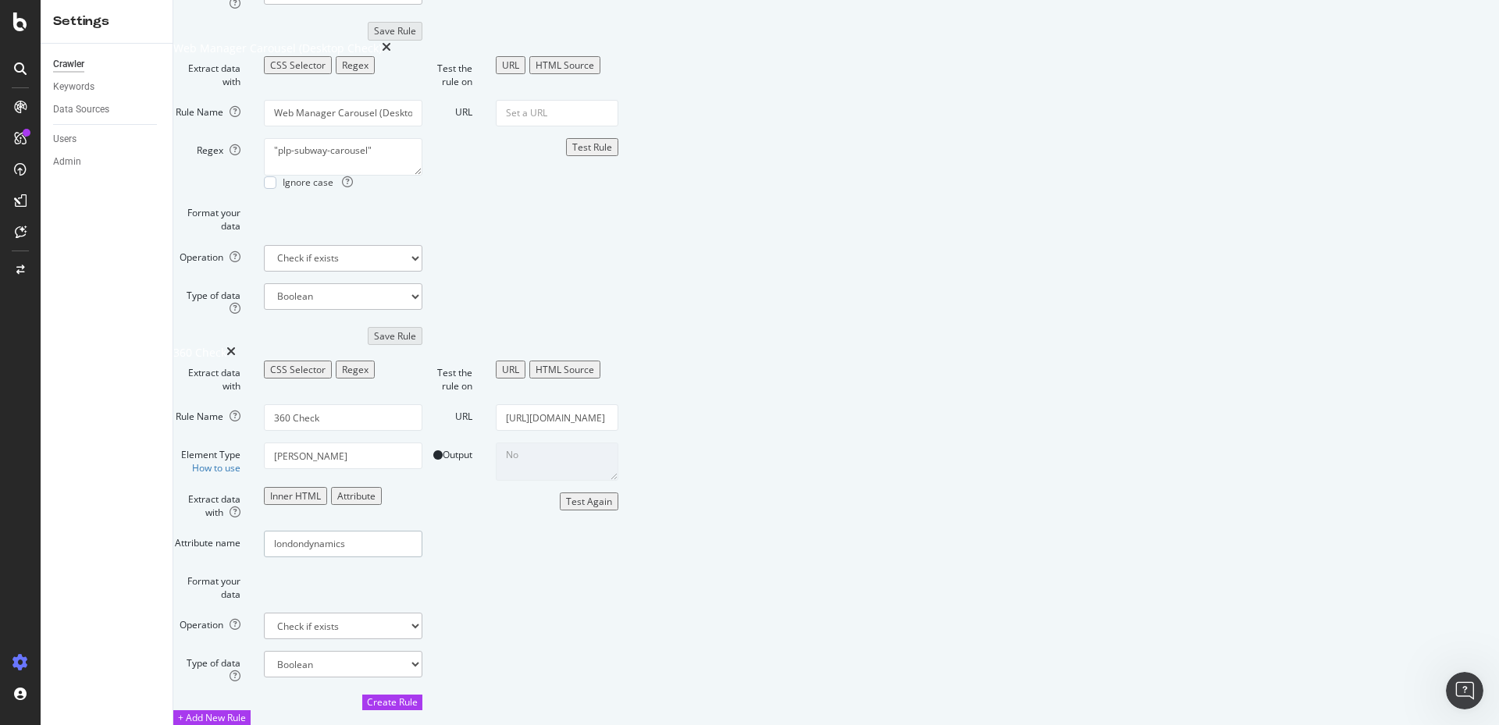
click at [422, 531] on input "londondynamics" at bounding box center [343, 544] width 158 height 27
click at [321, 489] on div "Inner HTML" at bounding box center [295, 495] width 51 height 13
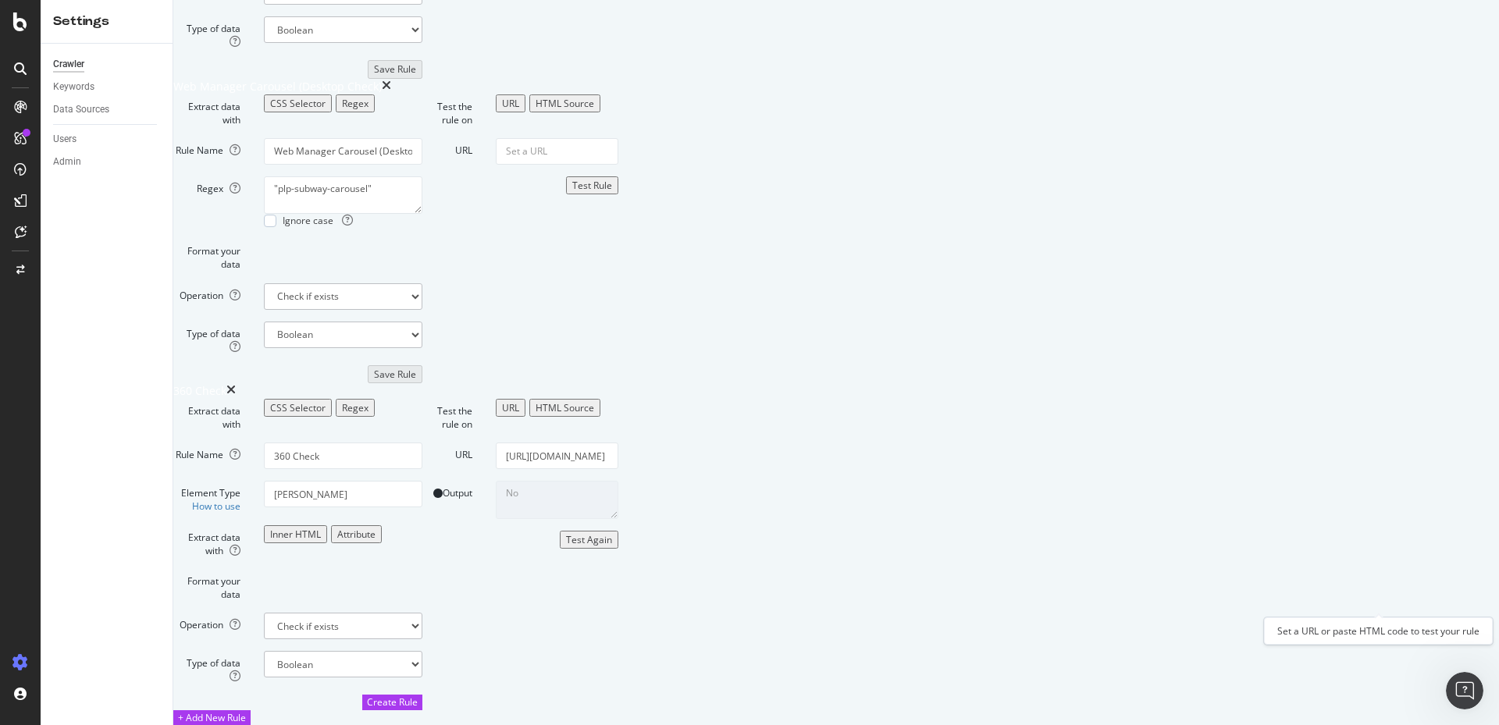
click at [618, 585] on form "Test the rule on URL HTML Source URL [URL][DOMAIN_NAME] Output No Test Again" at bounding box center [520, 554] width 196 height 311
click at [612, 546] on div "Test Again" at bounding box center [589, 539] width 46 height 13
click at [484, 481] on label "Output" at bounding box center [447, 490] width 73 height 19
click at [618, 481] on textarea "No" at bounding box center [557, 499] width 123 height 37
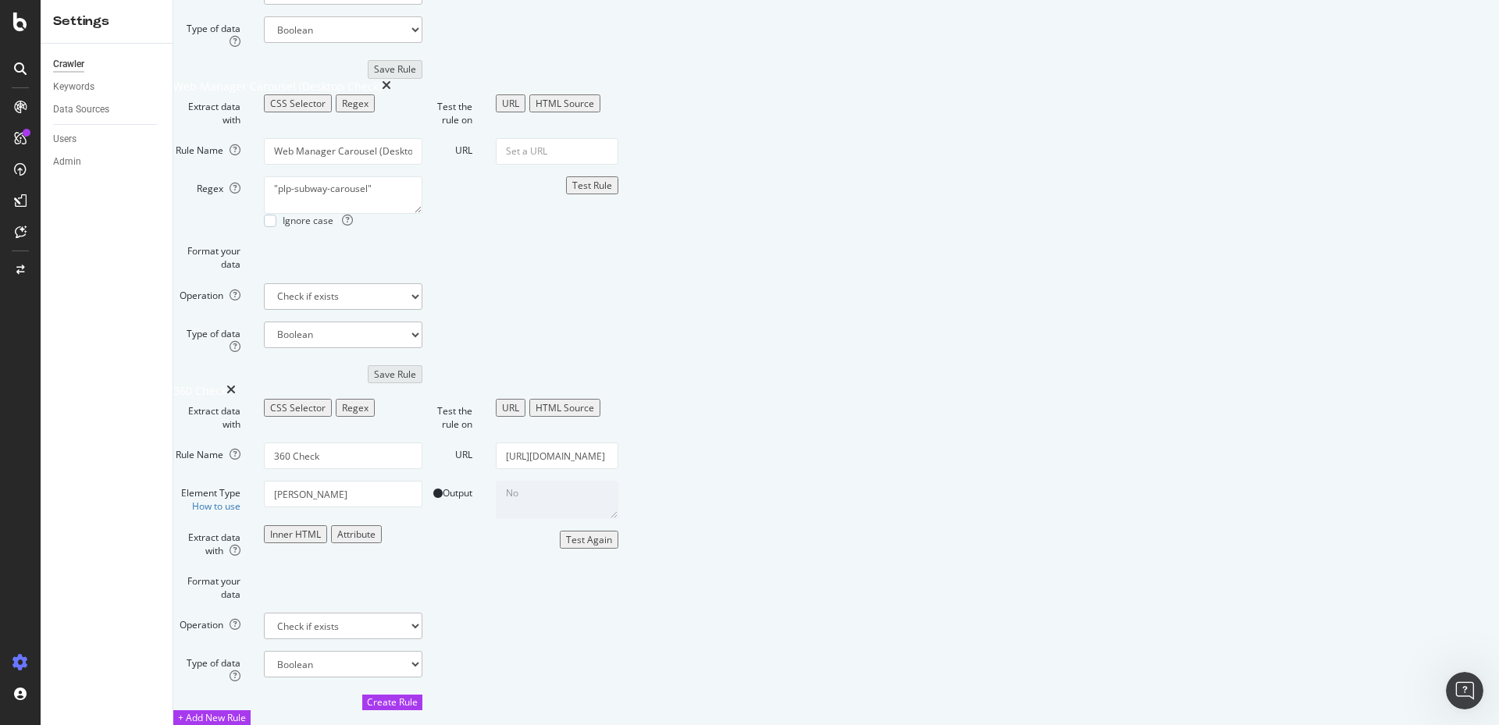
click at [618, 481] on textarea "No" at bounding box center [557, 499] width 123 height 37
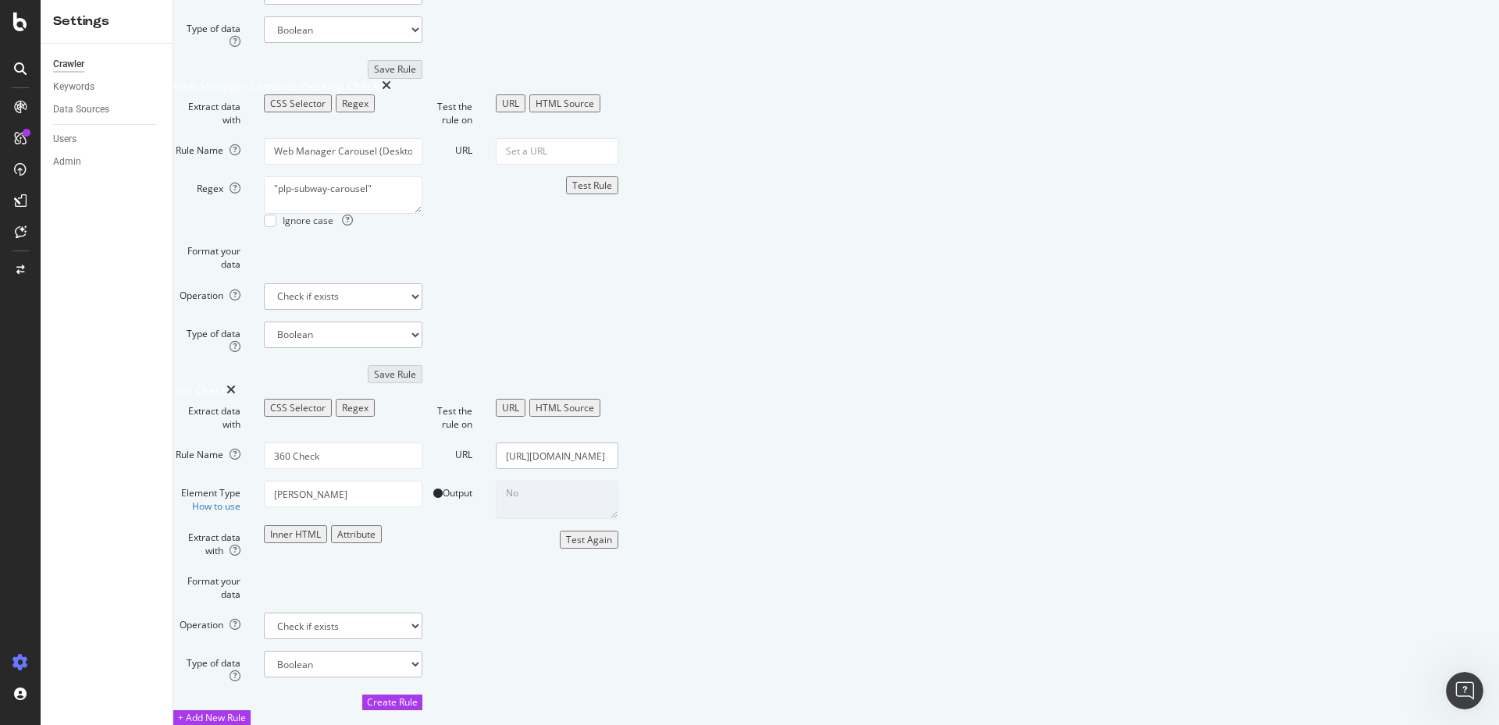
scroll to position [3693, 0]
paste input "[URL][DOMAIN_NAME]"
type input "[URL][DOMAIN_NAME]"
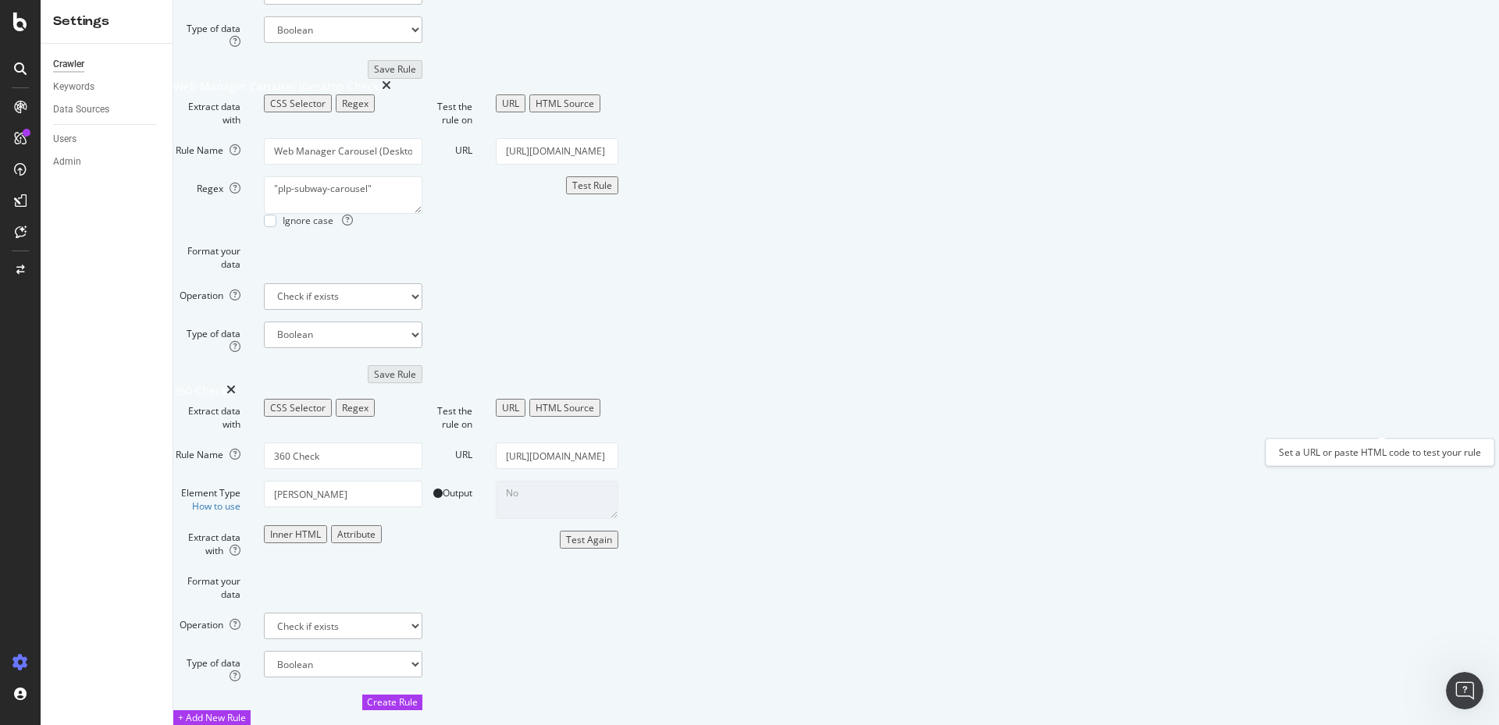
click at [612, 192] on div "Test Rule" at bounding box center [592, 185] width 40 height 13
paste input "[URL][DOMAIN_NAME]"
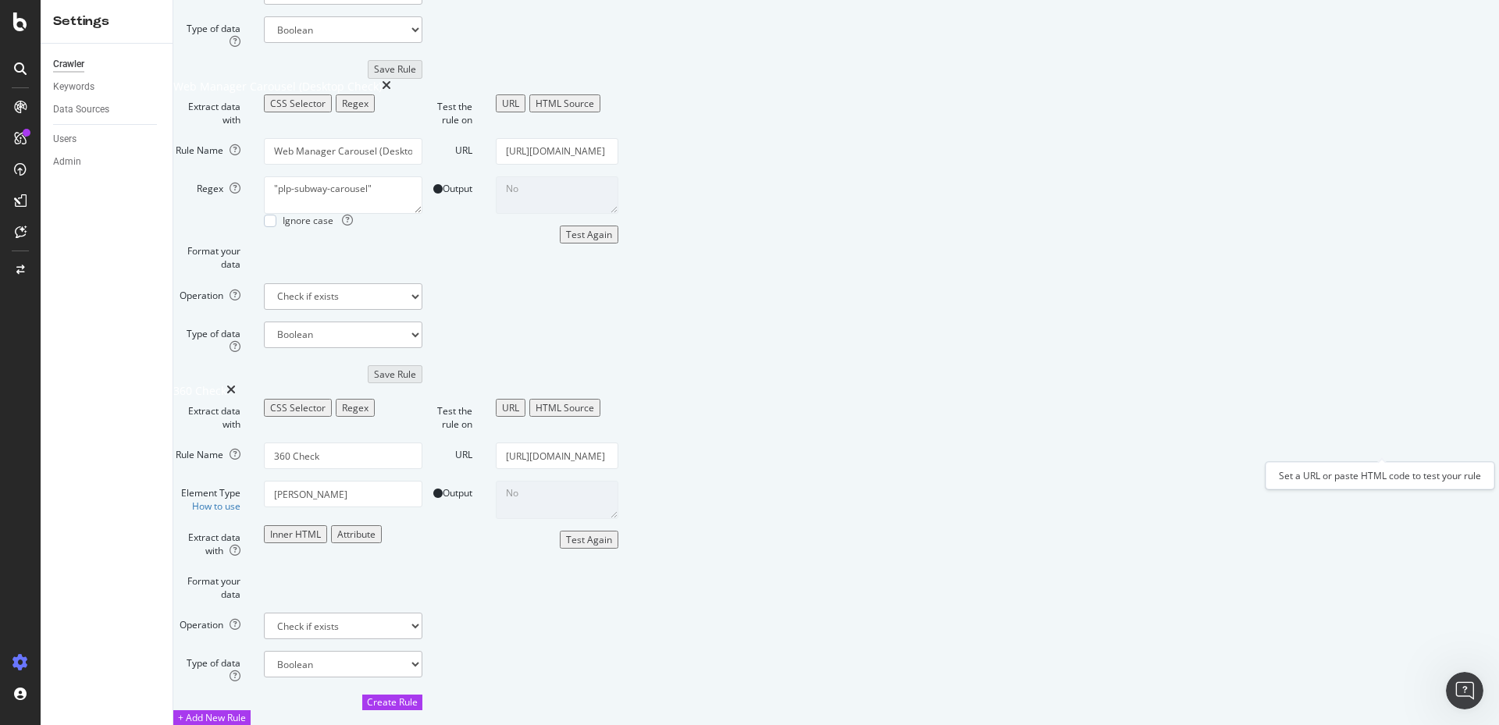
type input "[URL][DOMAIN_NAME]"
paste input "[URL][DOMAIN_NAME]"
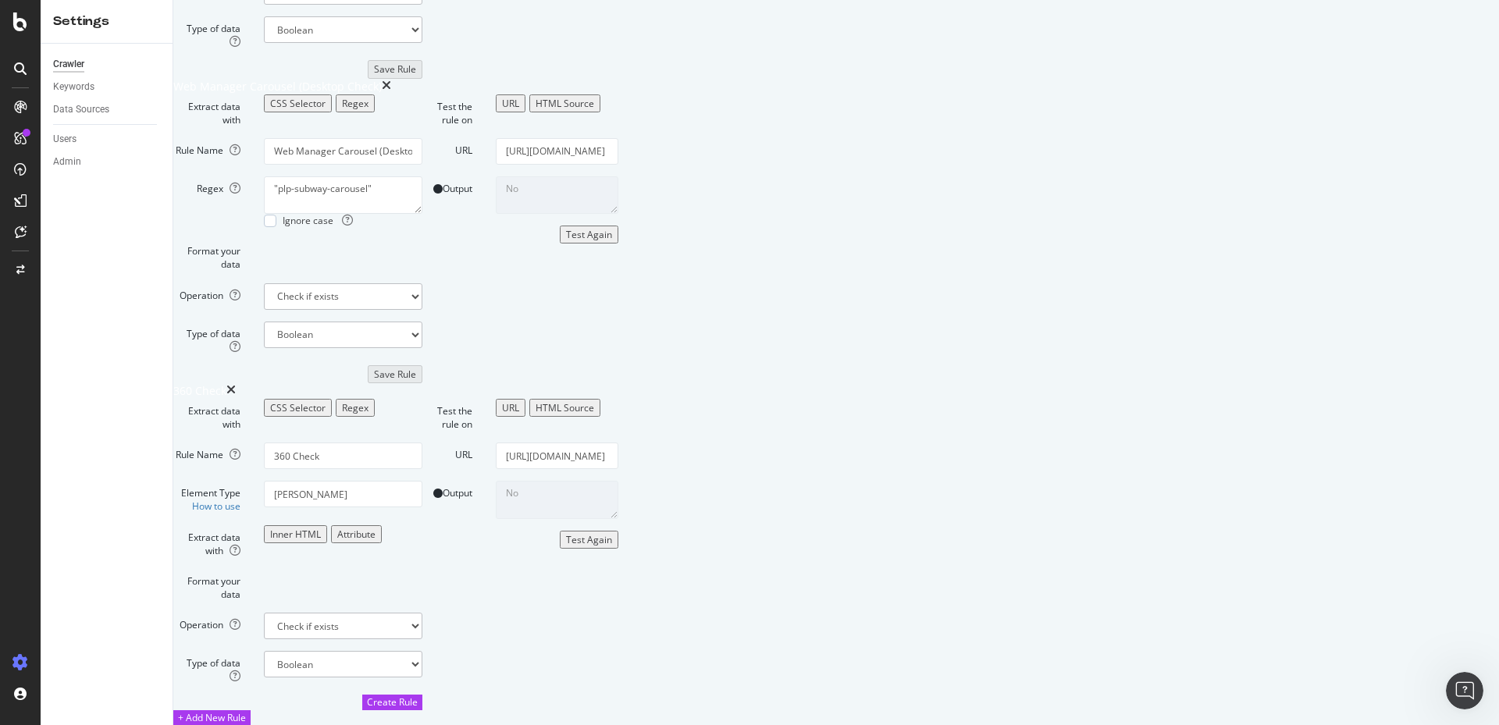
scroll to position [0, 5]
type input "[URL][DOMAIN_NAME]"
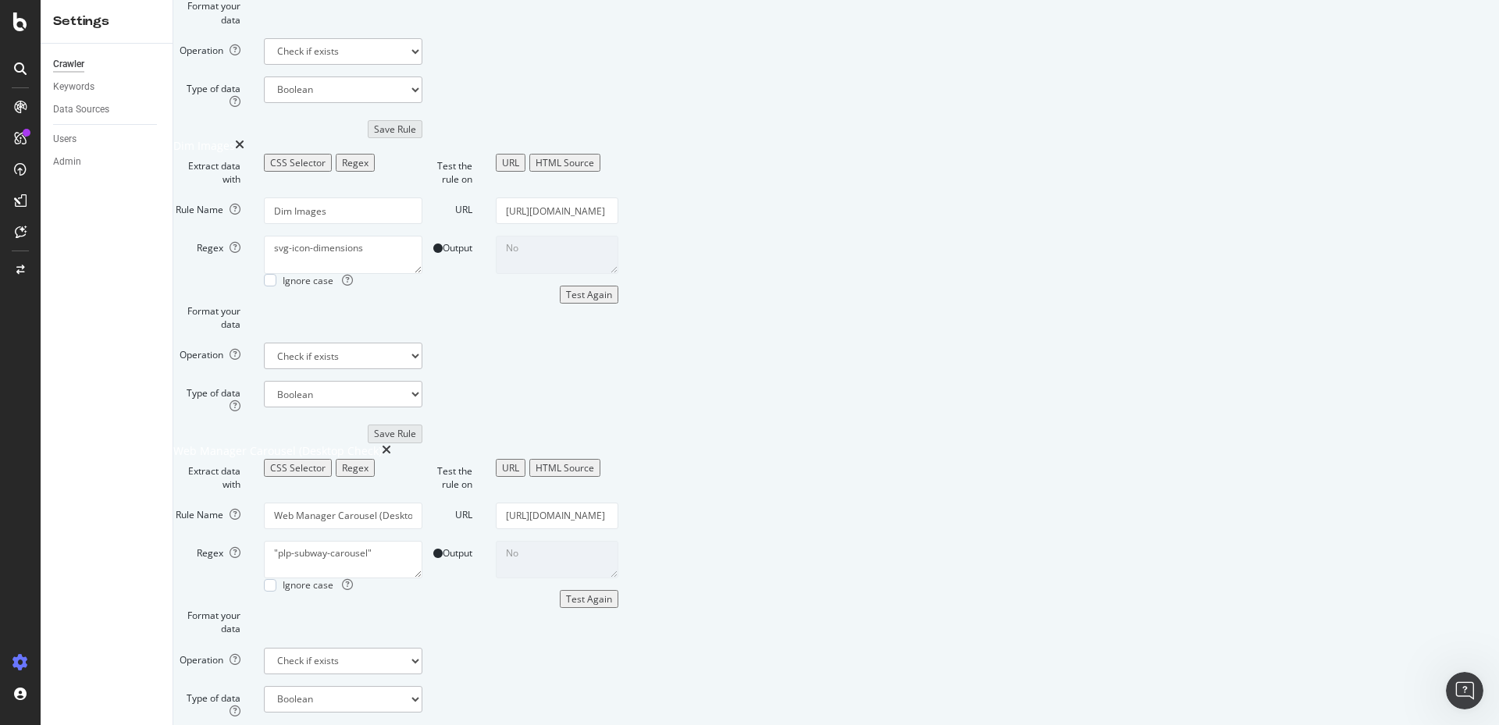
scroll to position [2600, 0]
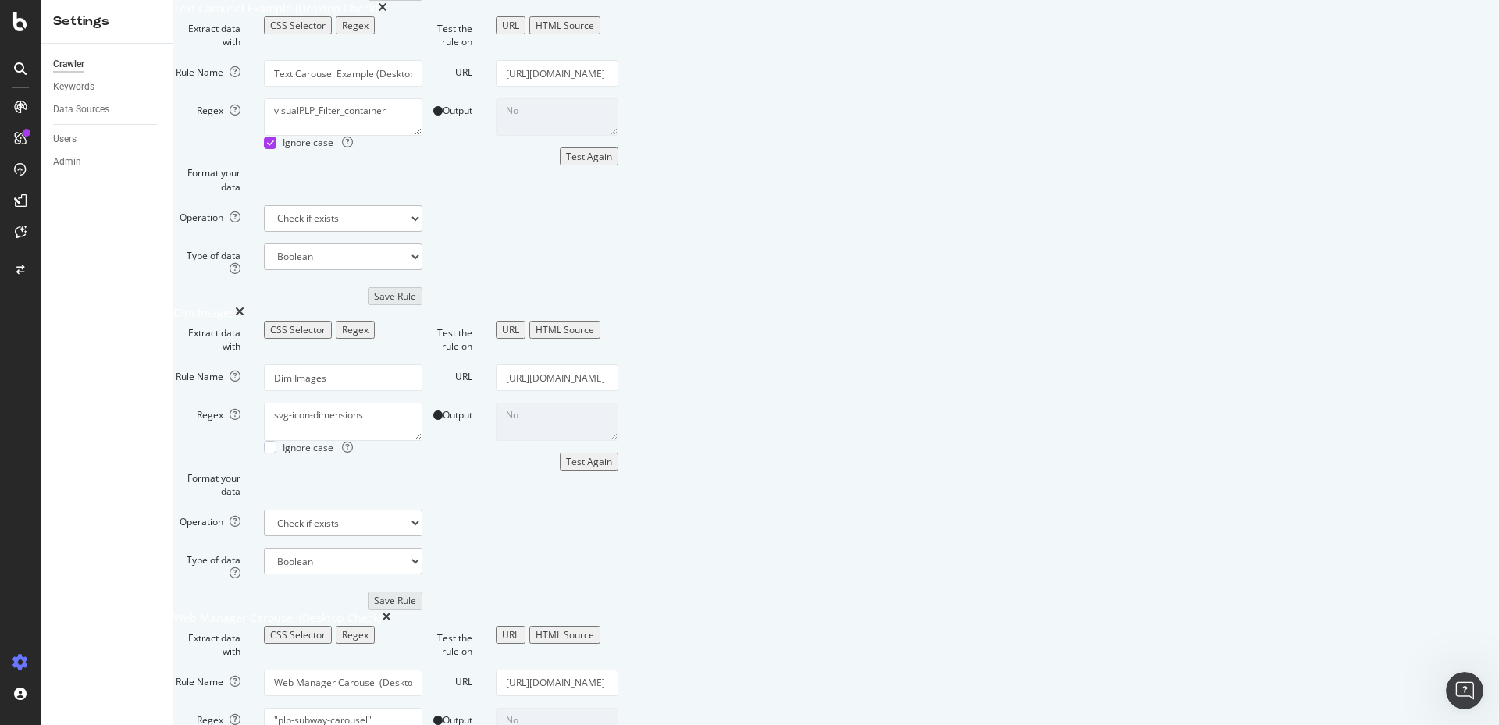
paste input "[URL][DOMAIN_NAME]"
type input "[URL][DOMAIN_NAME]"
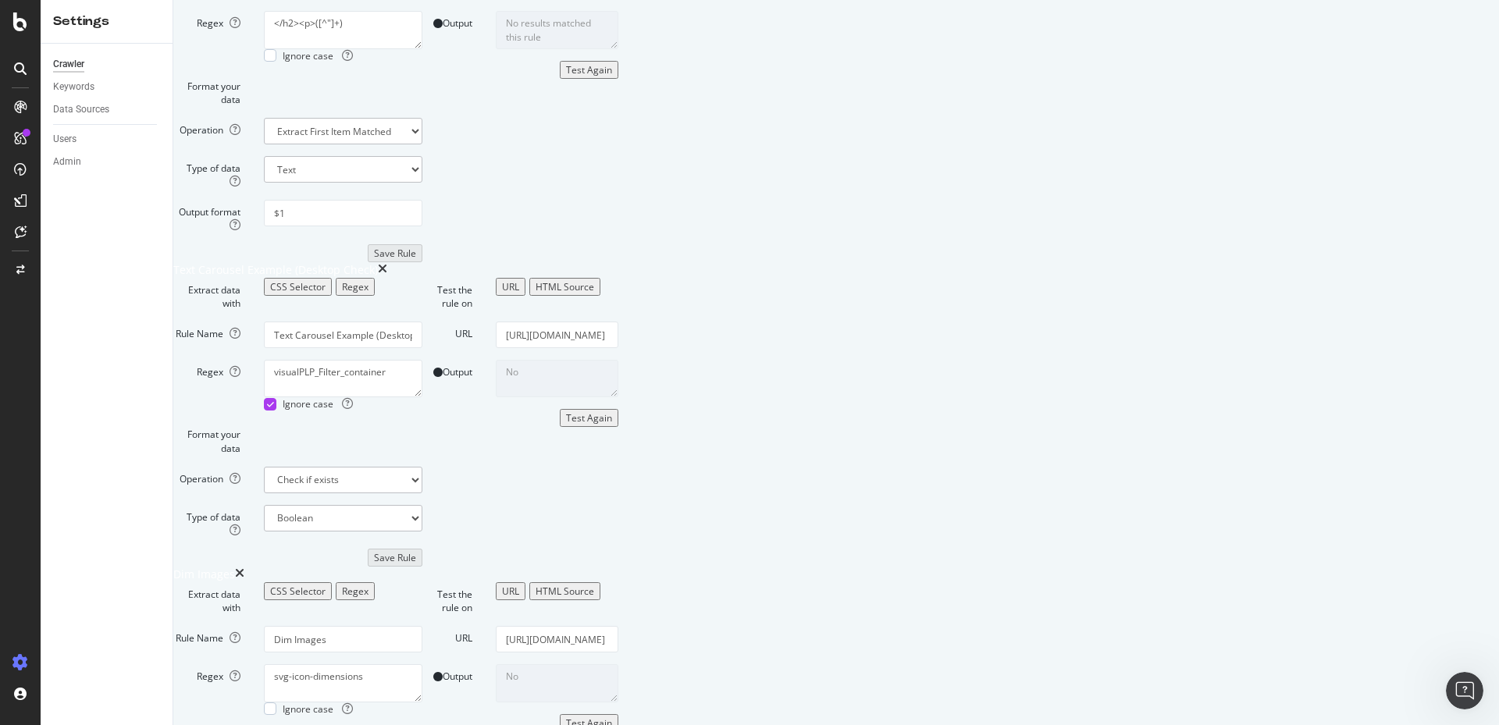
scroll to position [2132, 0]
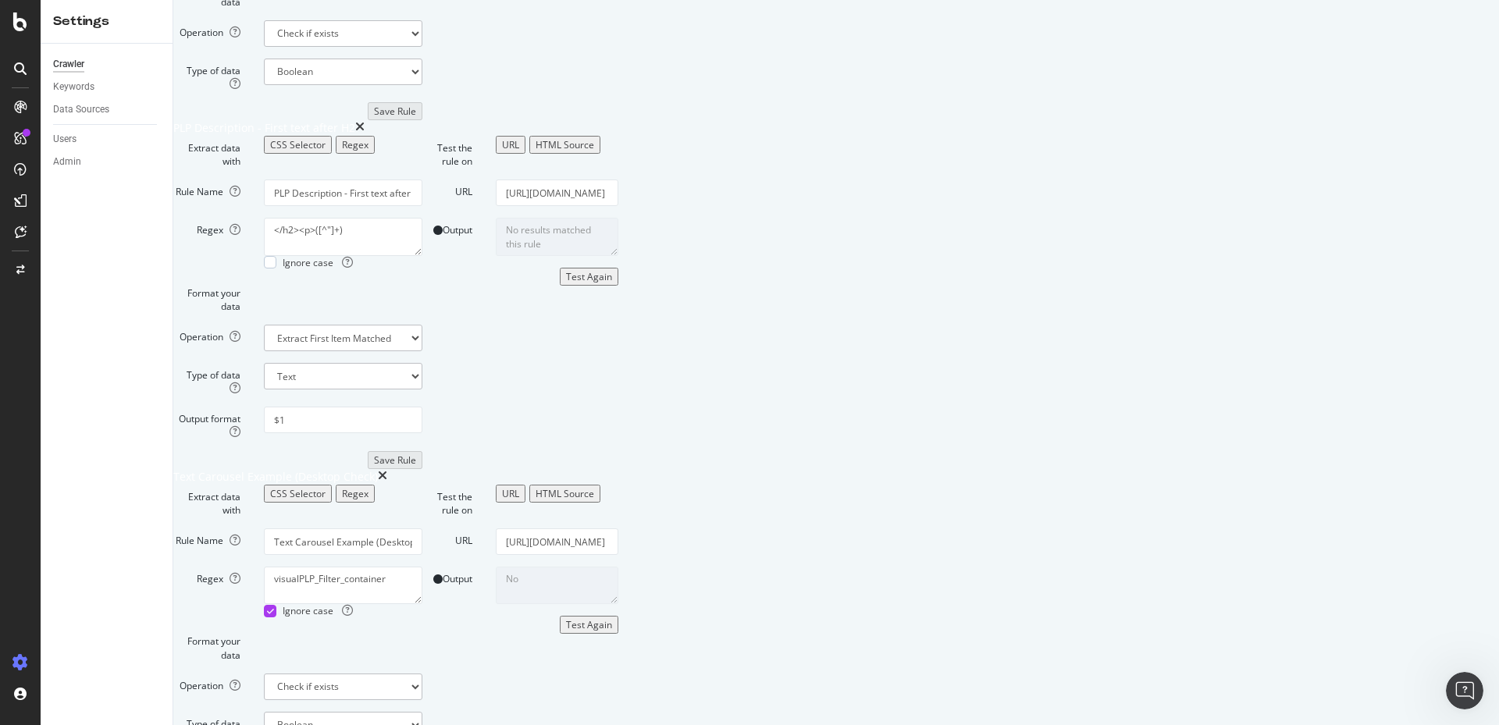
paste input "[URL][DOMAIN_NAME]"
type input "[URL][DOMAIN_NAME]"
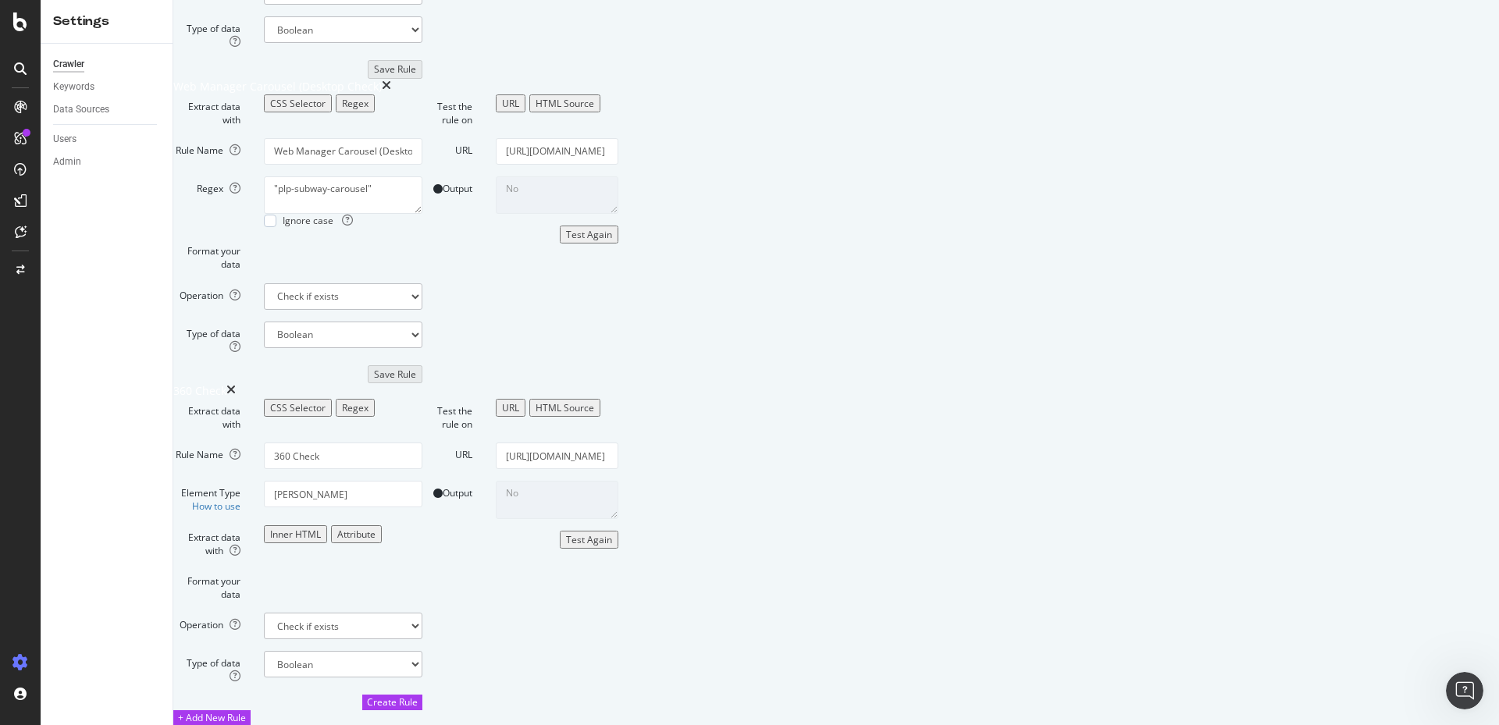
scroll to position [4083, 0]
drag, startPoint x: 548, startPoint y: 395, endPoint x: 236, endPoint y: 358, distance: 314.4
paste input "#pdp-visualizer-360-widget"
type input "#pdp-visualizer-360-widget"
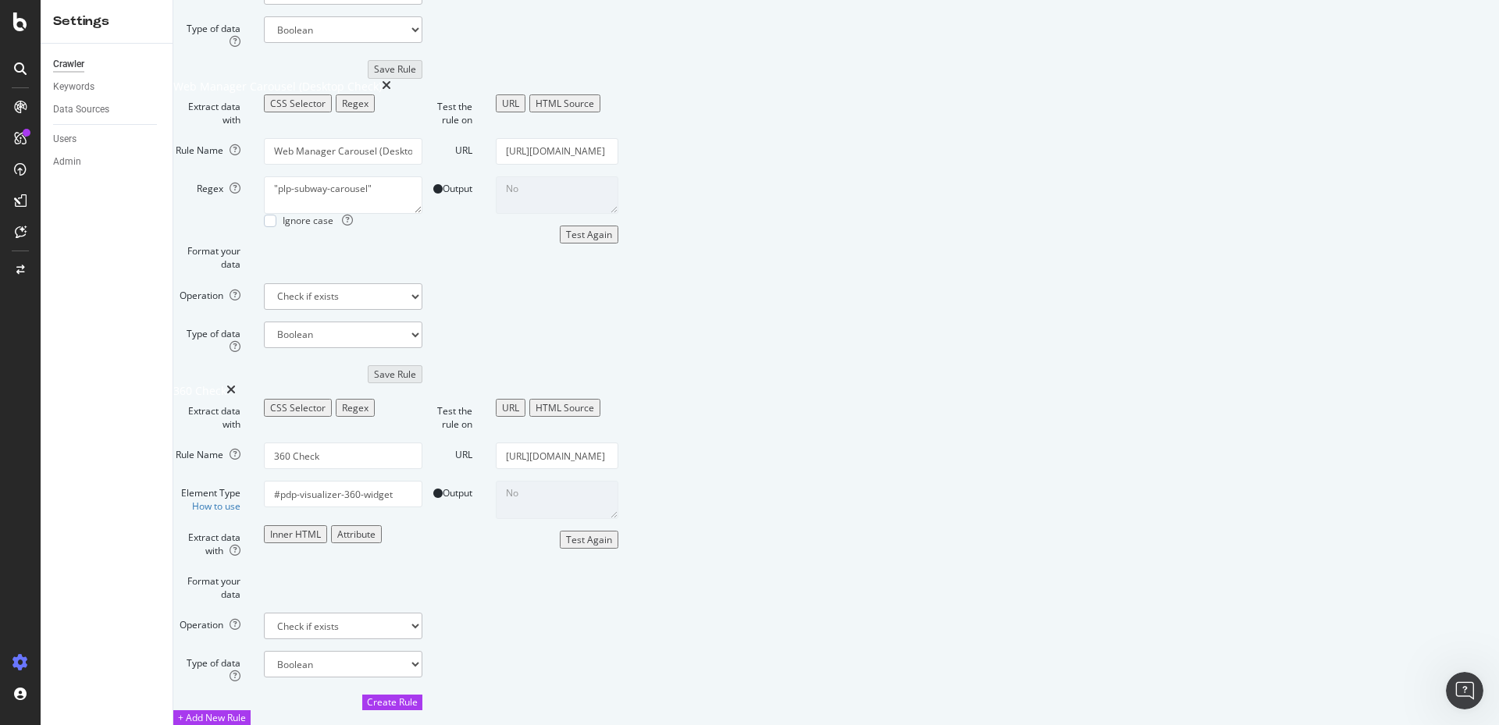
click at [630, 518] on div "No" at bounding box center [557, 499] width 146 height 37
click at [612, 546] on div "Test Again" at bounding box center [589, 539] width 46 height 13
